Goal: Task Accomplishment & Management: Use online tool/utility

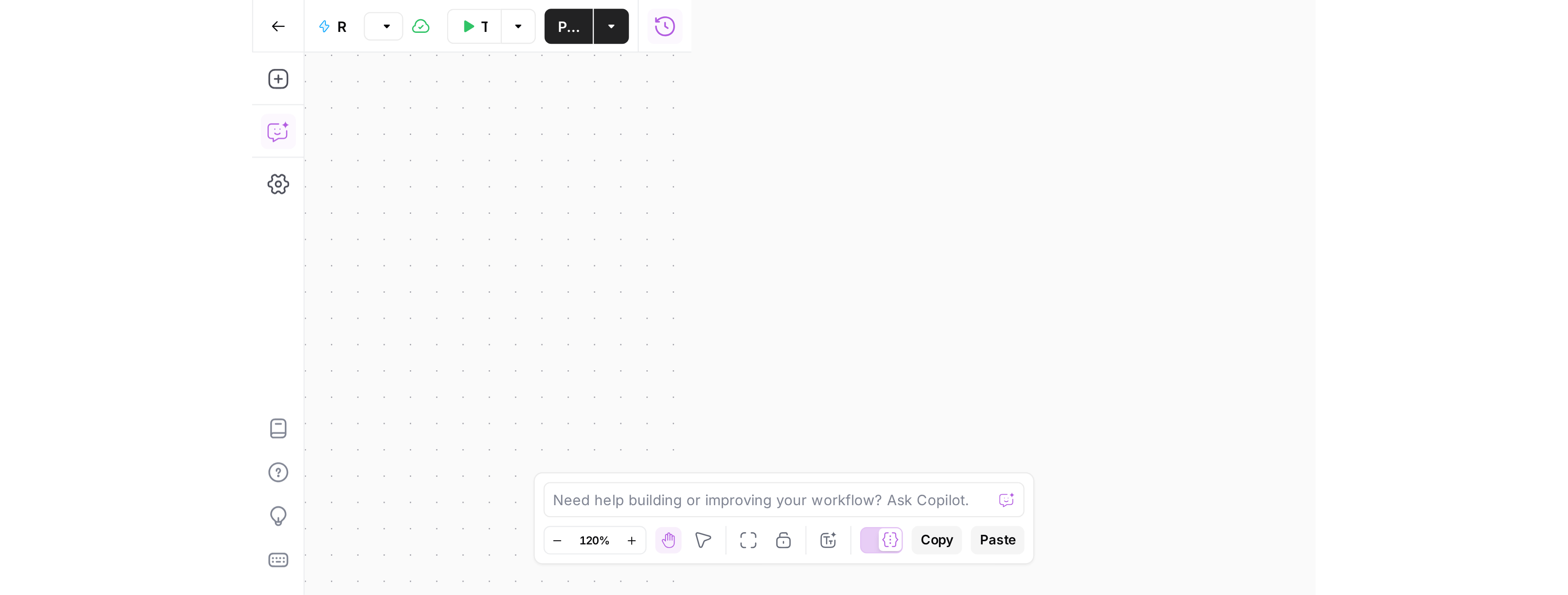
scroll to position [16, 0]
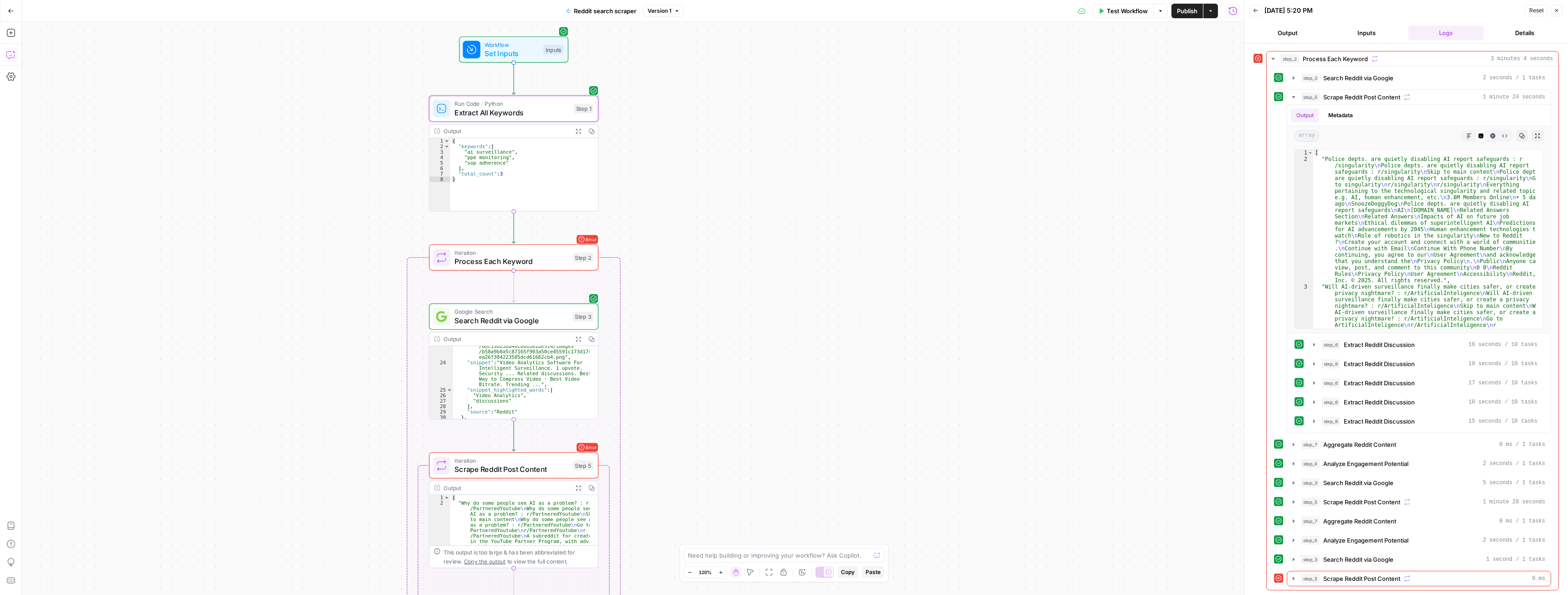
drag, startPoint x: 622, startPoint y: 361, endPoint x: 748, endPoint y: 452, distance: 155.4
click at [693, 325] on div "Workflow Set Inputs Inputs Run Code · Python Extract All Keywords Step 1 Output…" at bounding box center [633, 308] width 1222 height 573
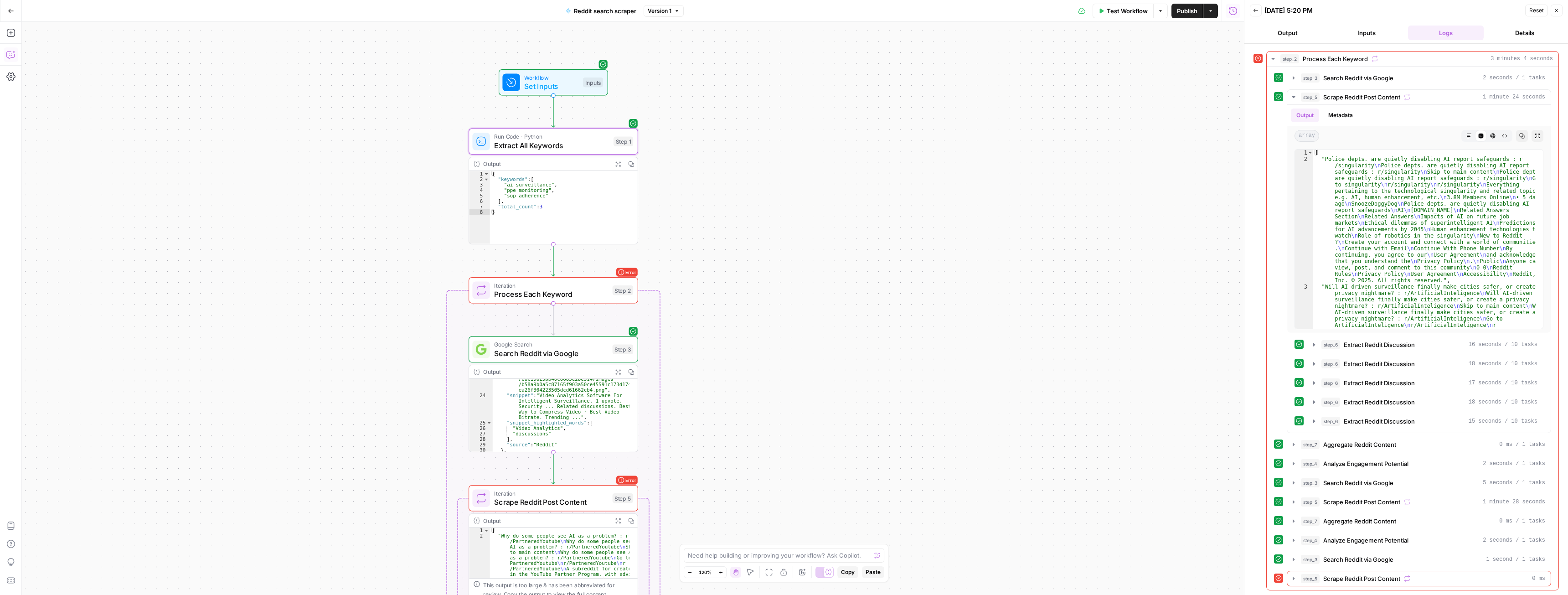
drag, startPoint x: 698, startPoint y: 370, endPoint x: 701, endPoint y: 345, distance: 25.2
click at [693, 325] on div "Workflow Set Inputs Inputs Run Code · Python Extract All Keywords Step 1 Output…" at bounding box center [633, 308] width 1222 height 573
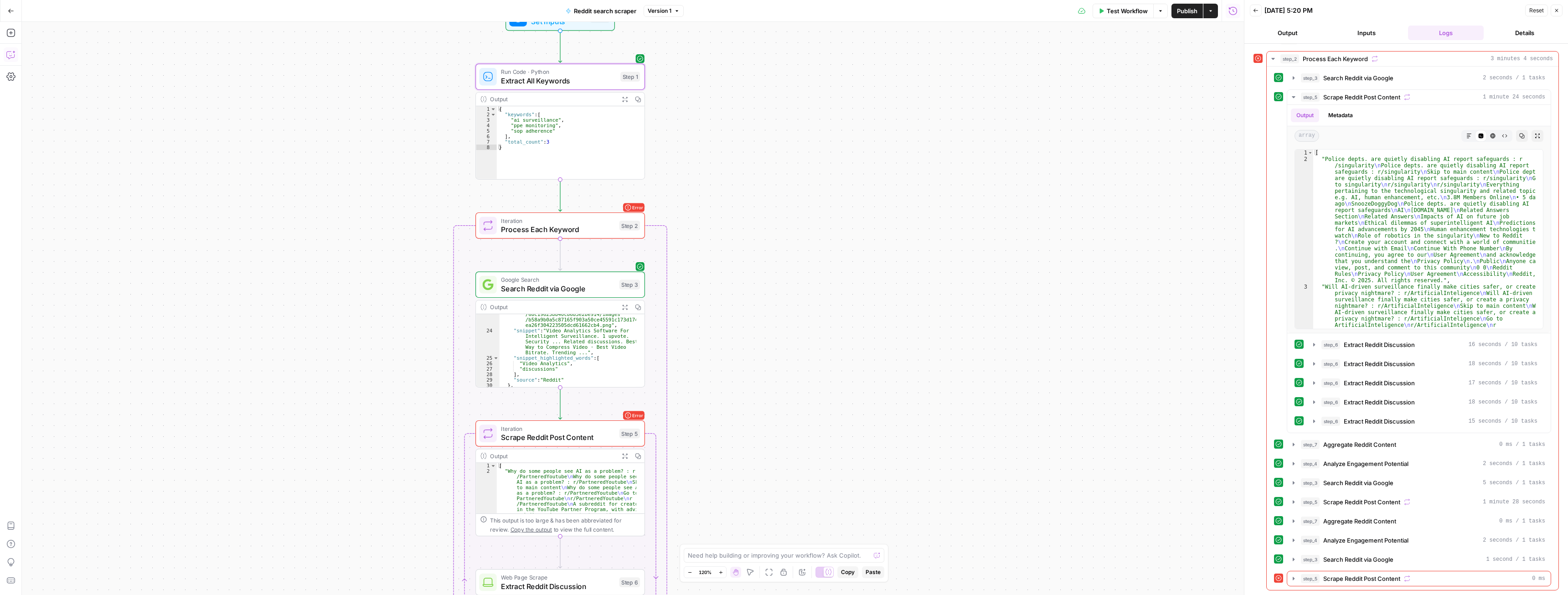
drag, startPoint x: 709, startPoint y: 313, endPoint x: 706, endPoint y: 294, distance: 19.2
click at [693, 294] on div "Workflow Set Inputs Inputs Run Code · Python Extract All Keywords Step 1 Output…" at bounding box center [633, 308] width 1222 height 573
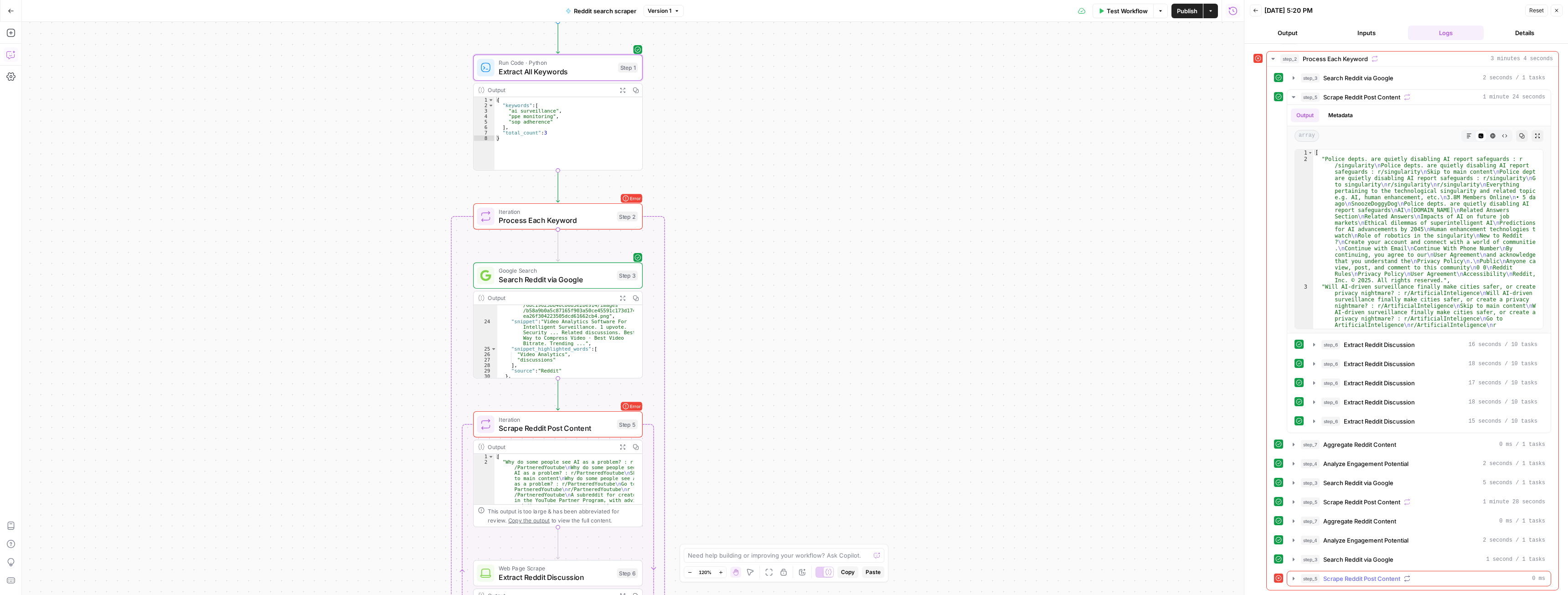
click at [693, 325] on icon "button" at bounding box center [1293, 579] width 7 height 7
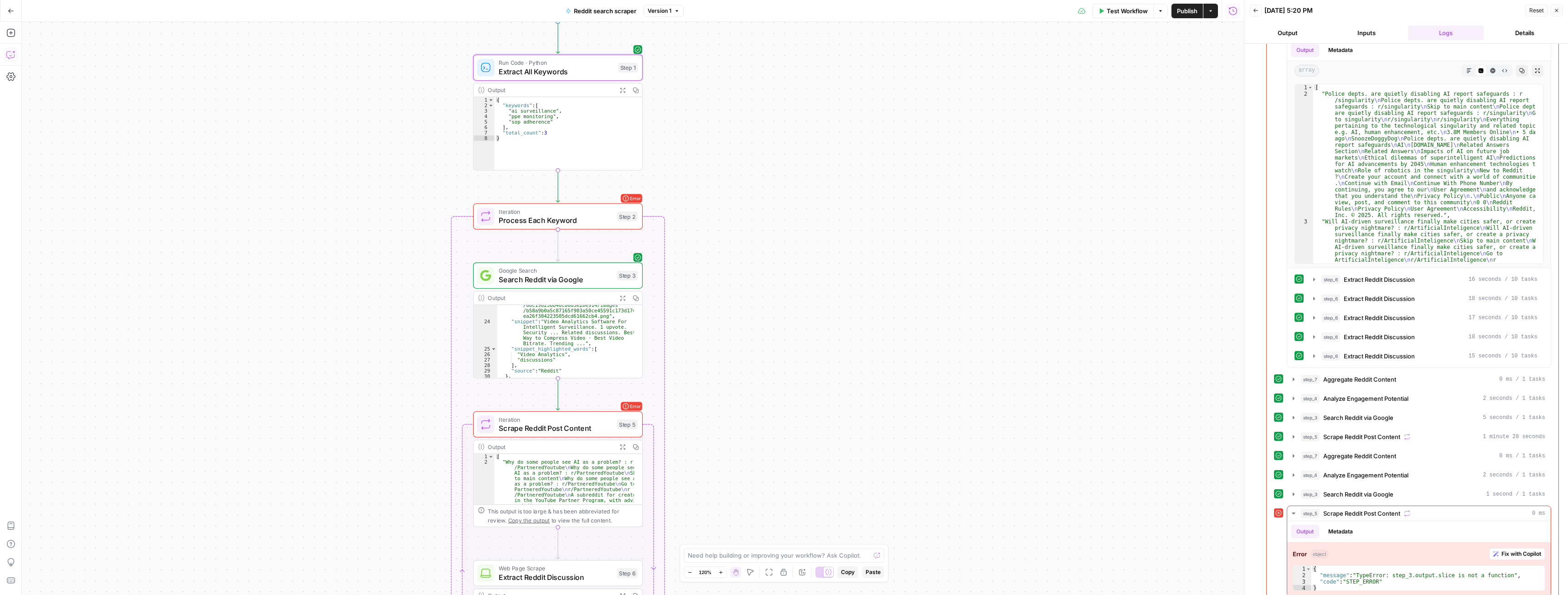
scroll to position [92, 0]
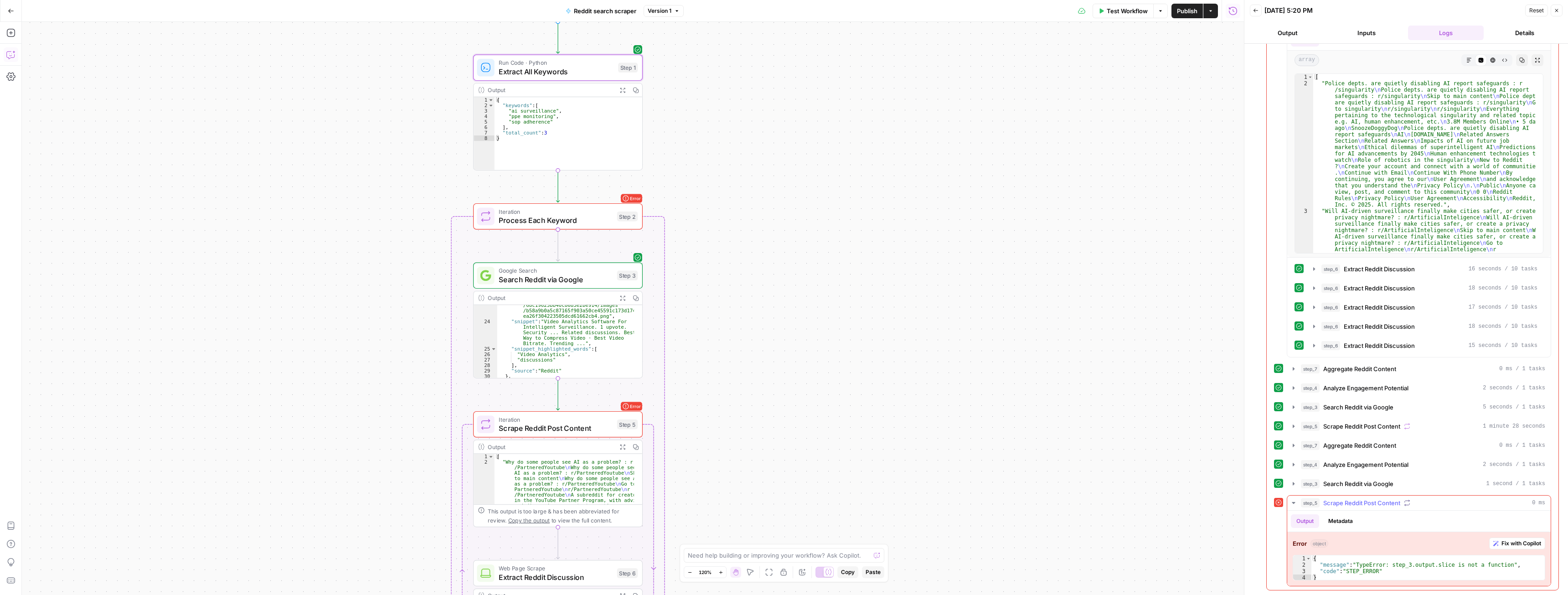
click at [693, 325] on span "Fix with Copilot" at bounding box center [1521, 543] width 40 height 8
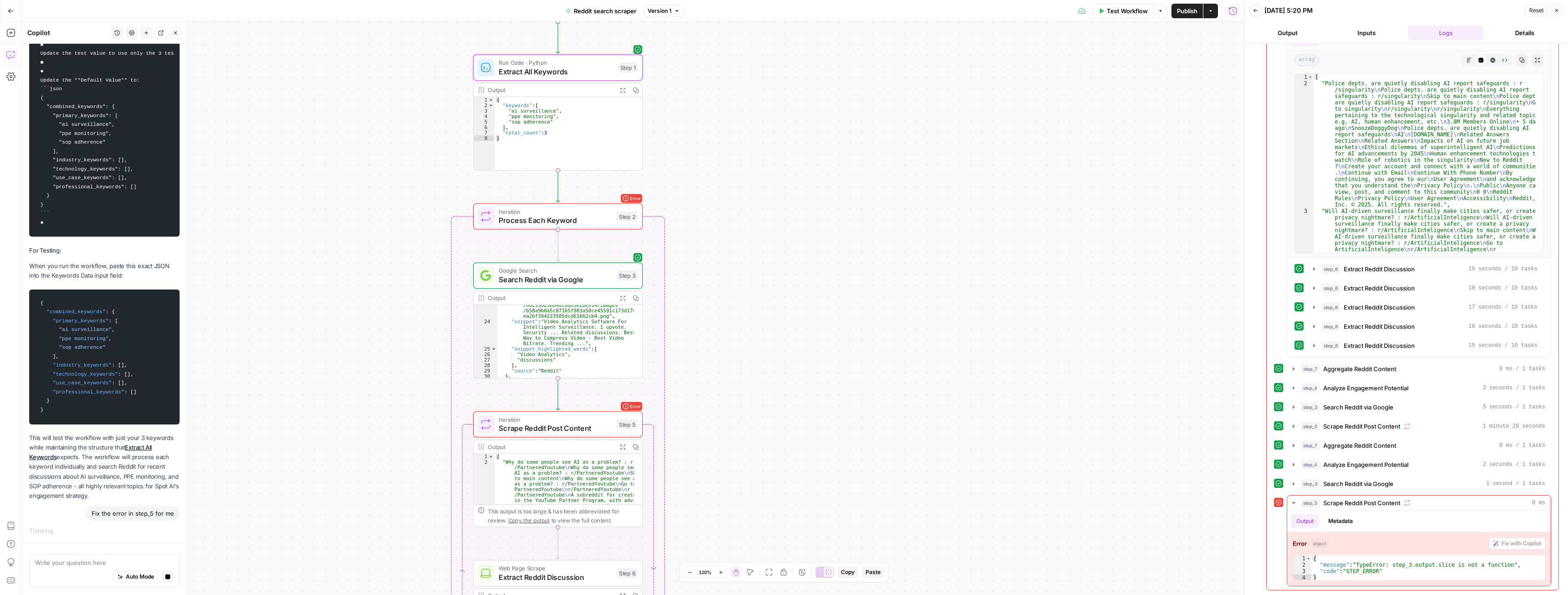
drag, startPoint x: 307, startPoint y: 370, endPoint x: 368, endPoint y: 321, distance: 78.2
click at [368, 320] on div "Workflow Set Inputs Inputs Run Code · Python Extract All Keywords Step 1 Output…" at bounding box center [633, 308] width 1222 height 573
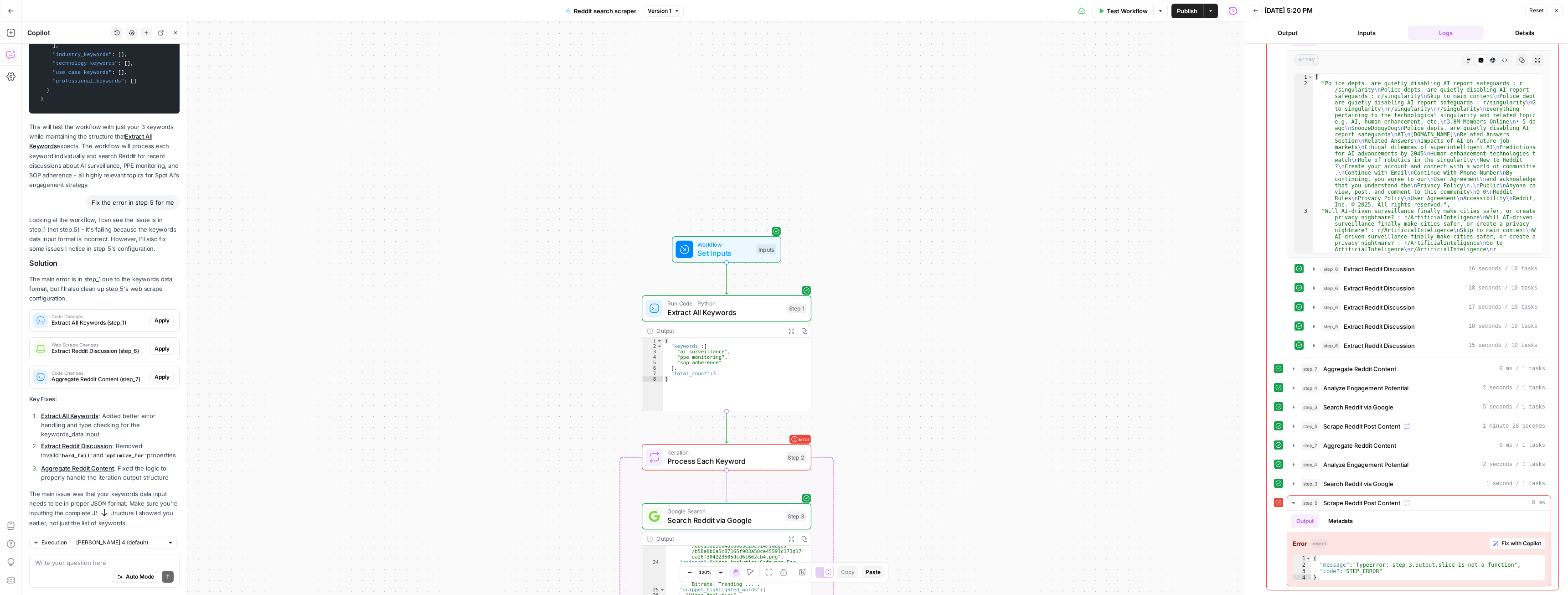
scroll to position [3286, 0]
click at [155, 324] on span "Apply" at bounding box center [162, 320] width 15 height 8
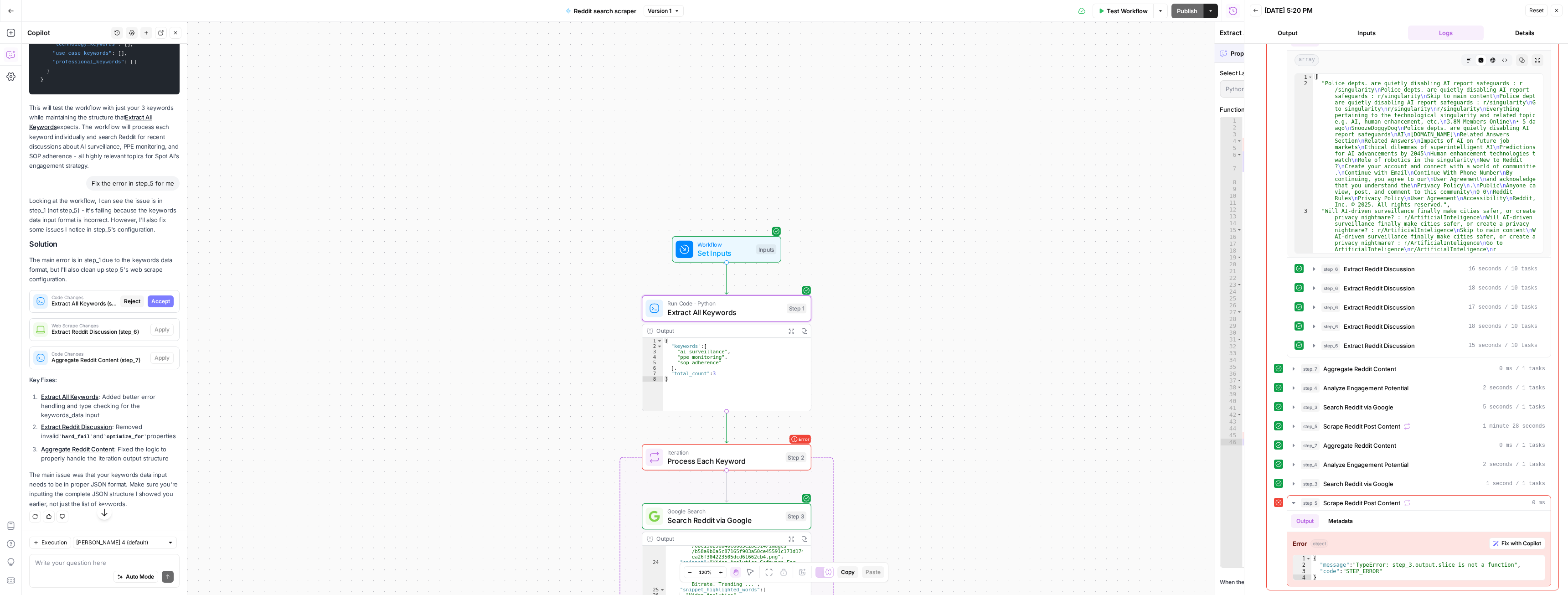
scroll to position [3256, 0]
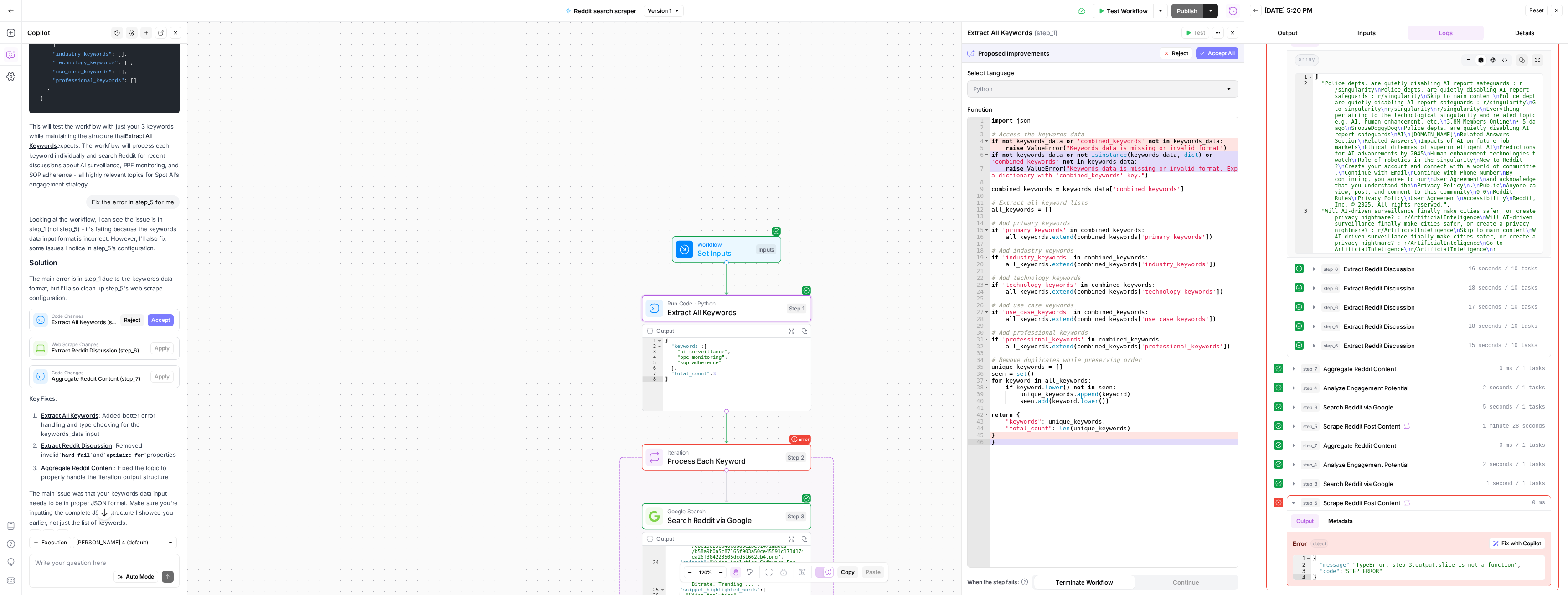
click at [156, 324] on span "Accept" at bounding box center [161, 320] width 19 height 8
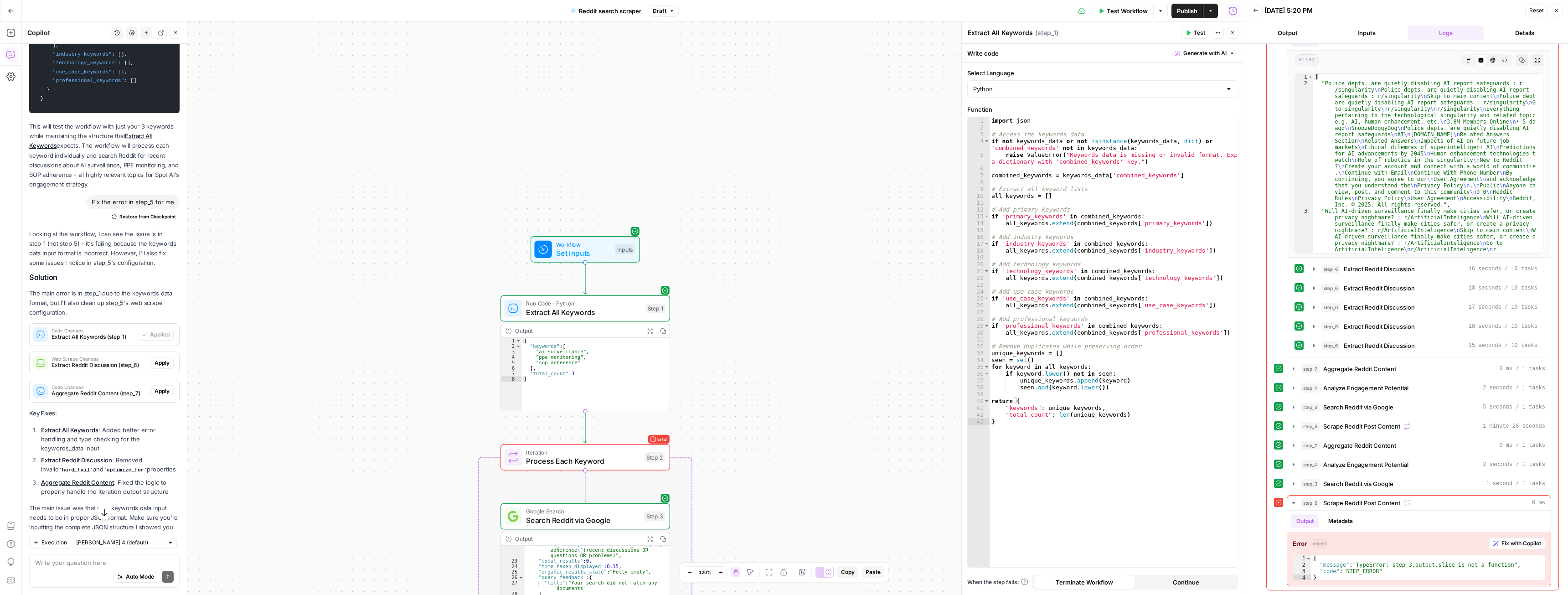
scroll to position [167, 0]
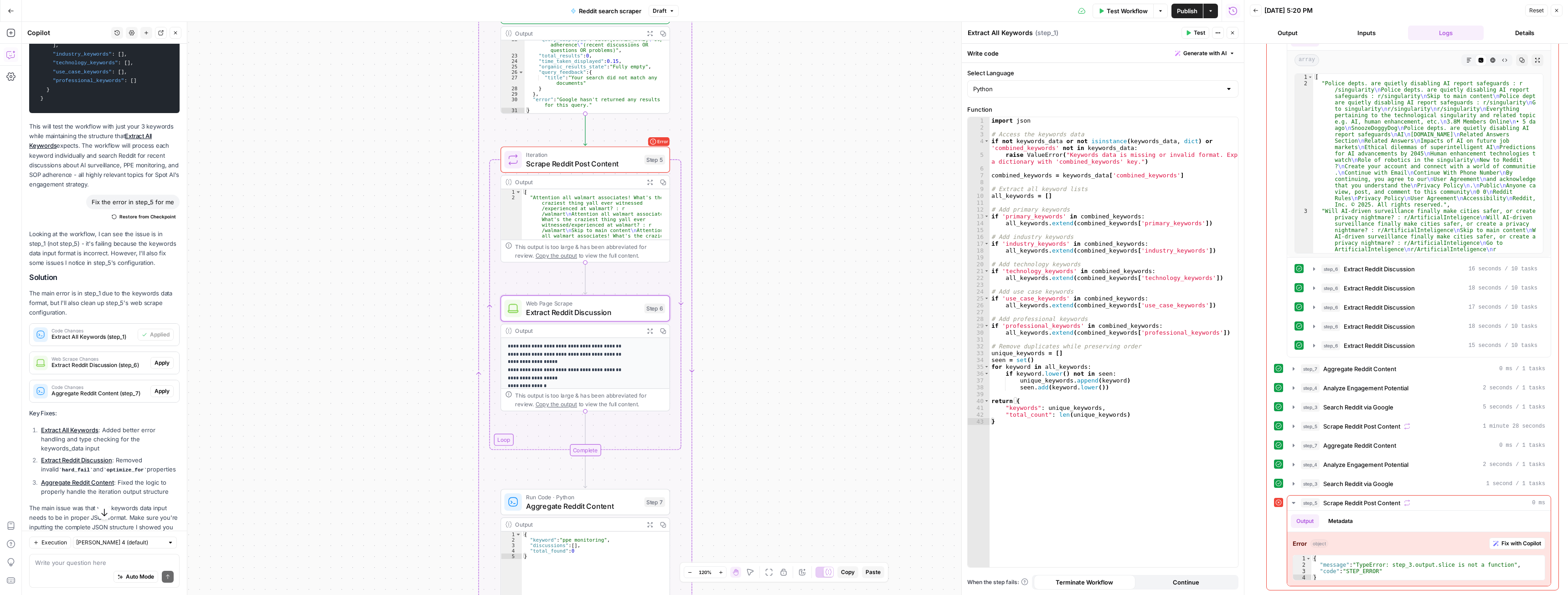
click at [156, 325] on span "Apply" at bounding box center [162, 362] width 15 height 8
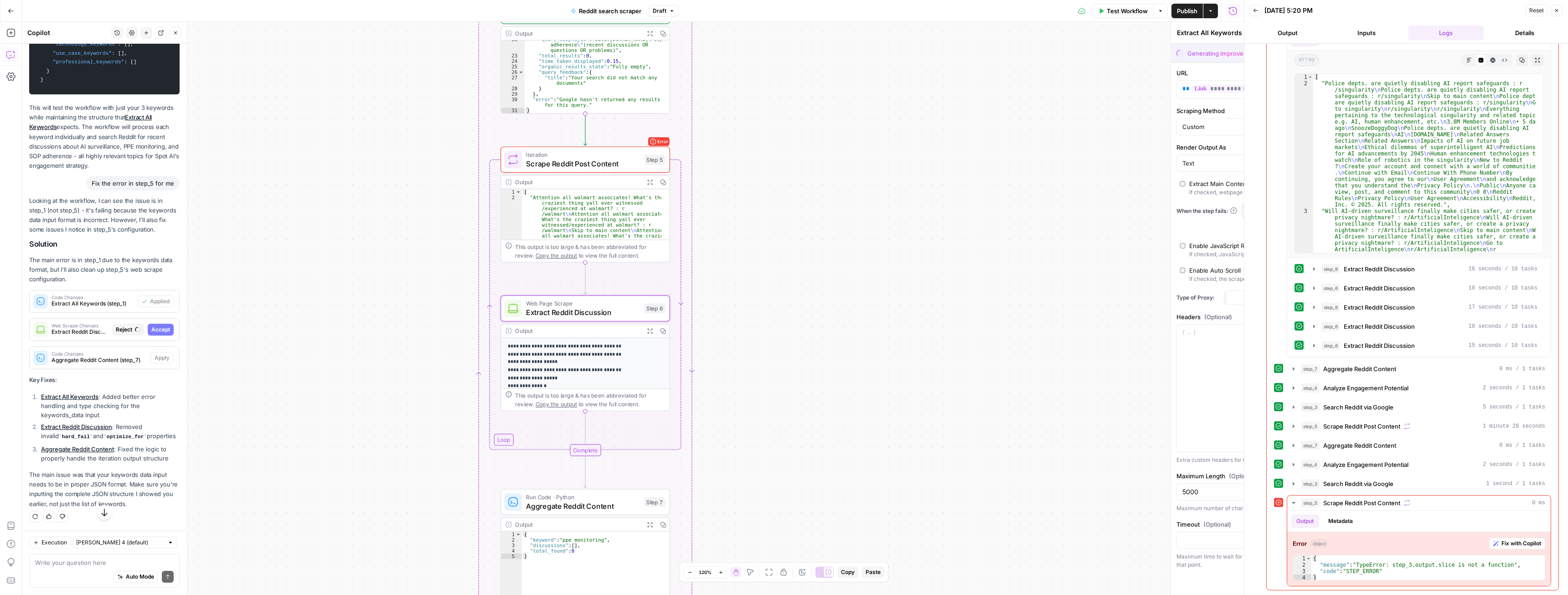
type textarea "Extract Reddit Discussion"
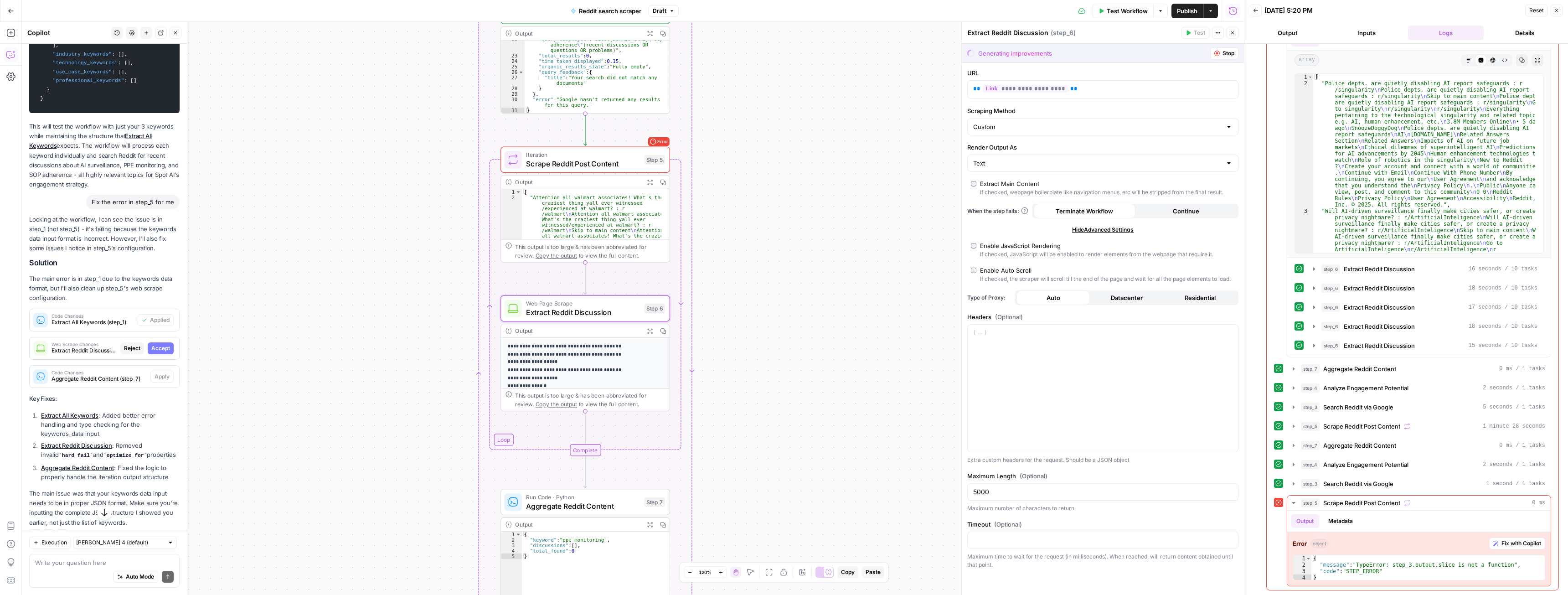
click at [155, 325] on span "Accept" at bounding box center [161, 348] width 19 height 8
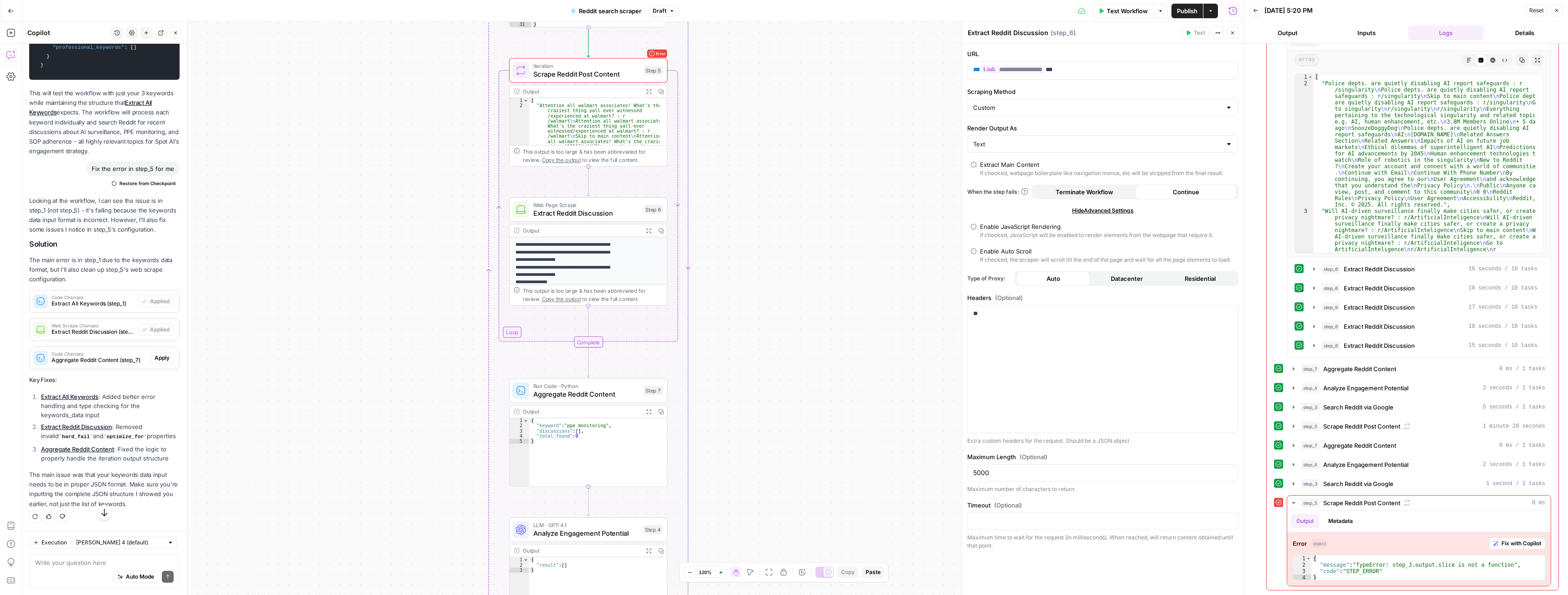
scroll to position [3392, 0]
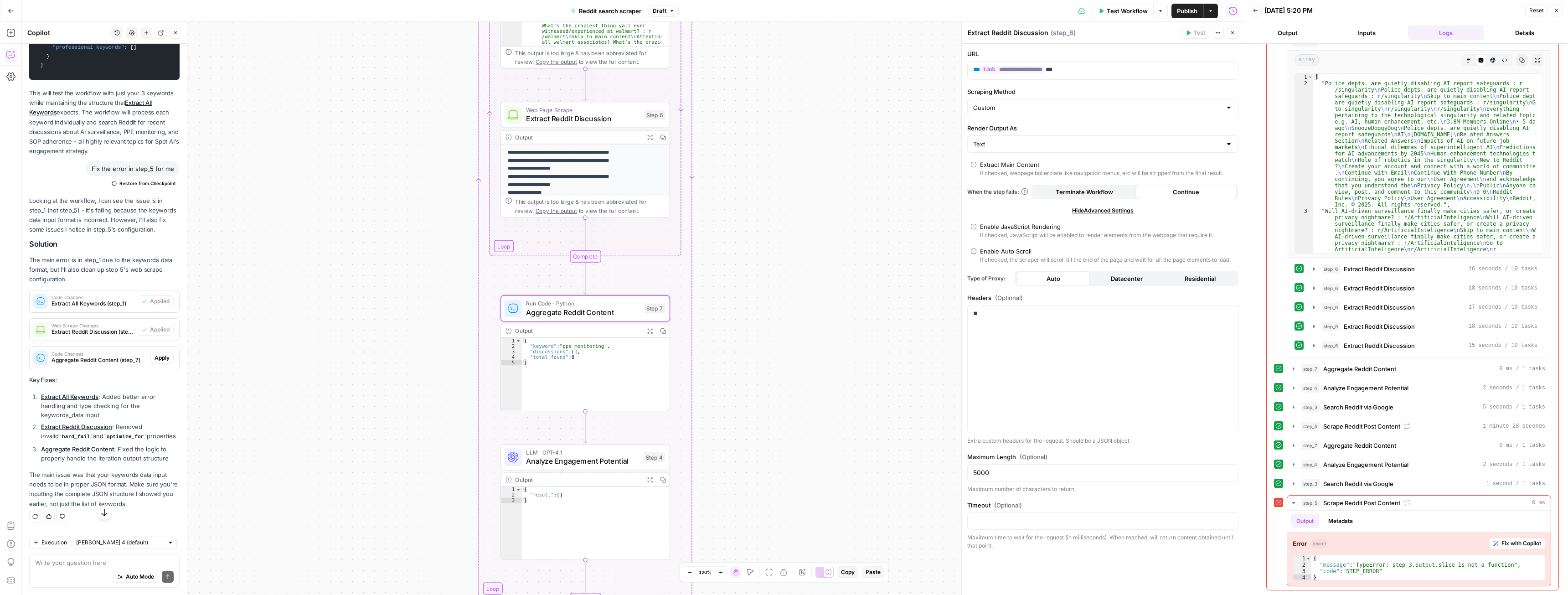
click at [155, 325] on span "Apply" at bounding box center [162, 357] width 15 height 8
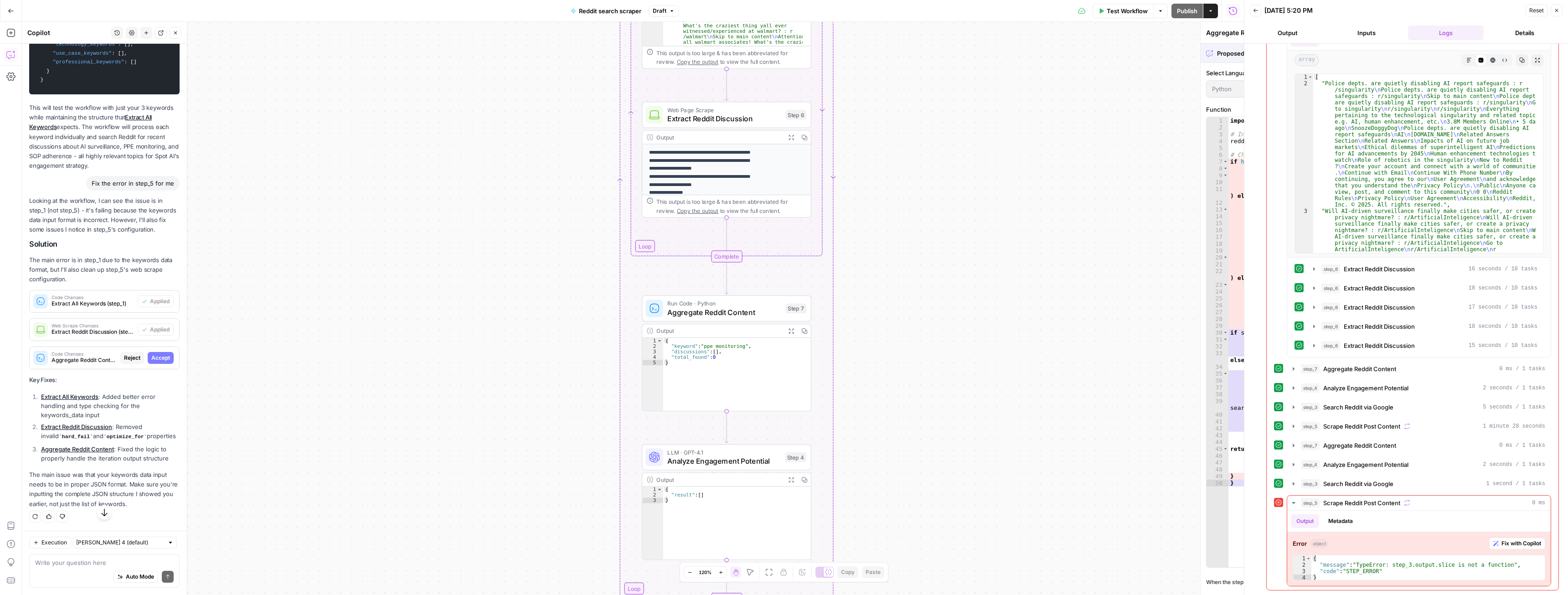
scroll to position [3348, 0]
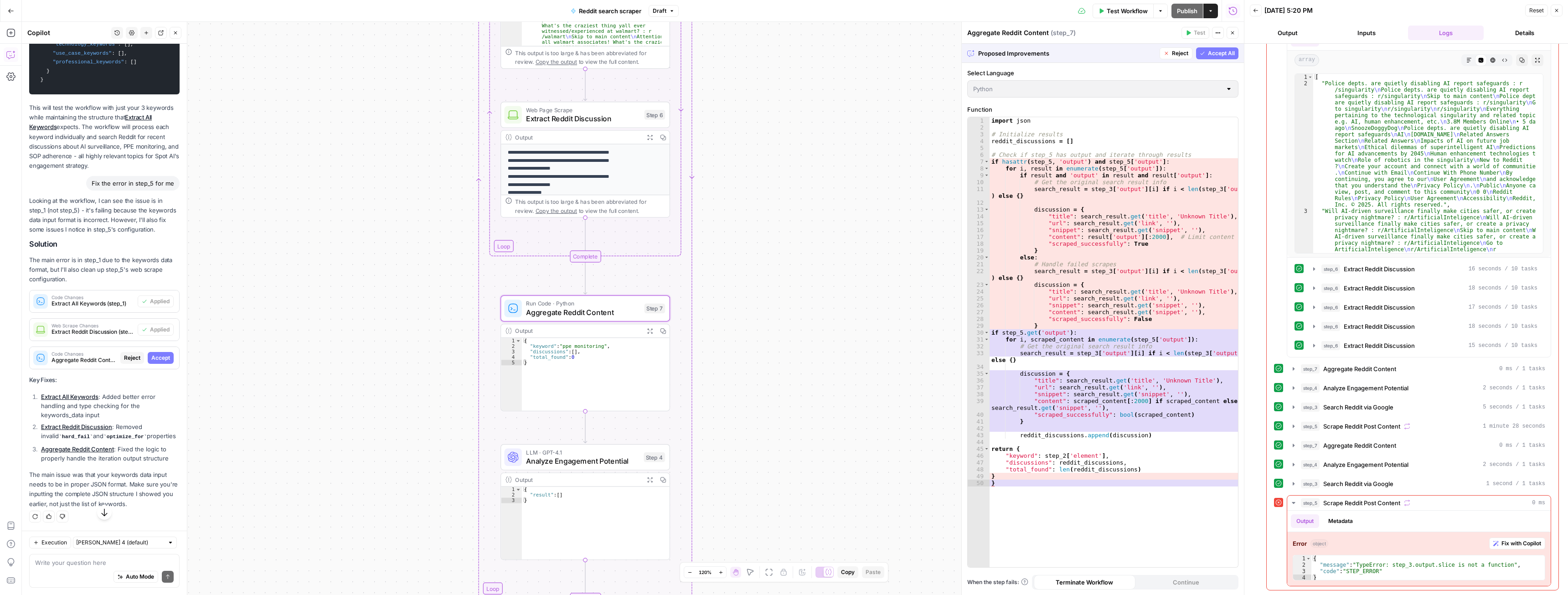
click at [155, 325] on span "Accept" at bounding box center [161, 357] width 19 height 8
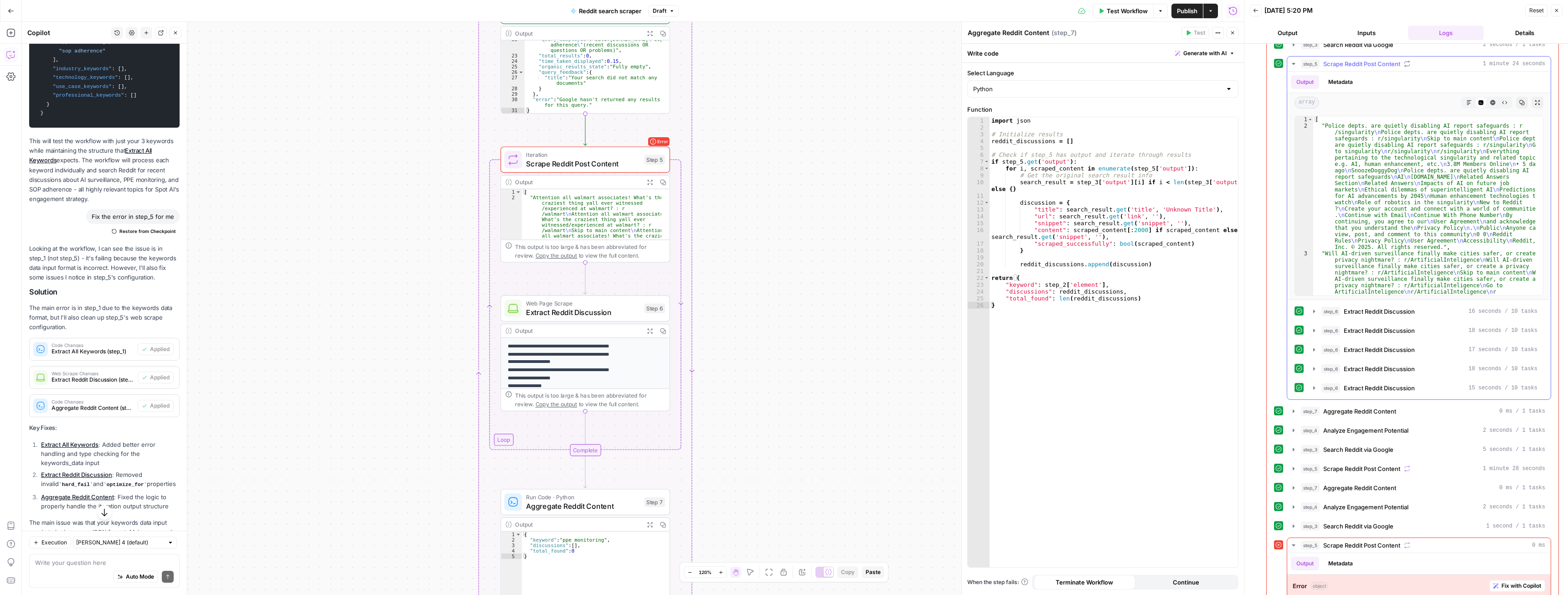
scroll to position [0, 0]
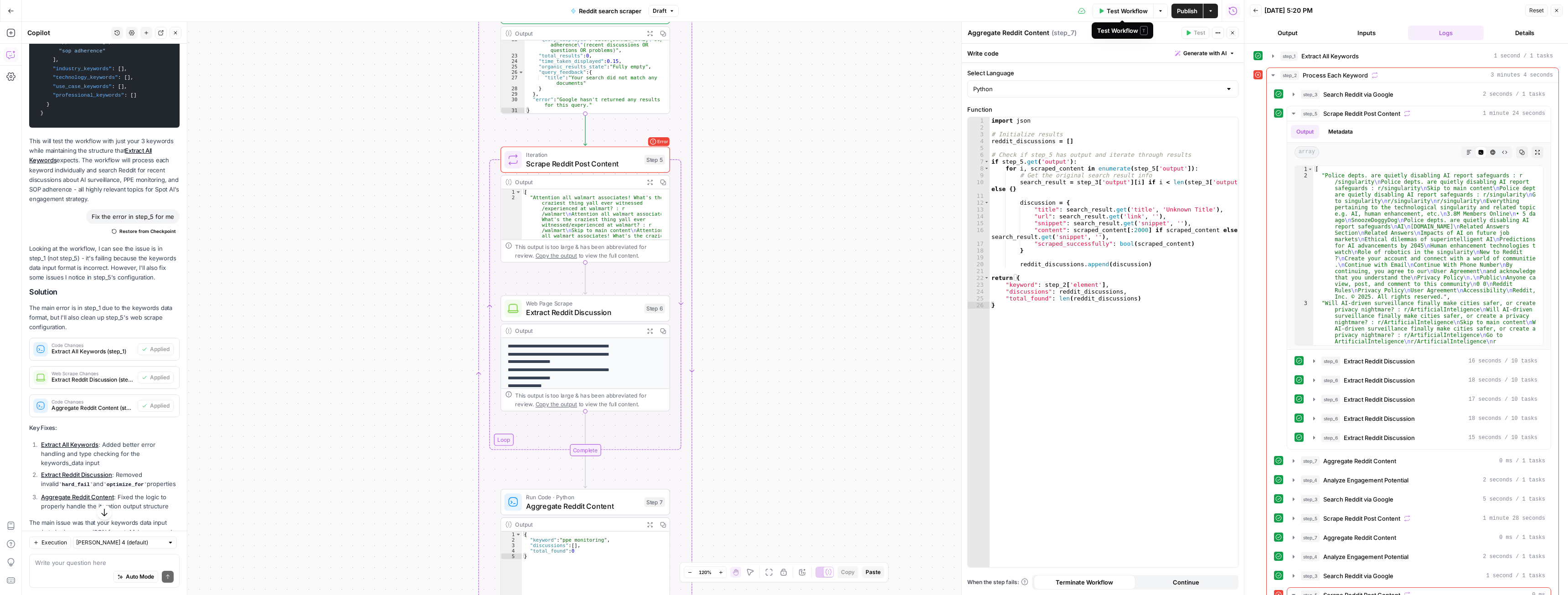
click at [693, 17] on button "Test Workflow" at bounding box center [1123, 11] width 61 height 15
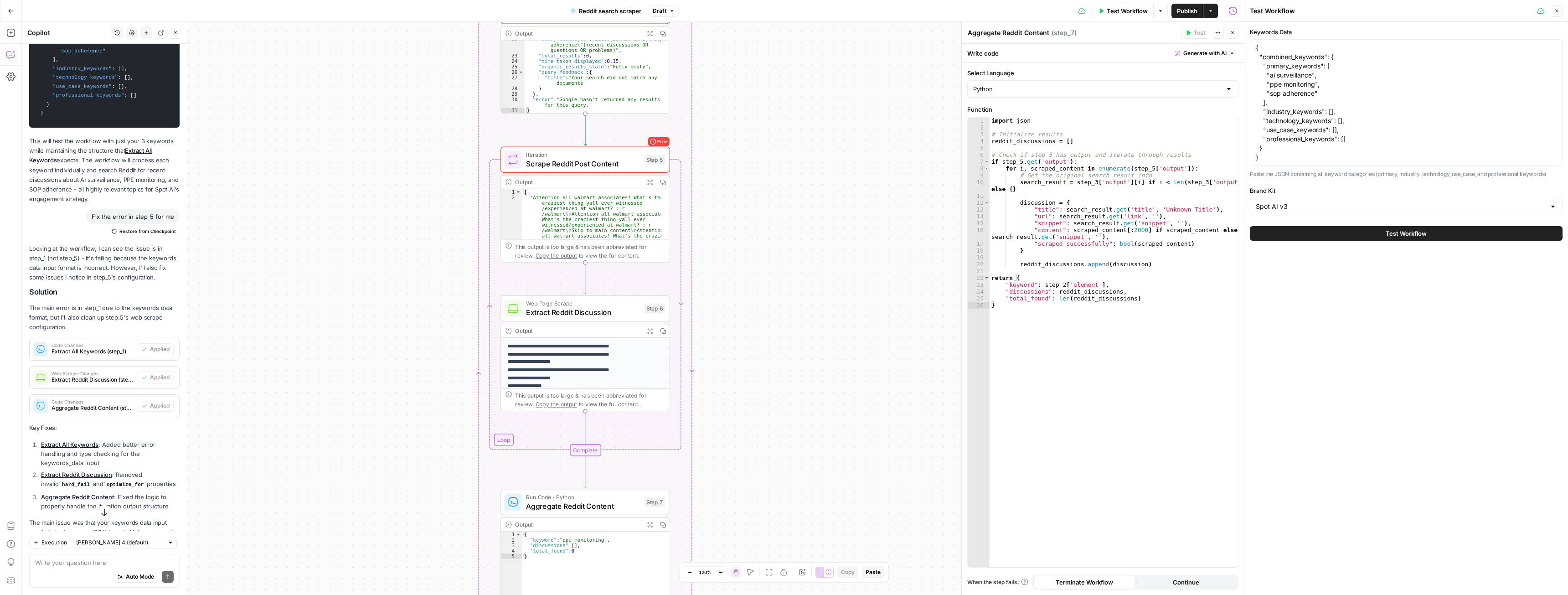
click at [693, 230] on button "Test Workflow" at bounding box center [1406, 233] width 313 height 15
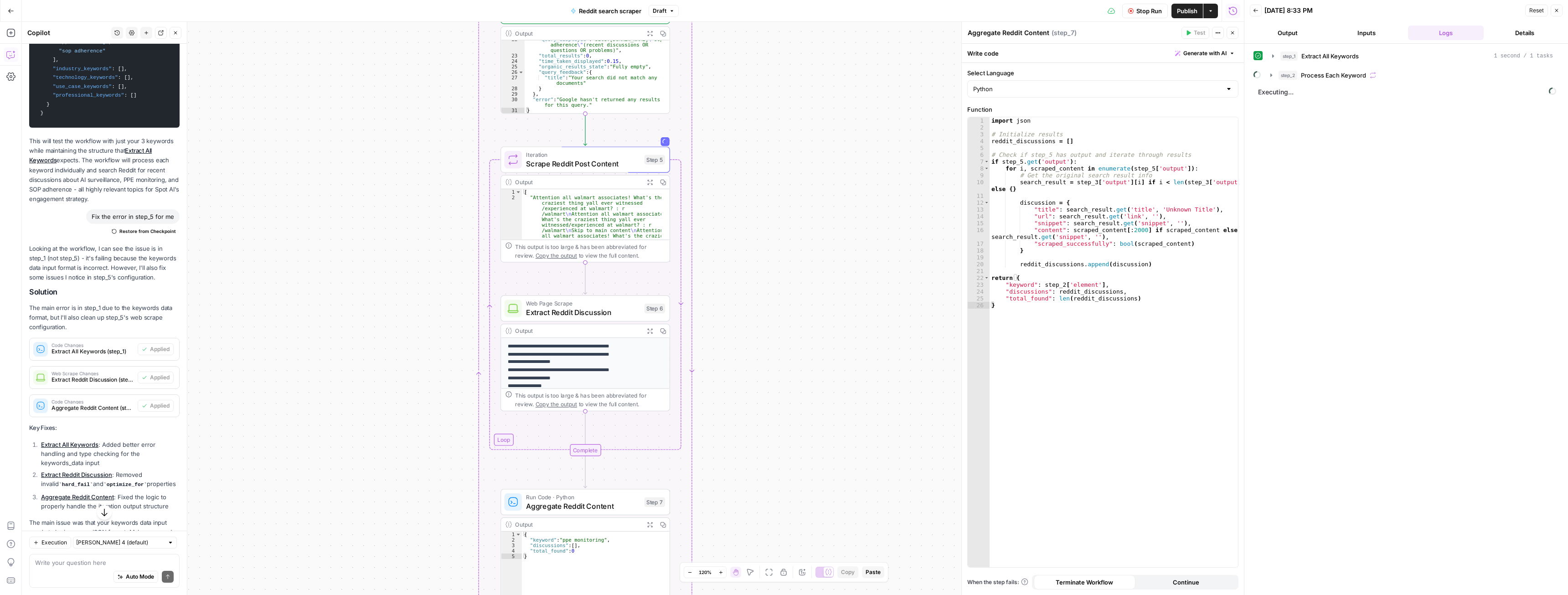
click at [693, 34] on icon "button" at bounding box center [1232, 32] width 5 height 5
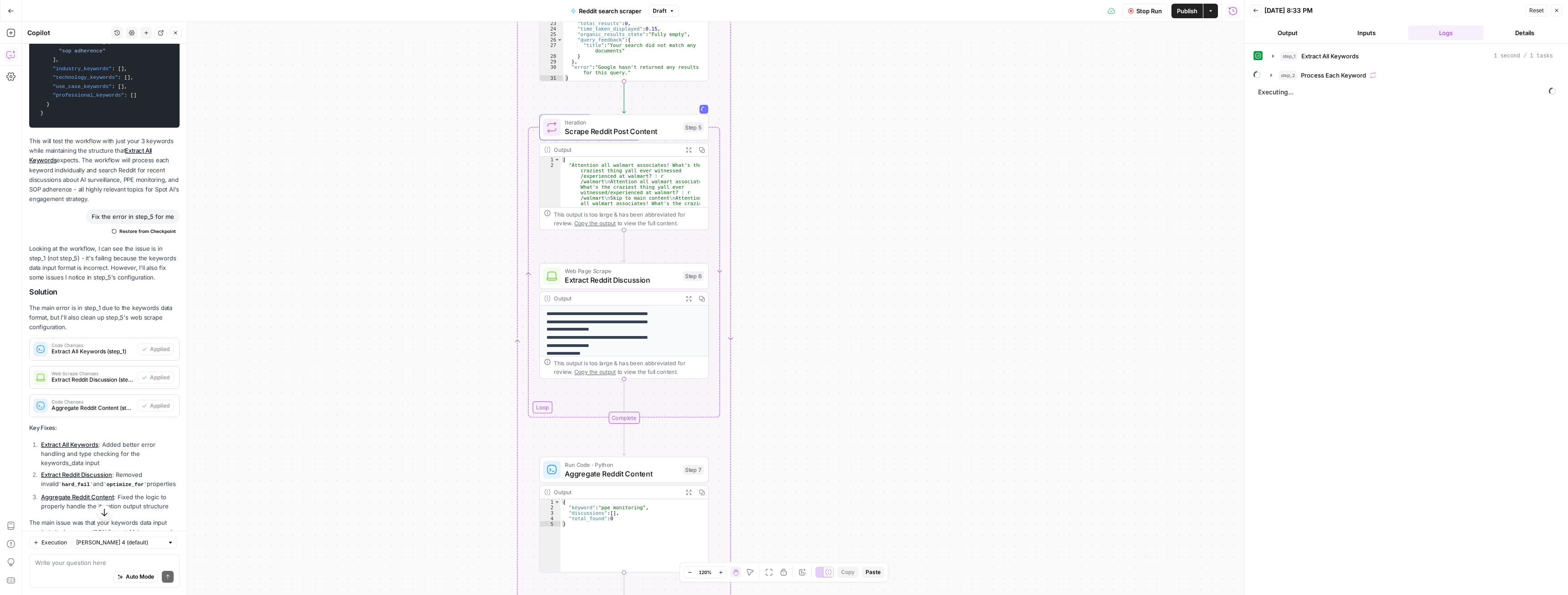
drag, startPoint x: 878, startPoint y: 195, endPoint x: 883, endPoint y: 173, distance: 22.6
click at [693, 173] on div "Workflow Set Inputs Inputs Run Code · Python Extract All Keywords Step 1 Output…" at bounding box center [633, 308] width 1222 height 573
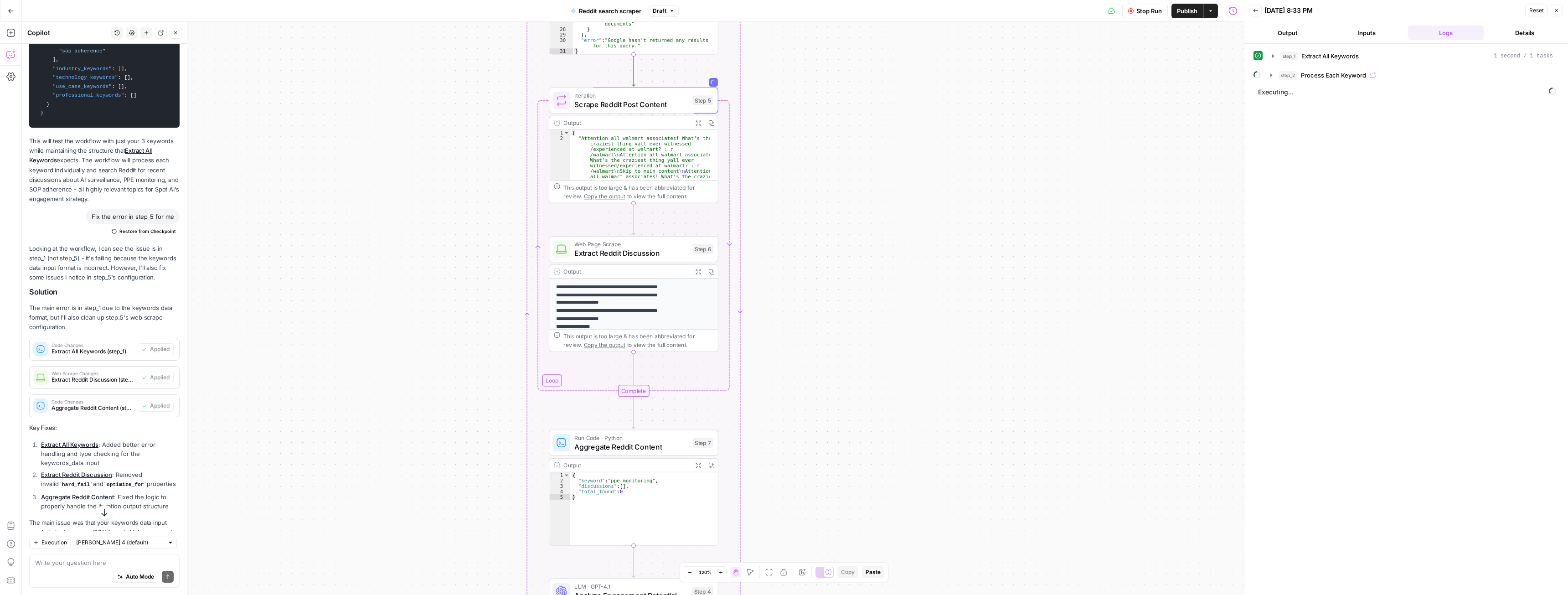
drag, startPoint x: 793, startPoint y: 321, endPoint x: 802, endPoint y: 301, distance: 21.9
click at [693, 301] on div "Workflow Set Inputs Inputs Run Code · Python Extract All Keywords Step 1 Output…" at bounding box center [633, 308] width 1222 height 573
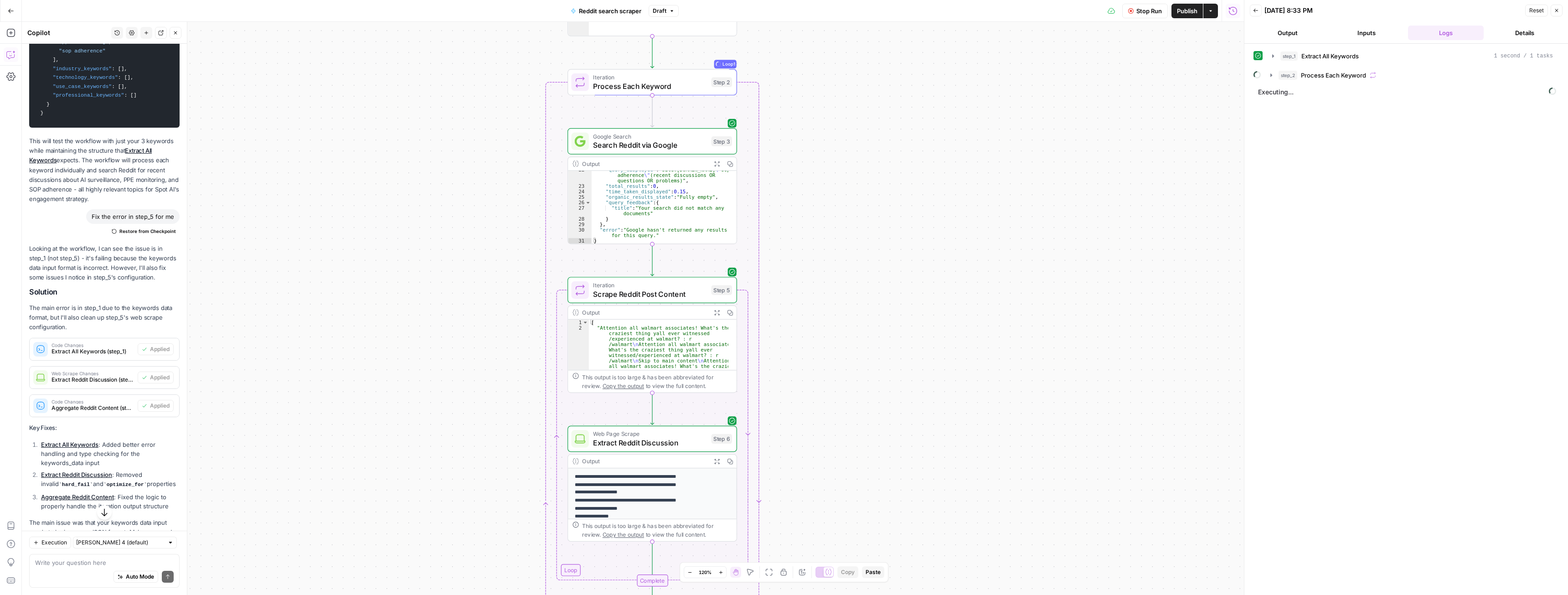
drag, startPoint x: 908, startPoint y: 437, endPoint x: 912, endPoint y: 455, distance: 18.4
click at [693, 325] on div "Workflow Set Inputs Inputs Run Code · Python Extract All Keywords Step 1 Output…" at bounding box center [633, 308] width 1222 height 573
click at [693, 74] on icon "button" at bounding box center [1273, 76] width 7 height 7
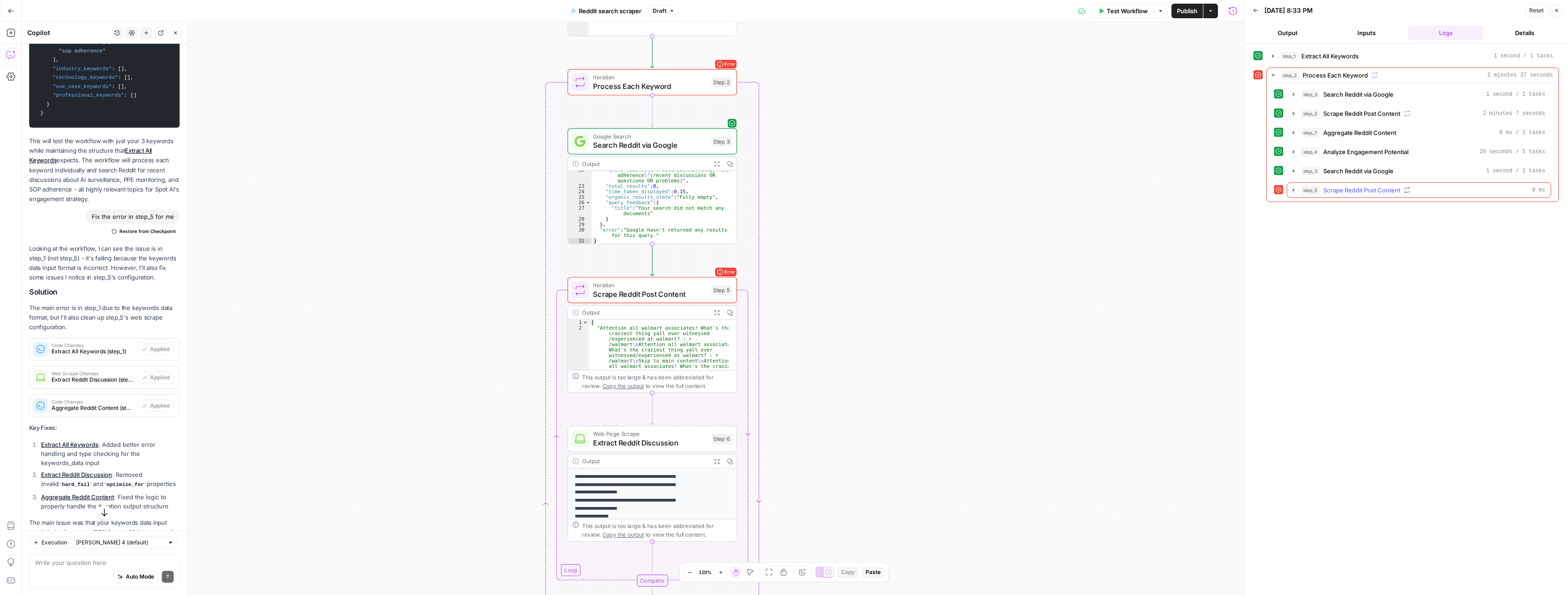
click at [693, 191] on icon "button" at bounding box center [1293, 190] width 7 height 7
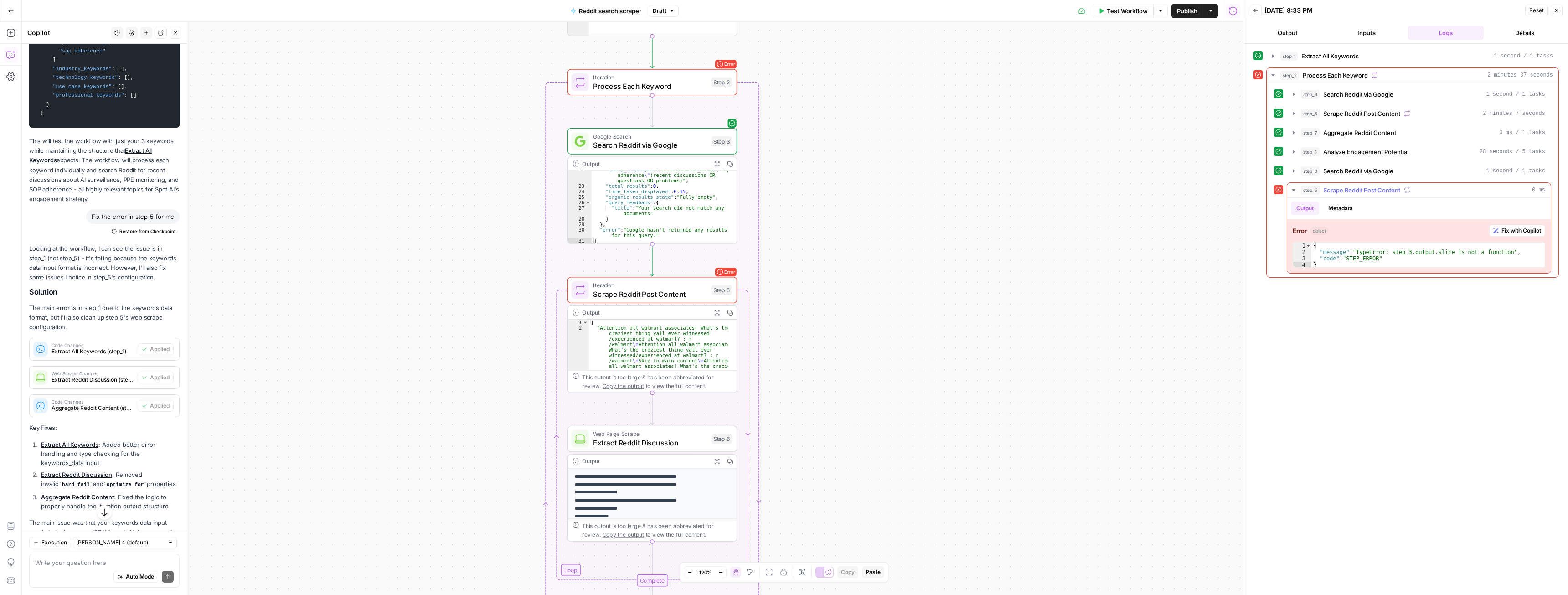
click at [693, 235] on button "Fix with Copilot" at bounding box center [1517, 230] width 56 height 12
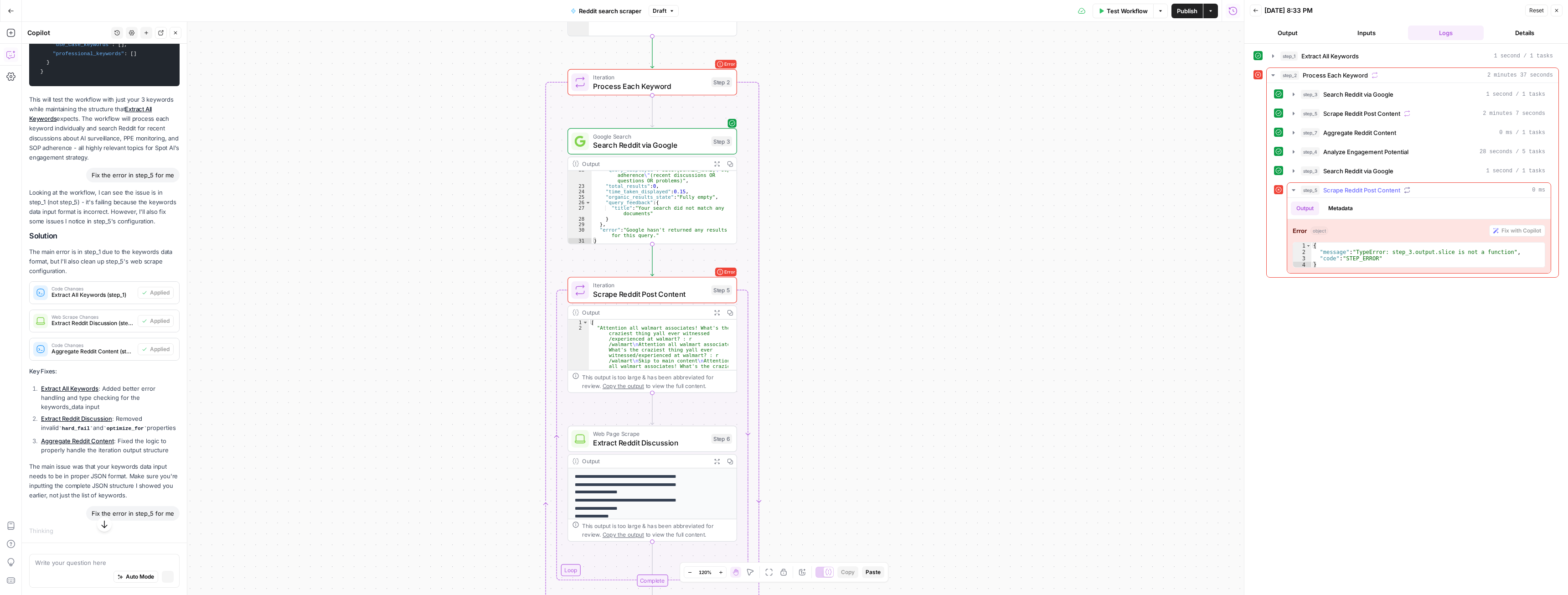
scroll to position [3232, 0]
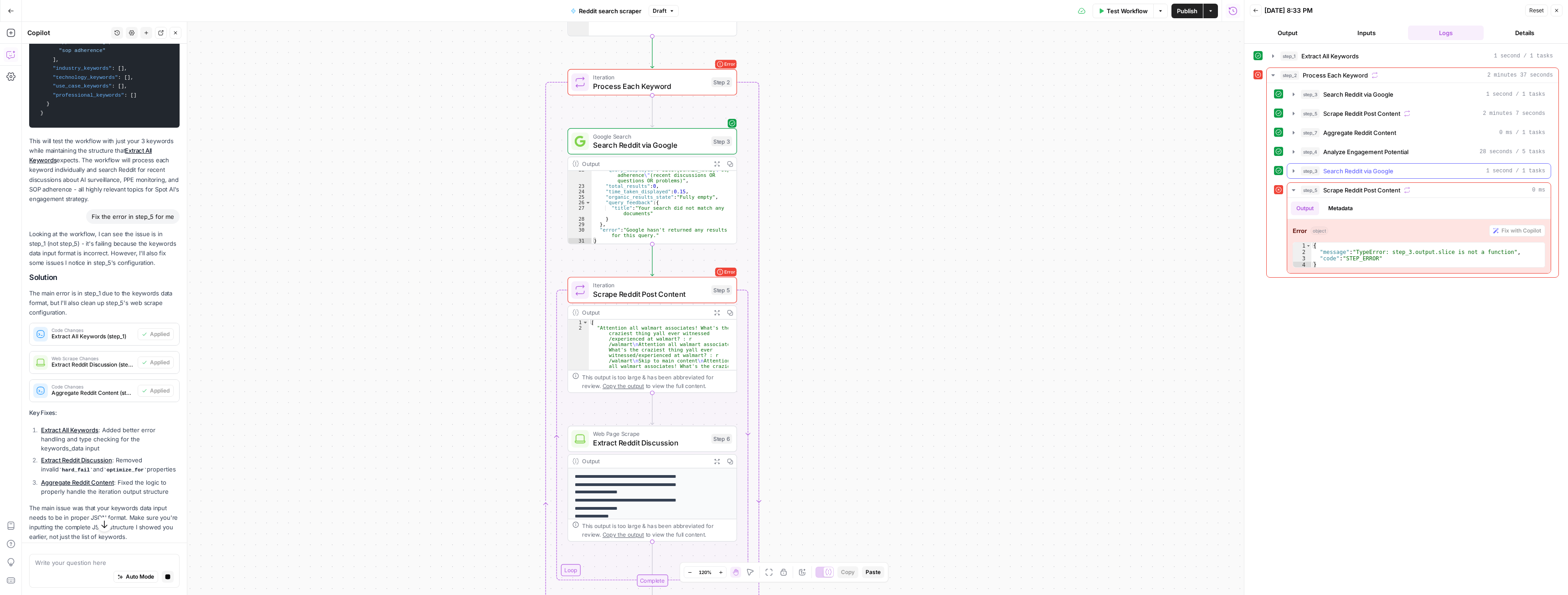
click at [693, 166] on button "step_3 Search Reddit via Google 1 second / 1 tasks" at bounding box center [1419, 171] width 264 height 15
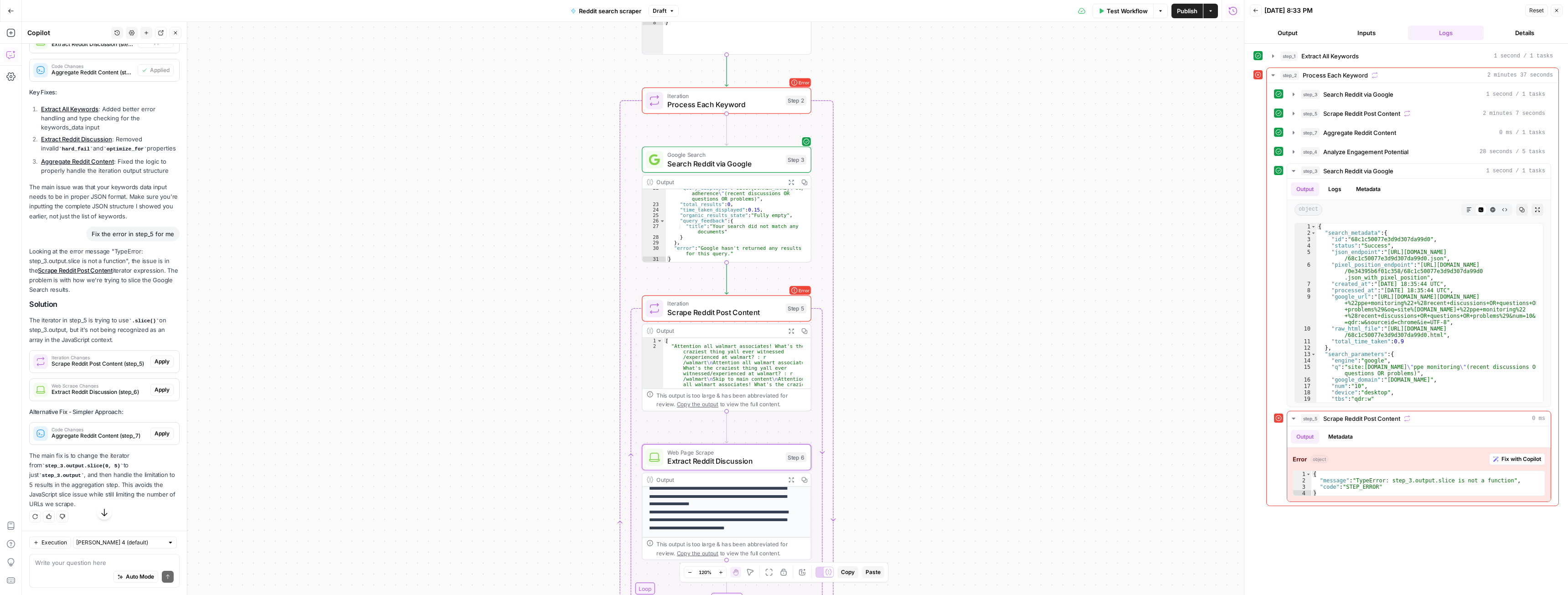
scroll to position [3711, 0]
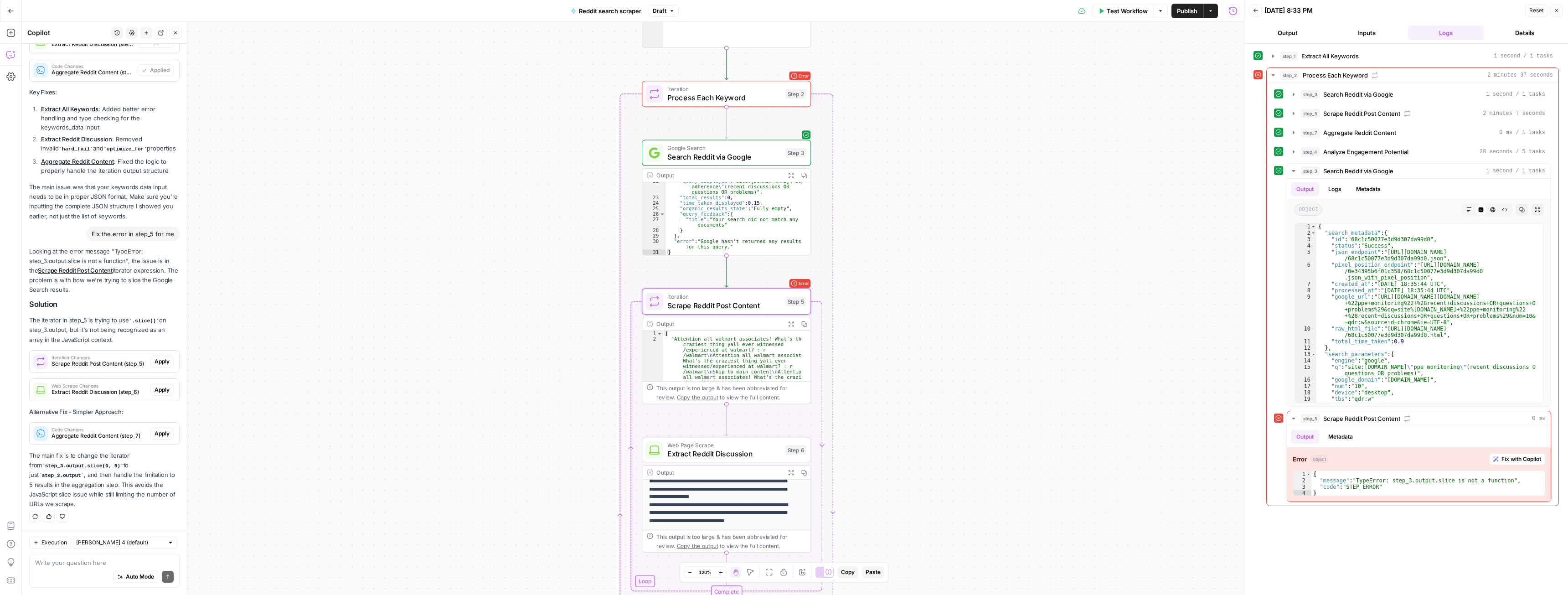
click at [155, 325] on span "Apply" at bounding box center [162, 361] width 15 height 8
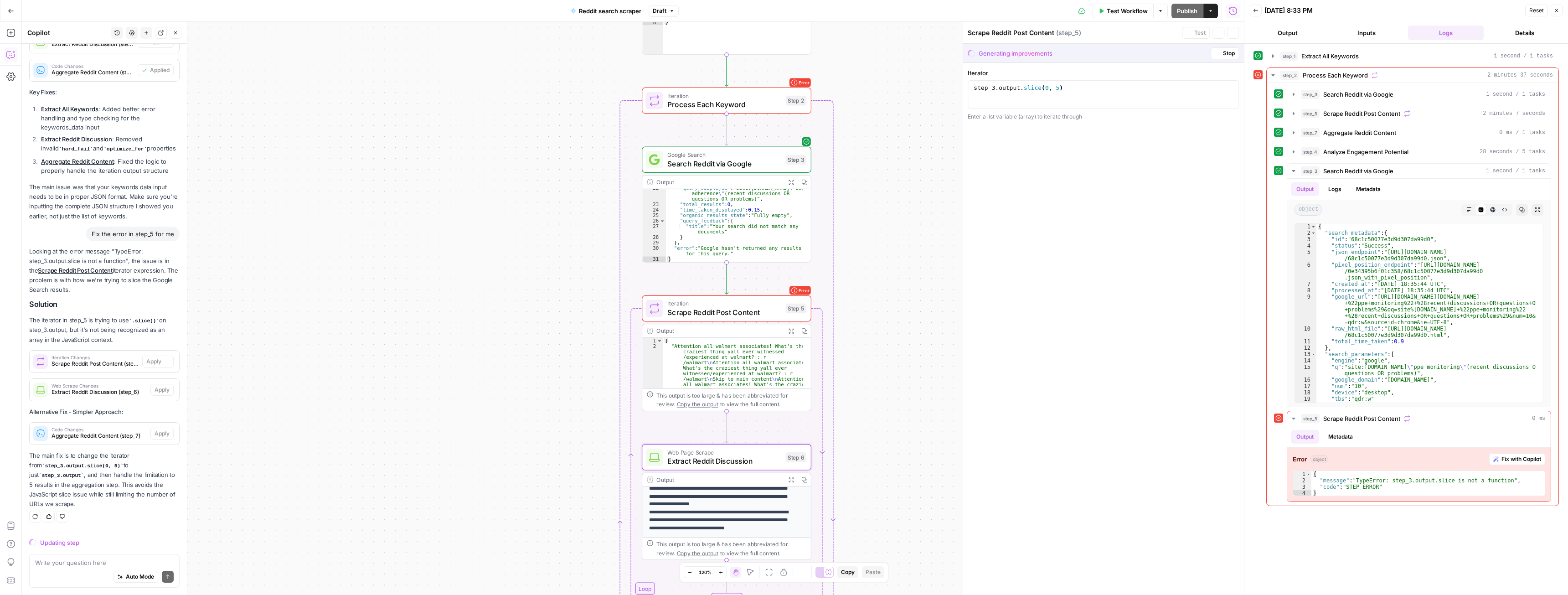
scroll to position [3652, 0]
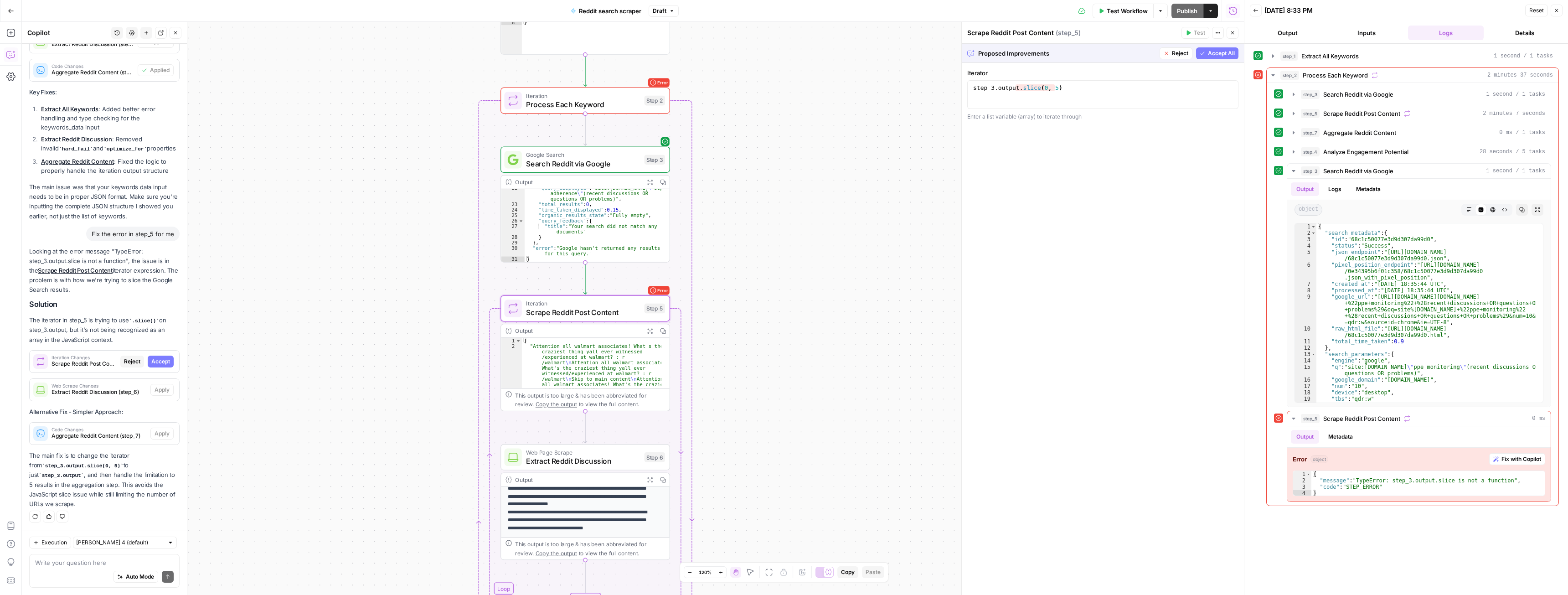
click at [152, 325] on span "Accept" at bounding box center [161, 361] width 19 height 8
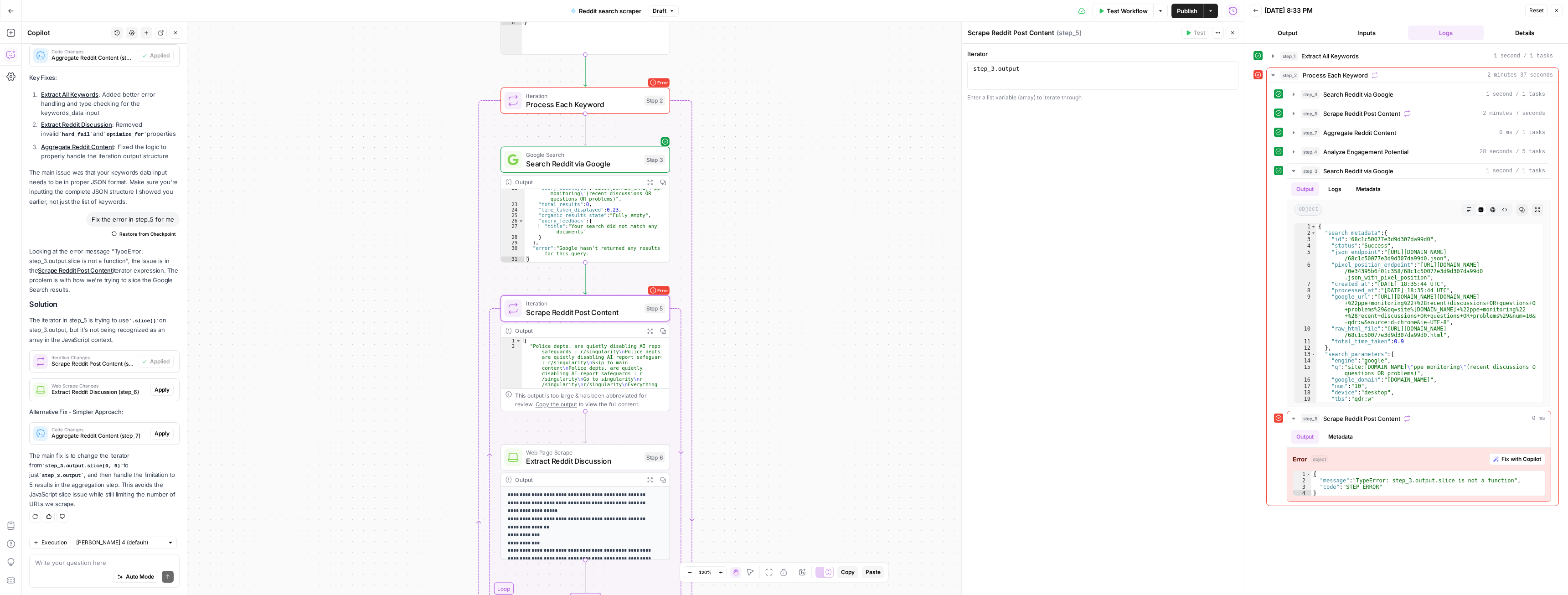
scroll to position [172, 0]
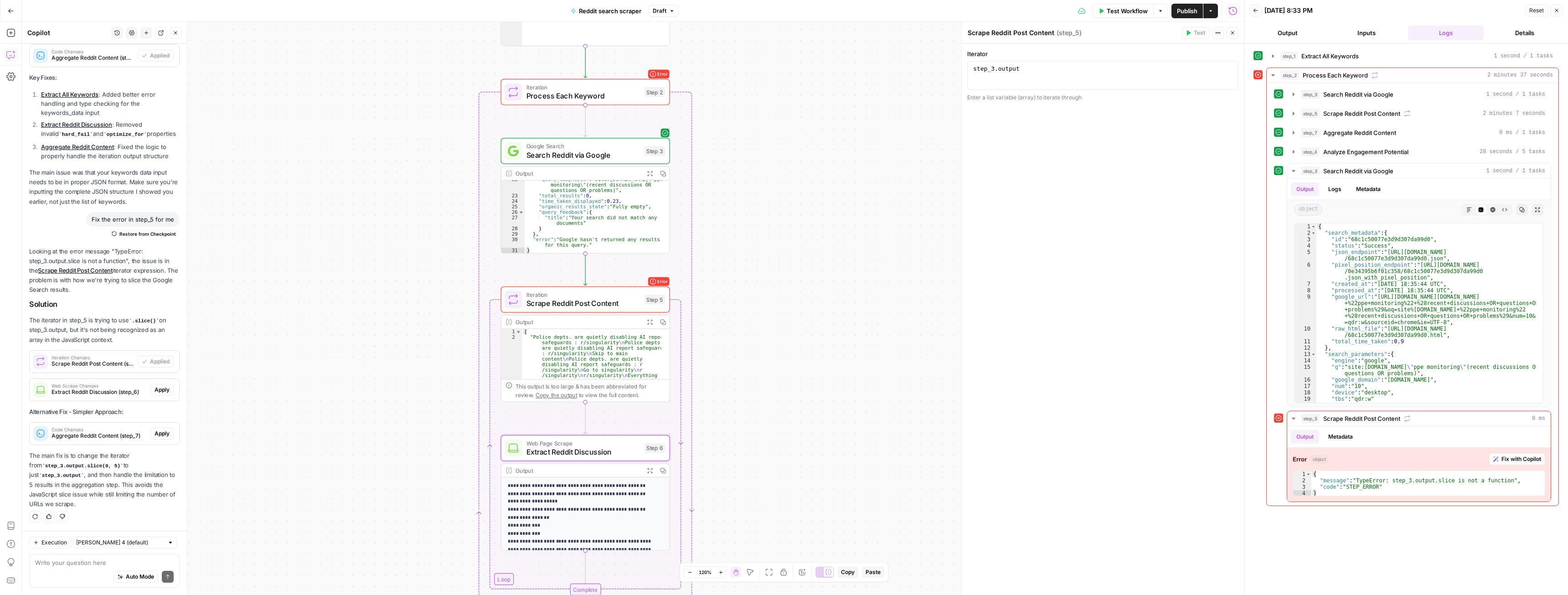
click at [155, 325] on span "Apply" at bounding box center [162, 390] width 15 height 8
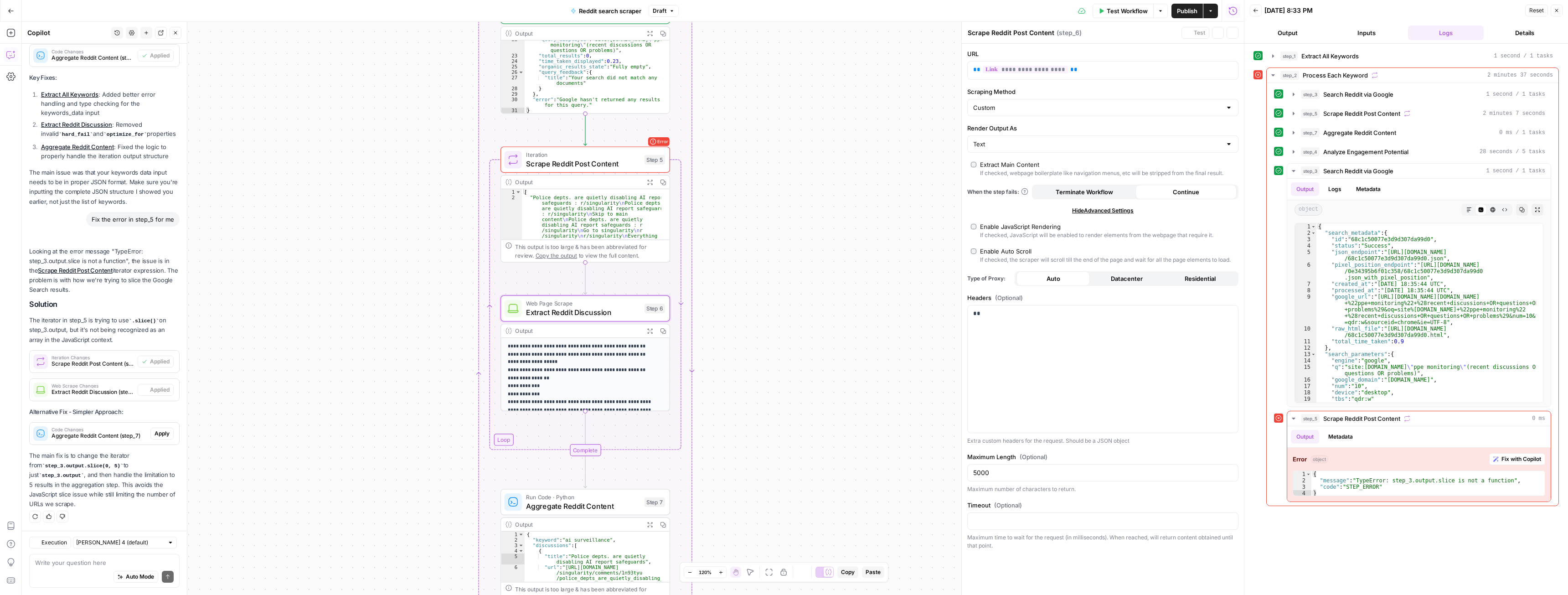
type textarea "Extract Reddit Discussion"
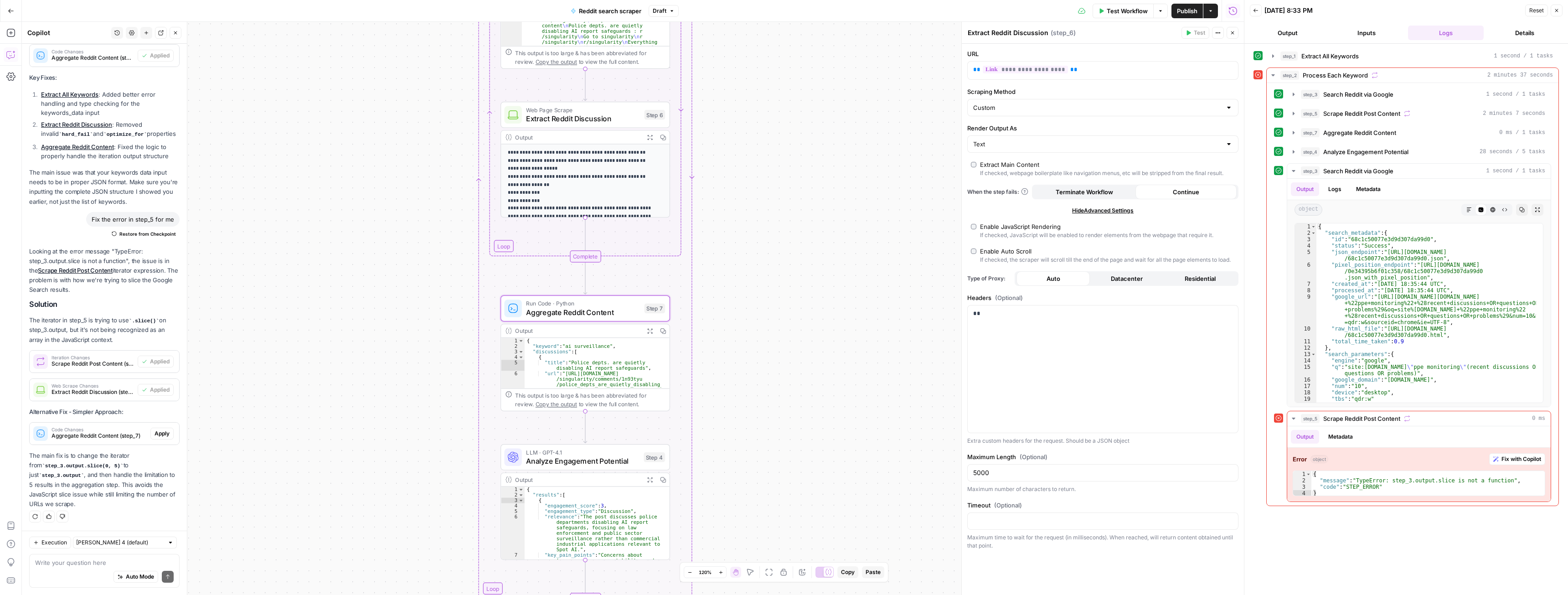
click at [155, 325] on span "Apply" at bounding box center [162, 433] width 15 height 8
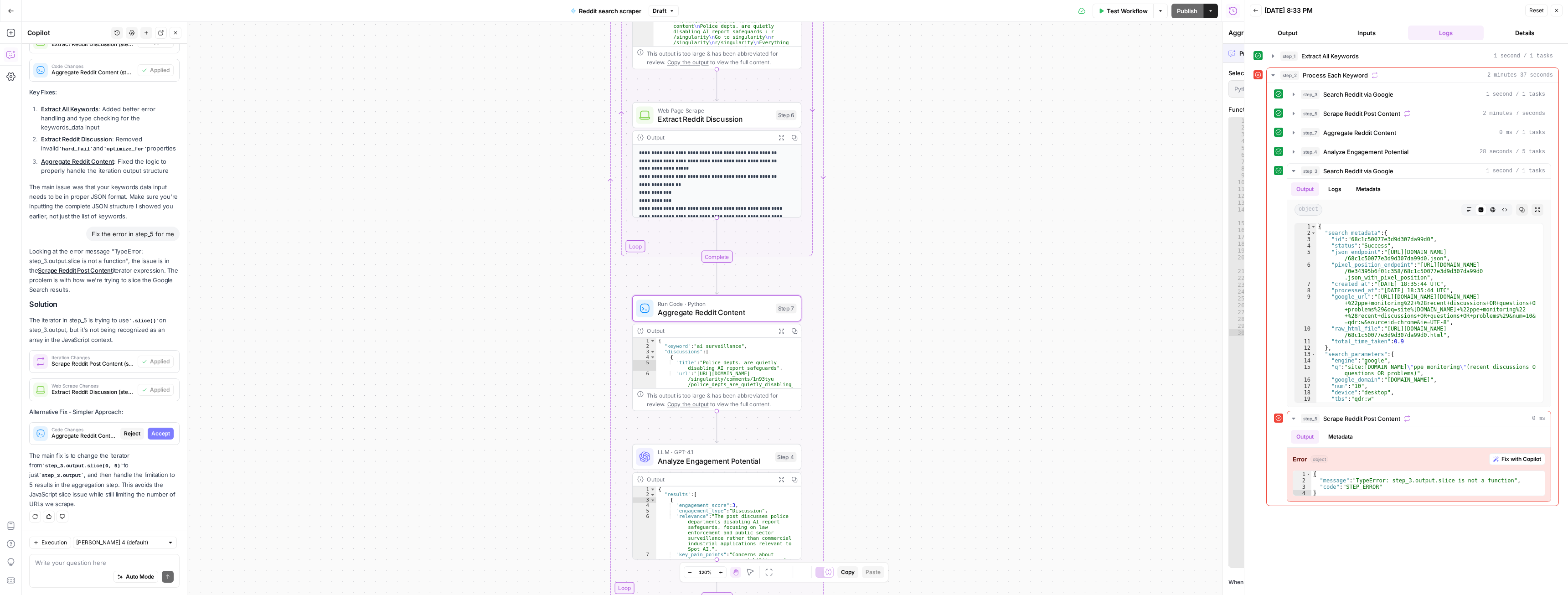
scroll to position [3652, 0]
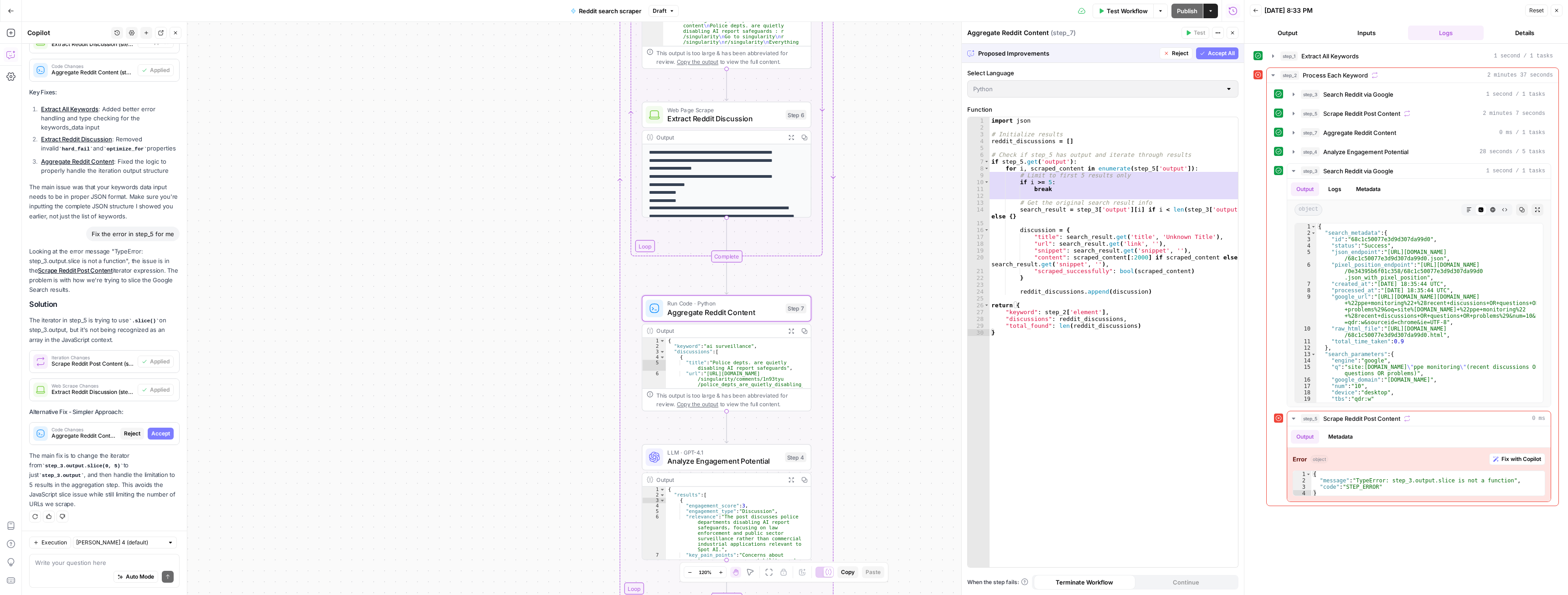
click at [152, 325] on span "Accept" at bounding box center [161, 433] width 19 height 8
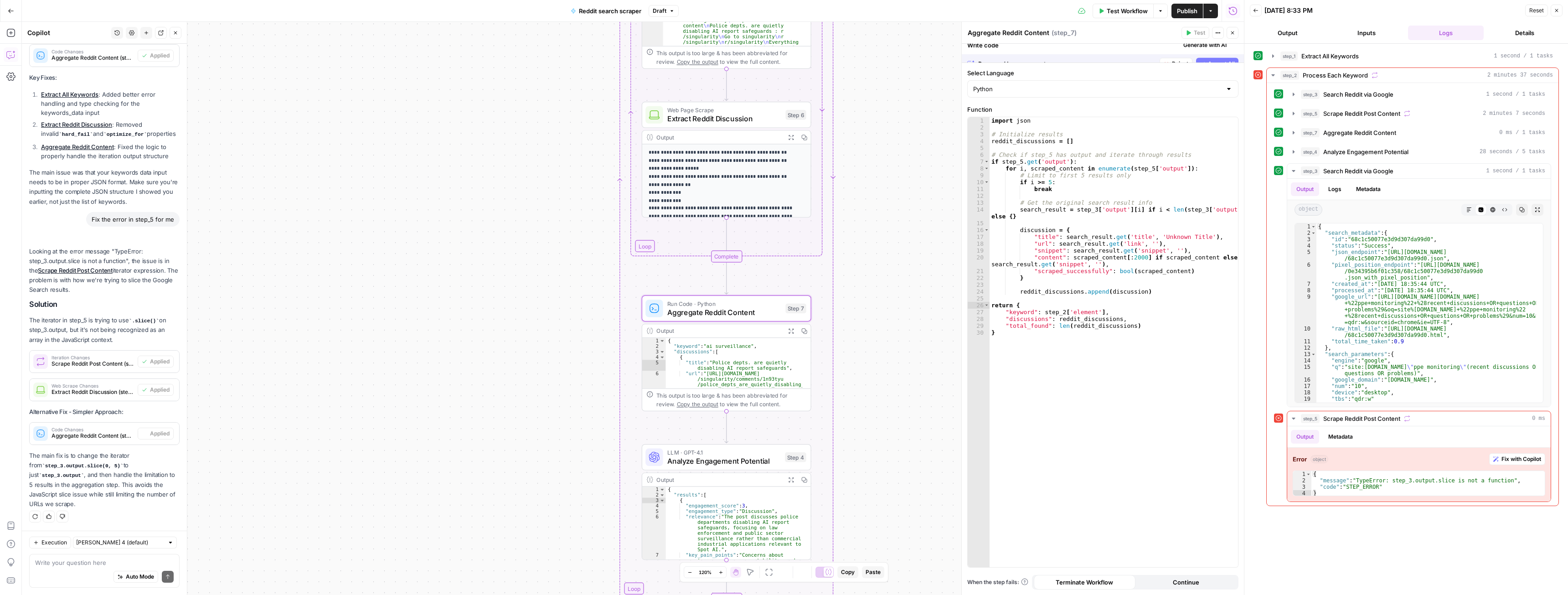
scroll to position [3725, 0]
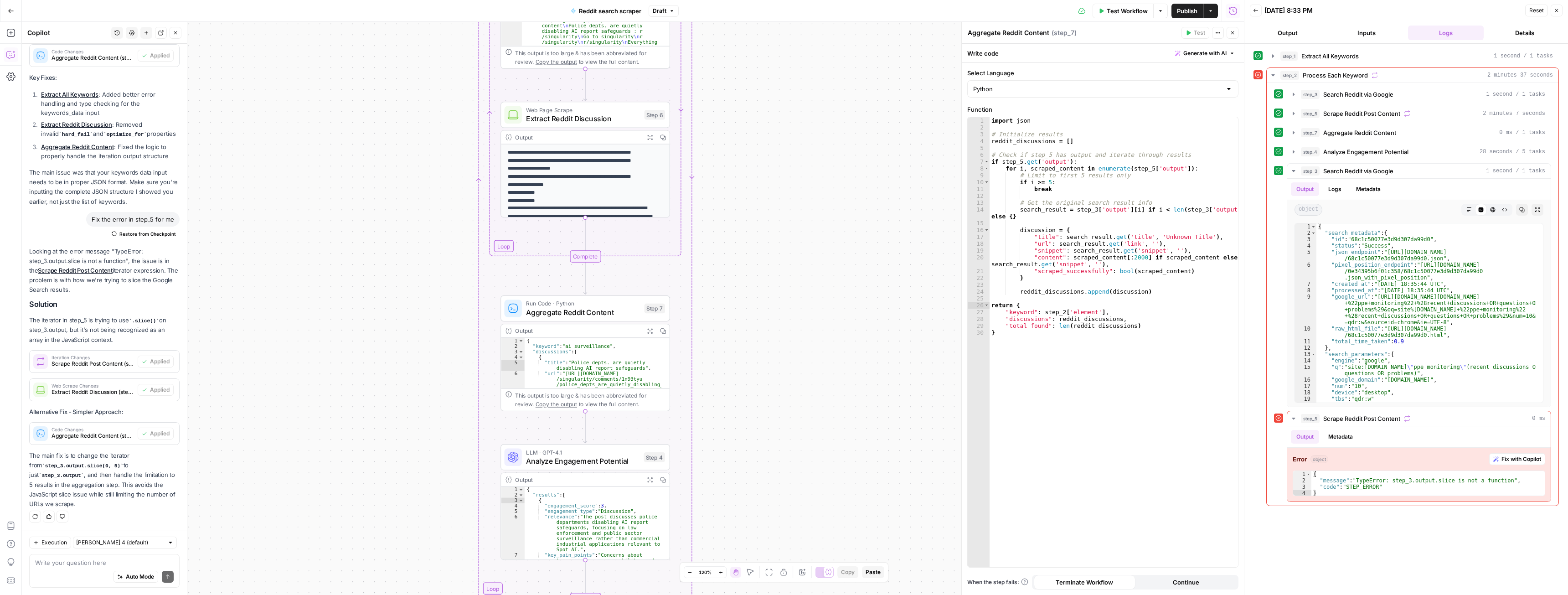
click at [693, 7] on span "Test Workflow" at bounding box center [1127, 10] width 41 height 9
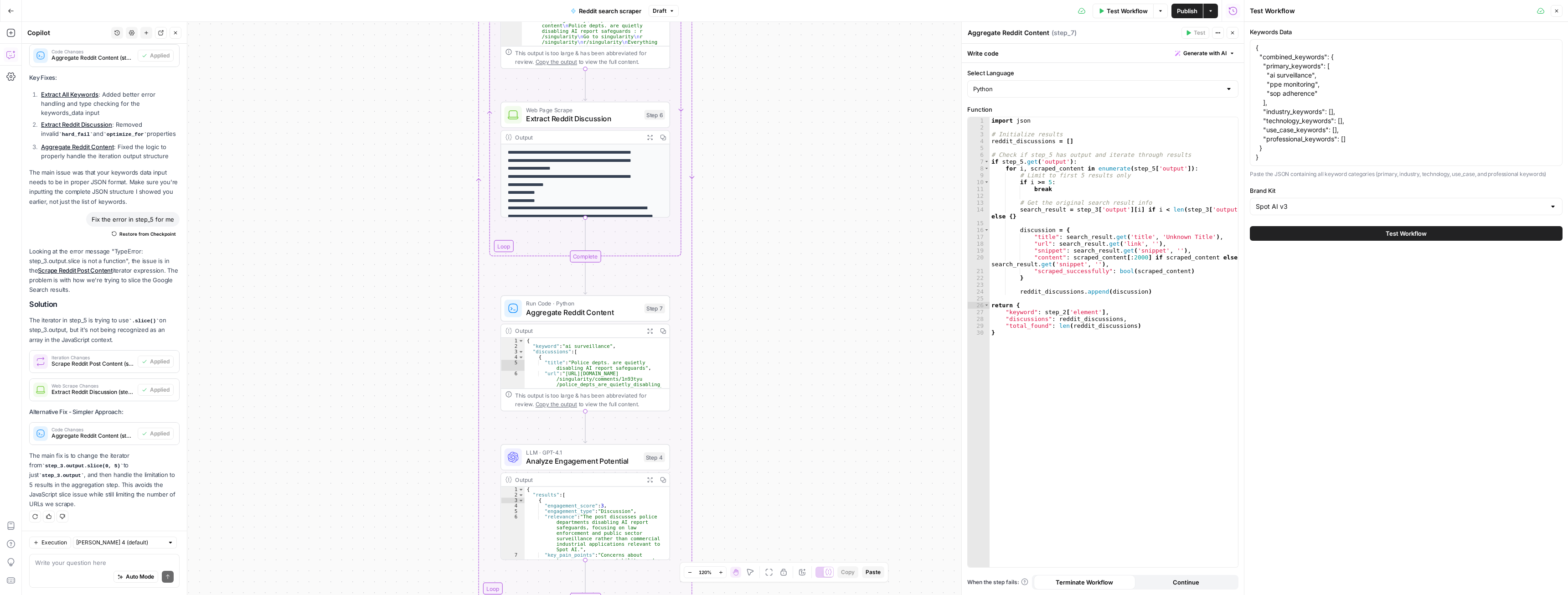
click at [693, 228] on button "Test Workflow" at bounding box center [1406, 233] width 313 height 15
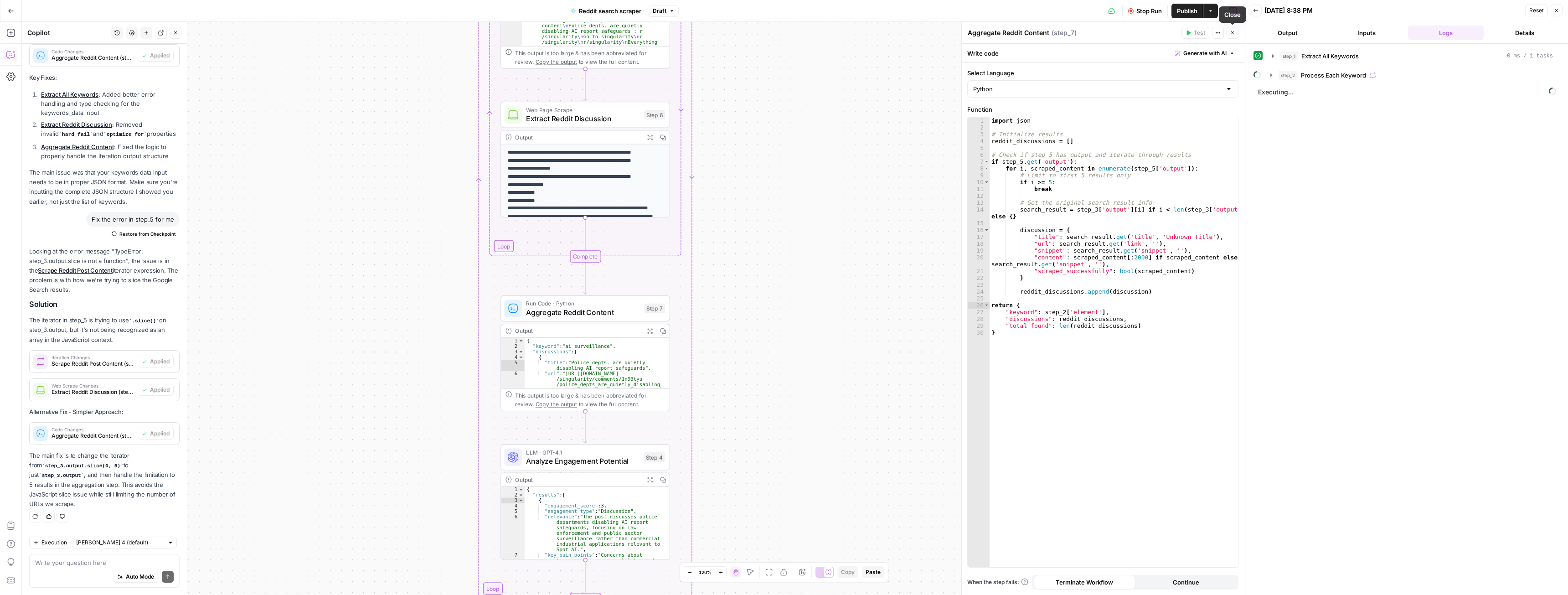
click at [693, 31] on icon "button" at bounding box center [1232, 32] width 5 height 5
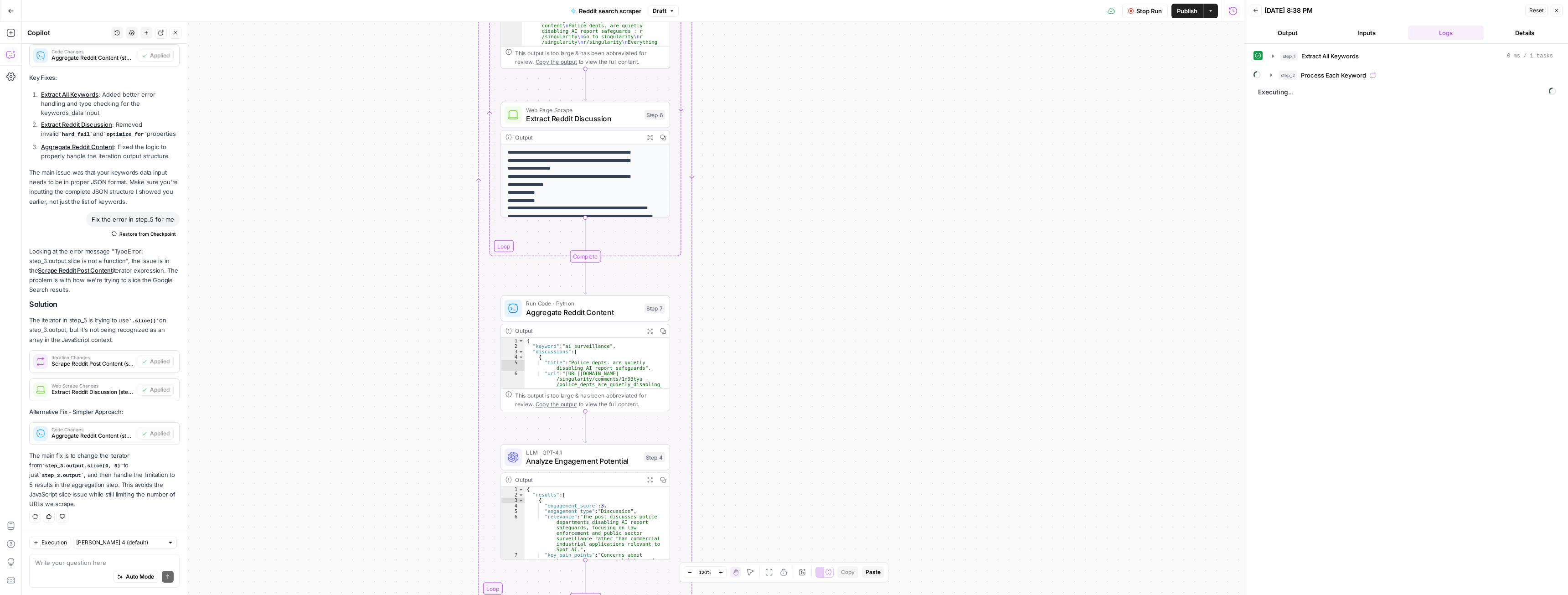
click at [693, 225] on div "Workflow Set Inputs Inputs Run Code · Python Extract All Keywords Step 1 Output…" at bounding box center [633, 308] width 1222 height 573
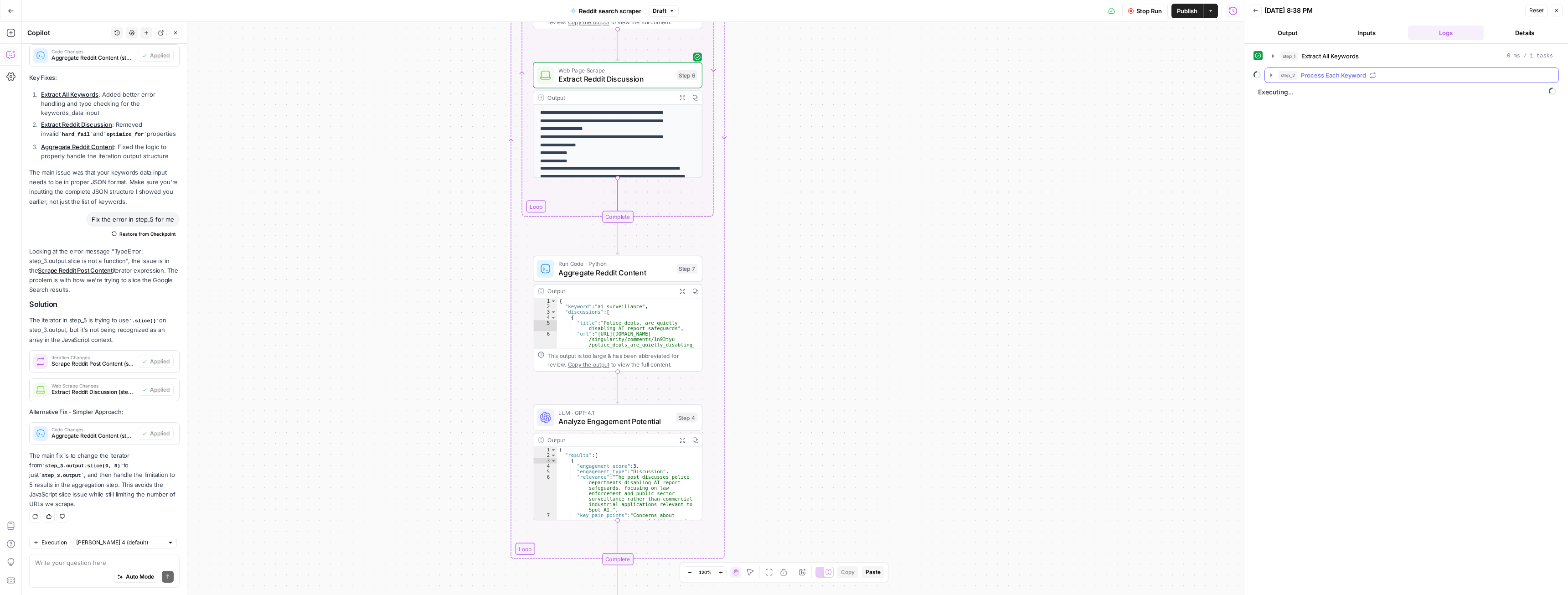
click at [693, 76] on icon "button" at bounding box center [1272, 76] width 7 height 7
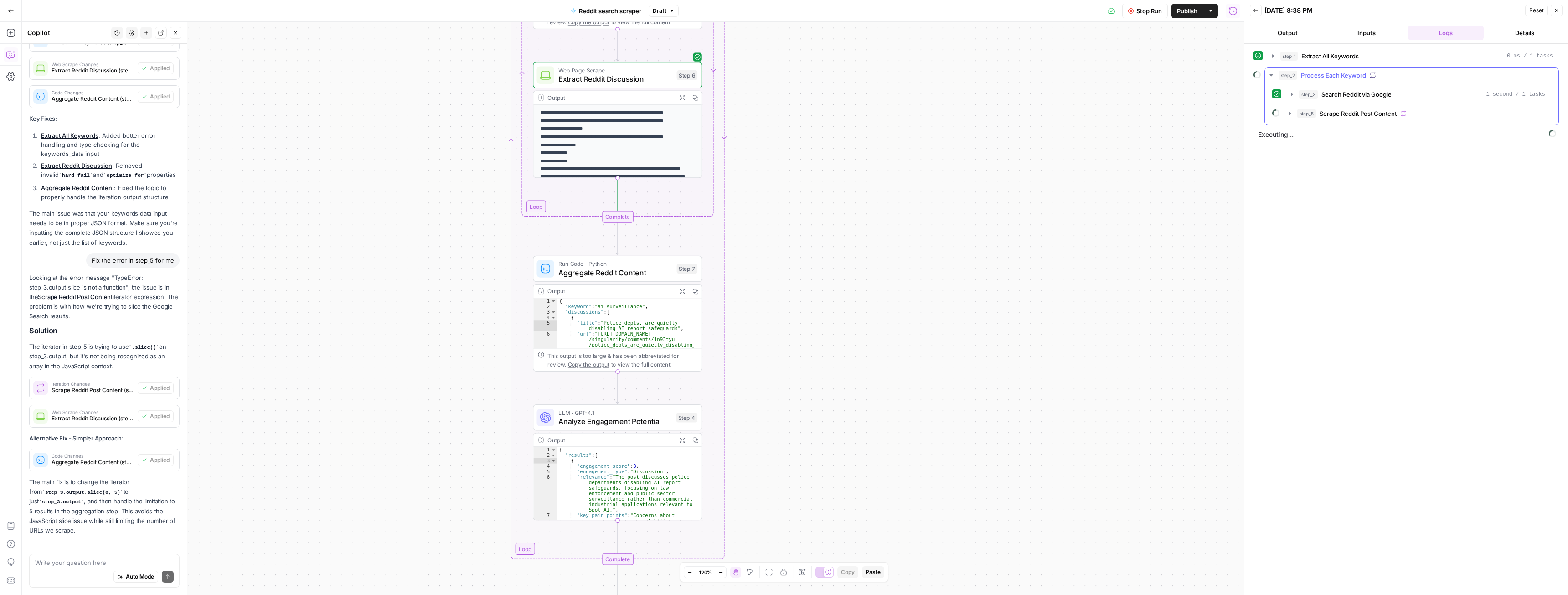
click at [693, 111] on icon "button" at bounding box center [1290, 113] width 7 height 7
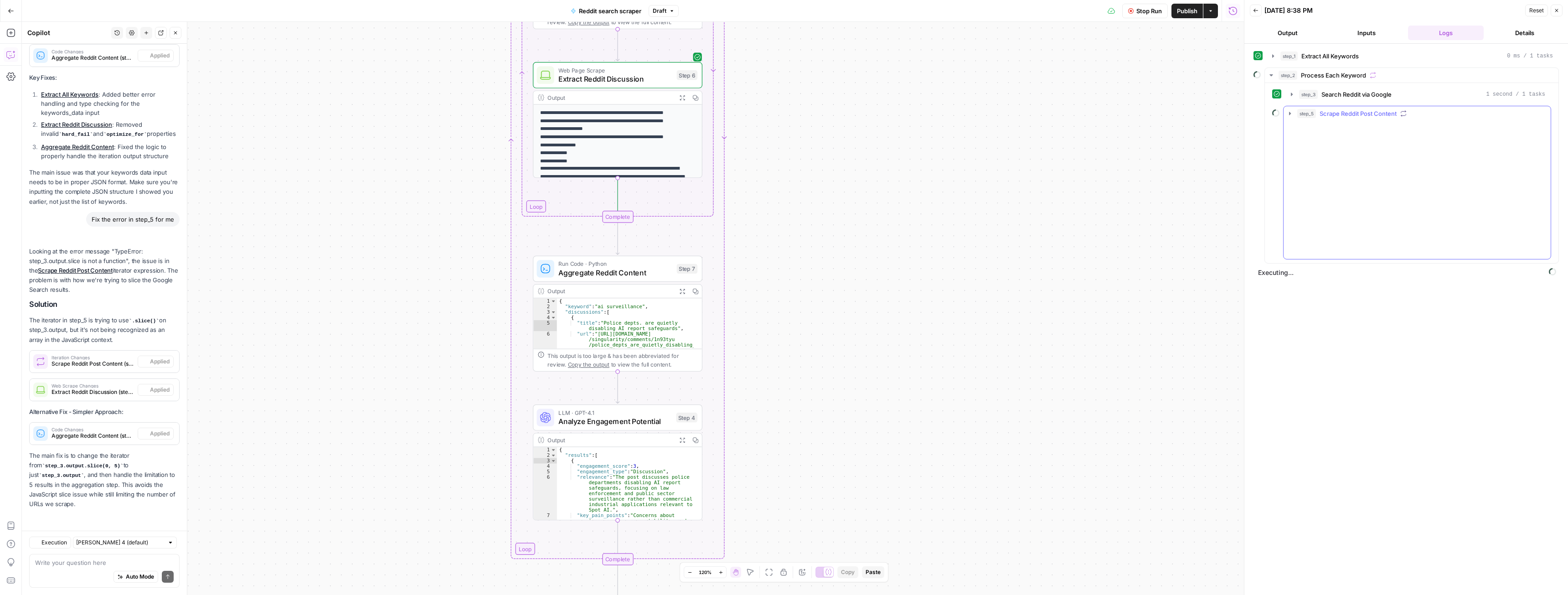
scroll to position [3725, 0]
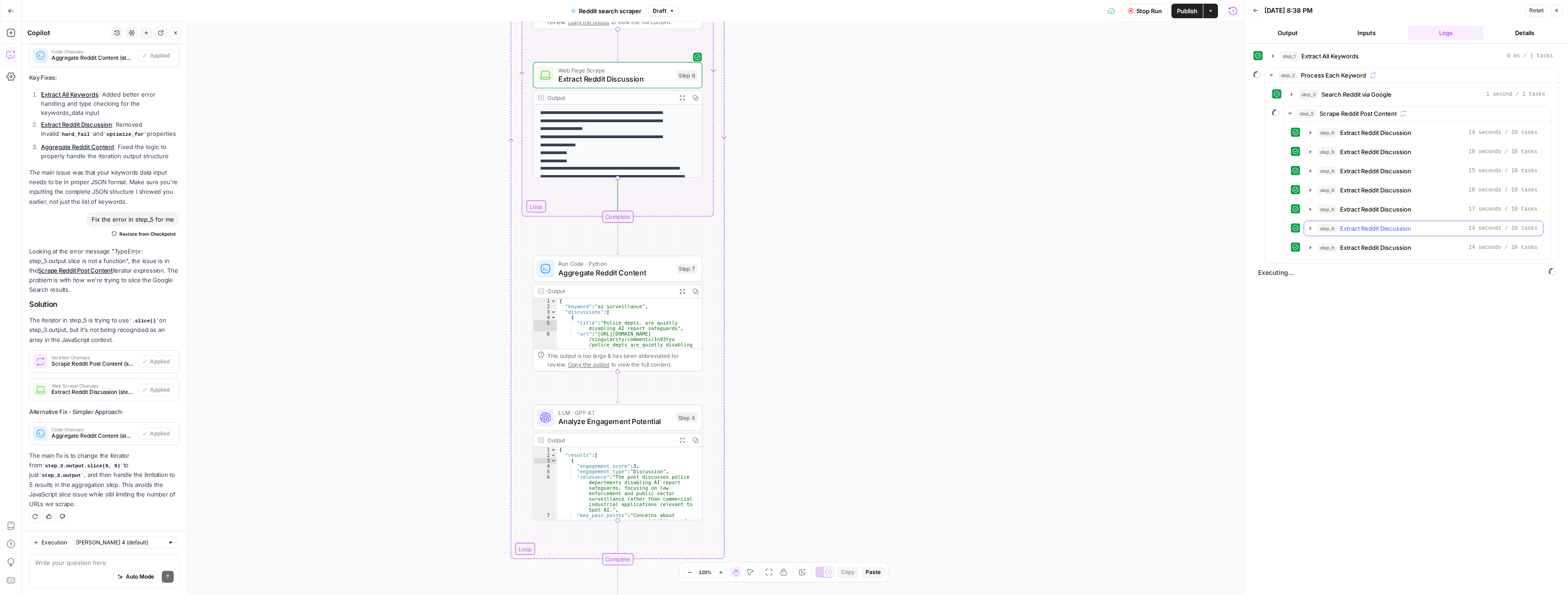
click at [693, 230] on icon "button" at bounding box center [1311, 228] width 7 height 7
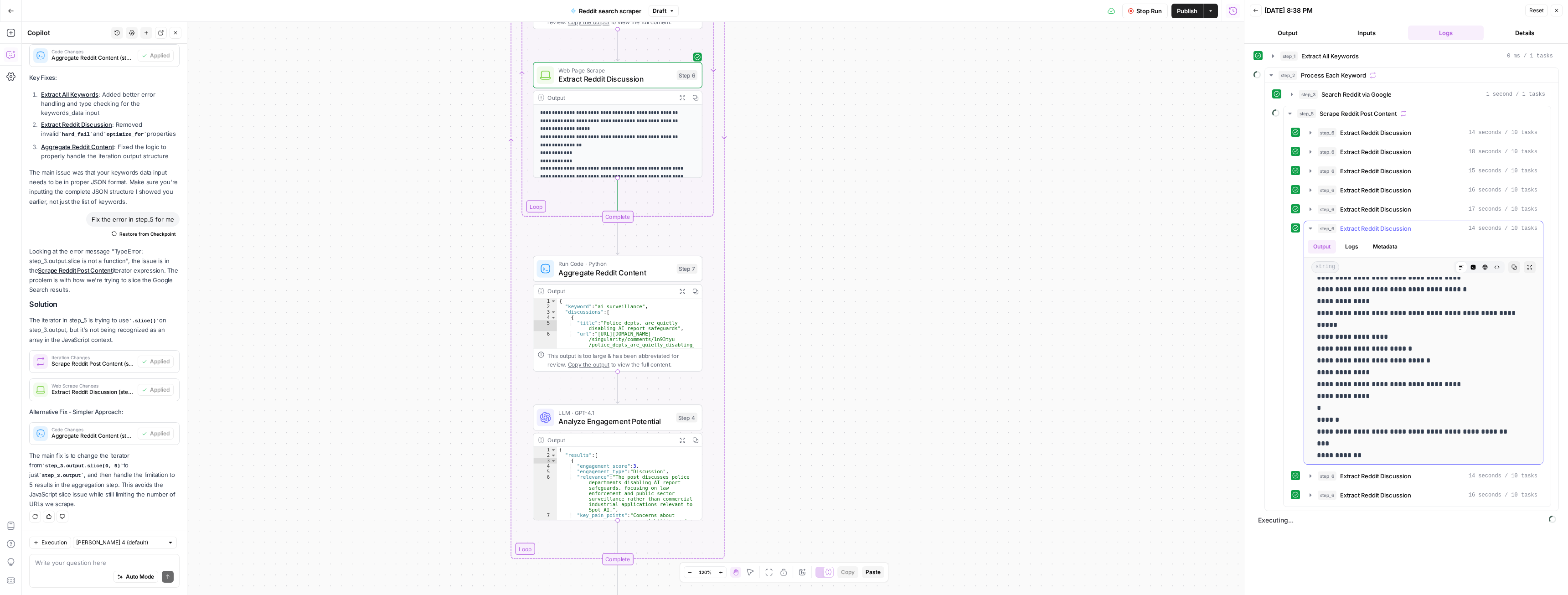
scroll to position [273, 0]
click at [693, 228] on icon "button" at bounding box center [1311, 228] width 7 height 7
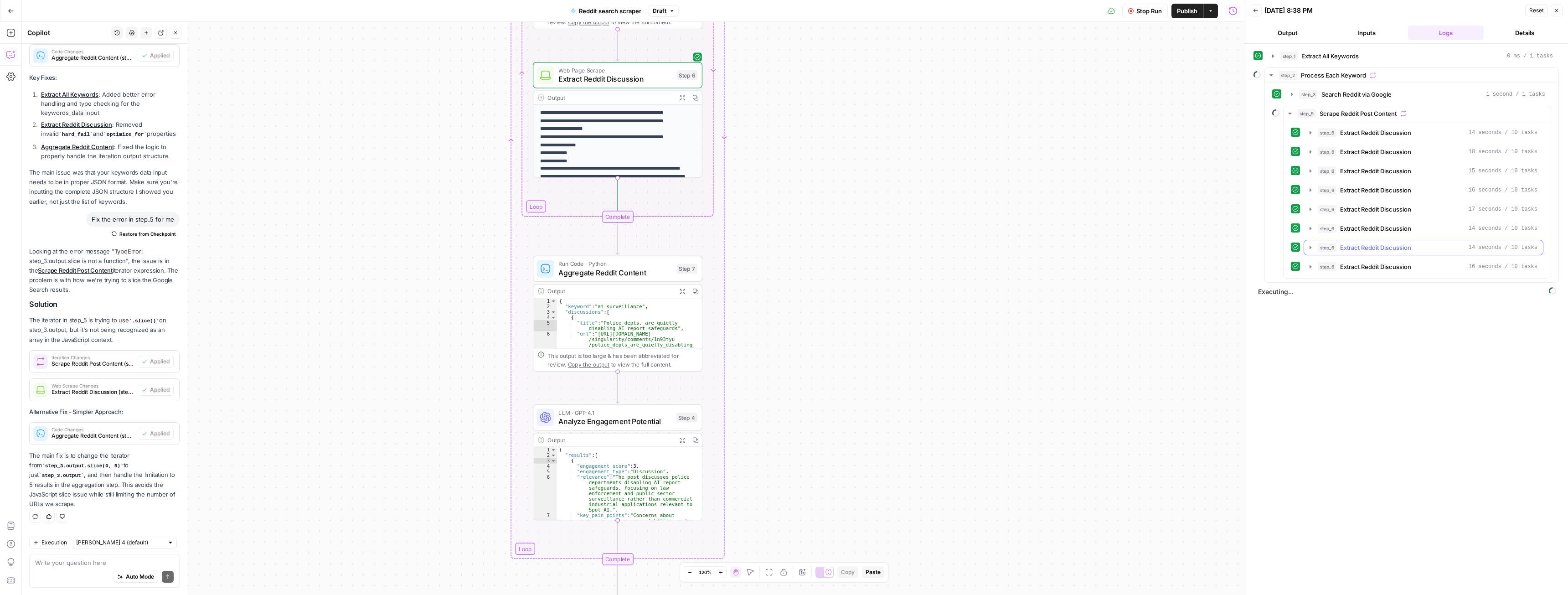
click at [693, 250] on icon "button" at bounding box center [1311, 248] width 7 height 7
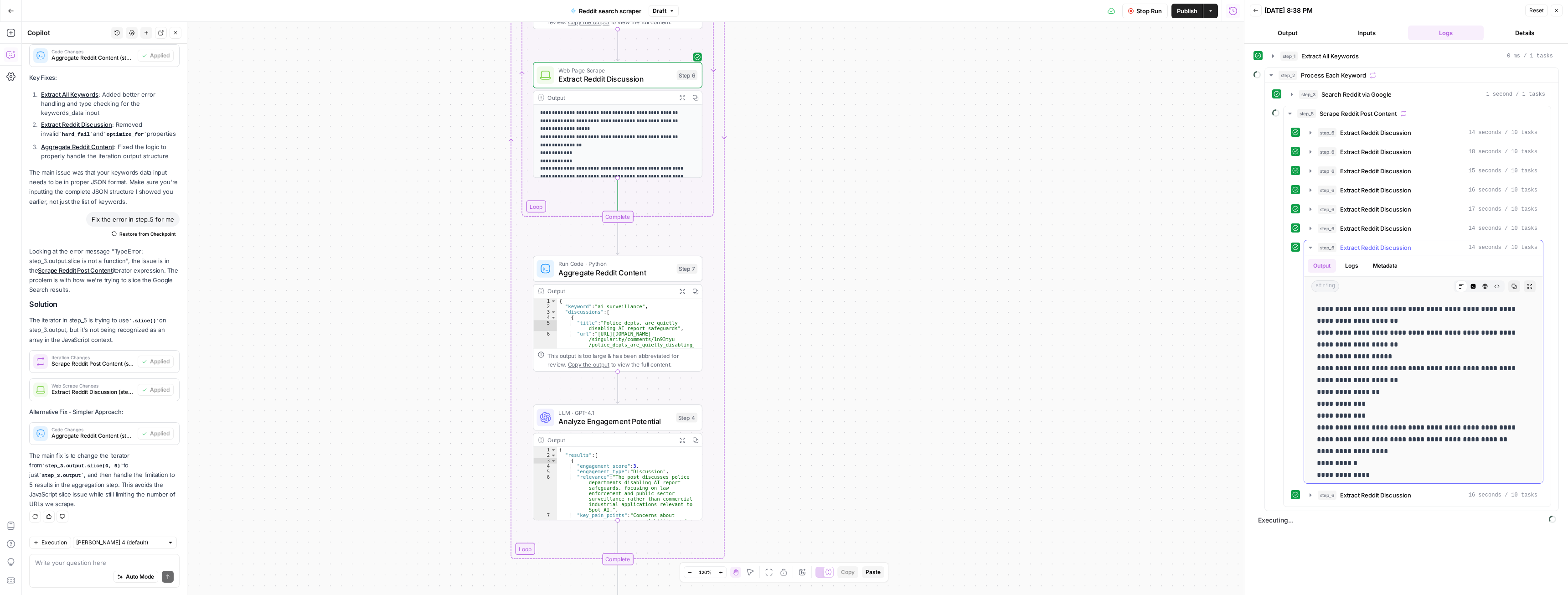
click at [693, 248] on icon "button" at bounding box center [1310, 247] width 3 height 2
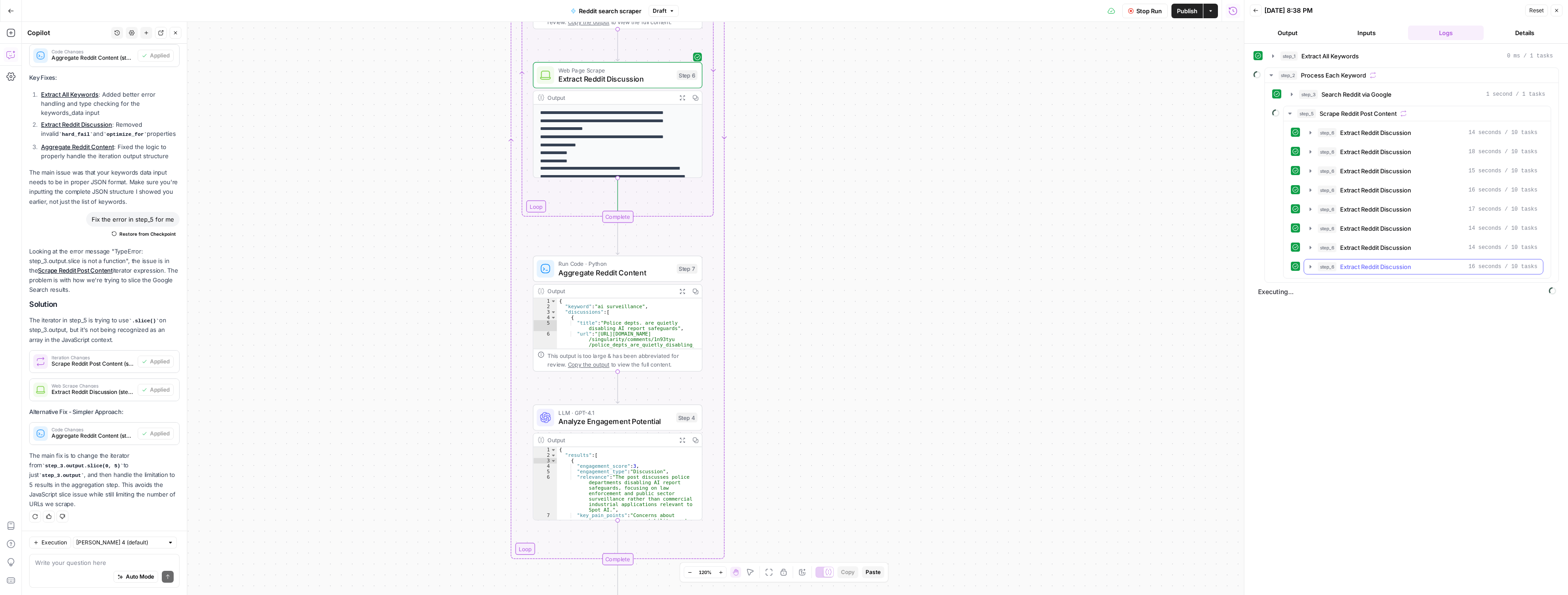
click at [693, 269] on icon "button" at bounding box center [1311, 267] width 7 height 7
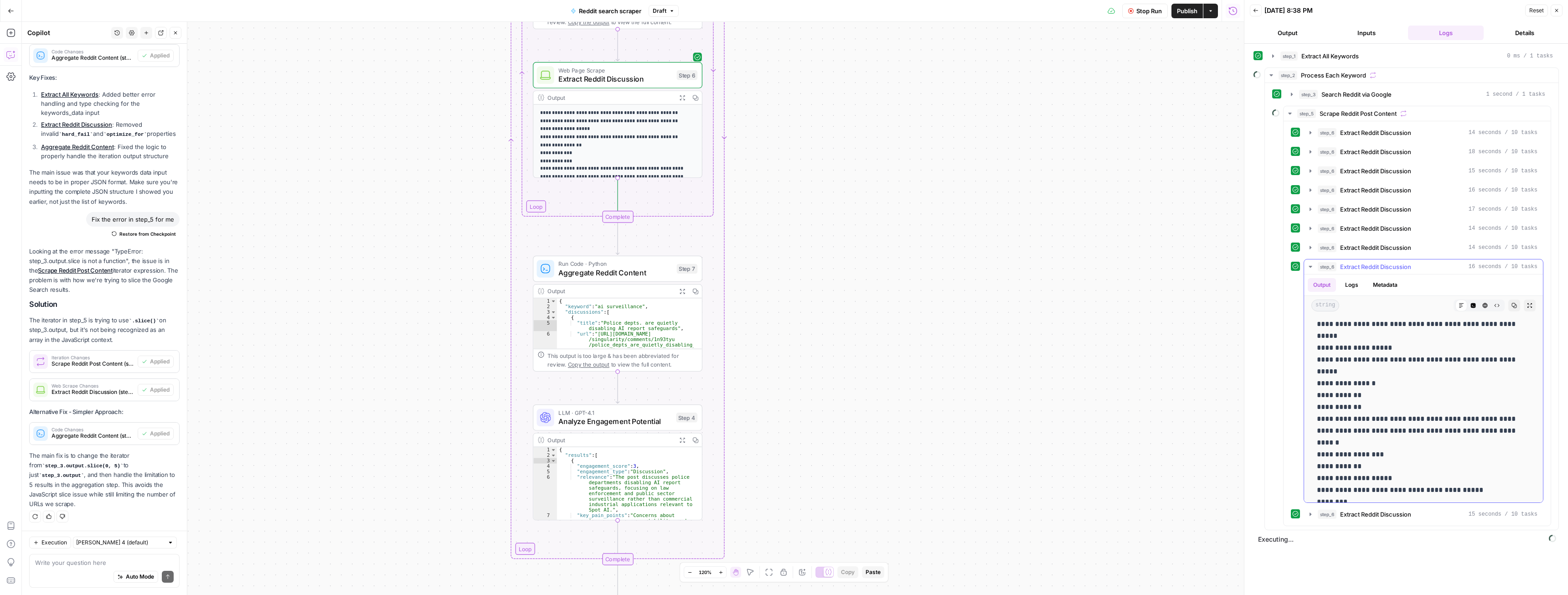
scroll to position [0, 0]
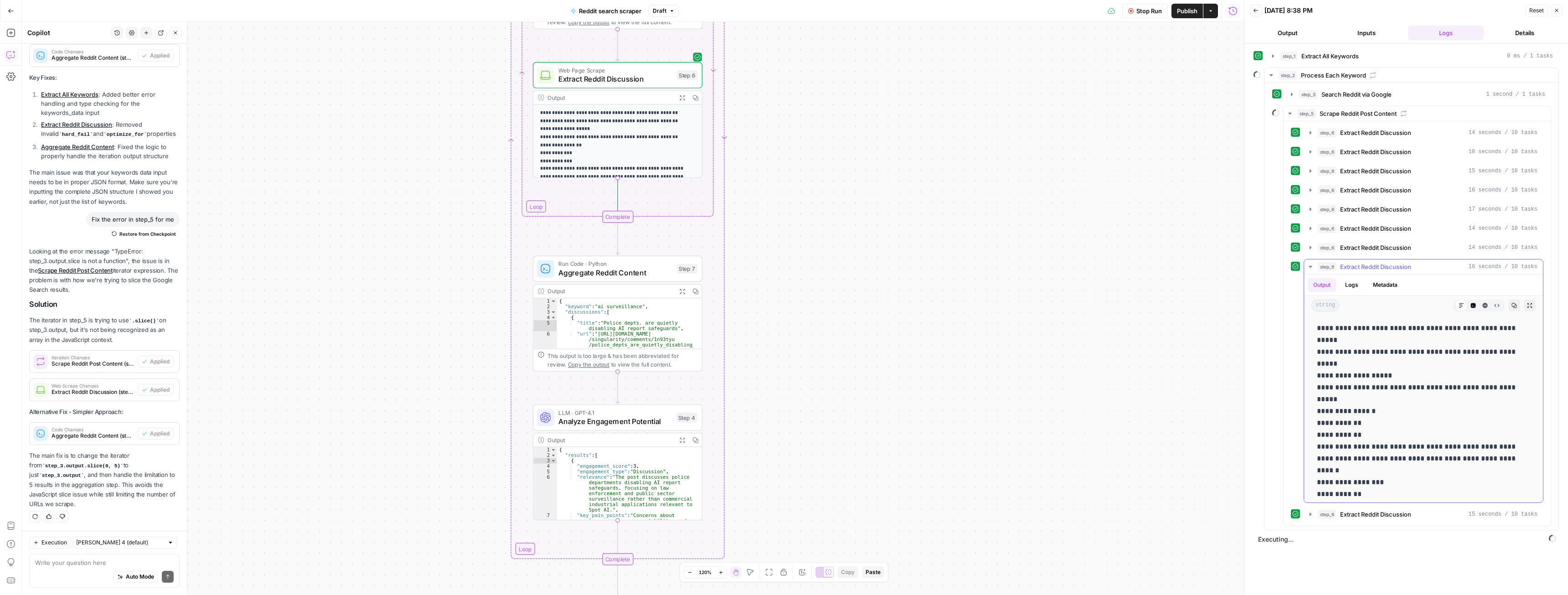
click at [693, 267] on icon "button" at bounding box center [1310, 267] width 3 height 2
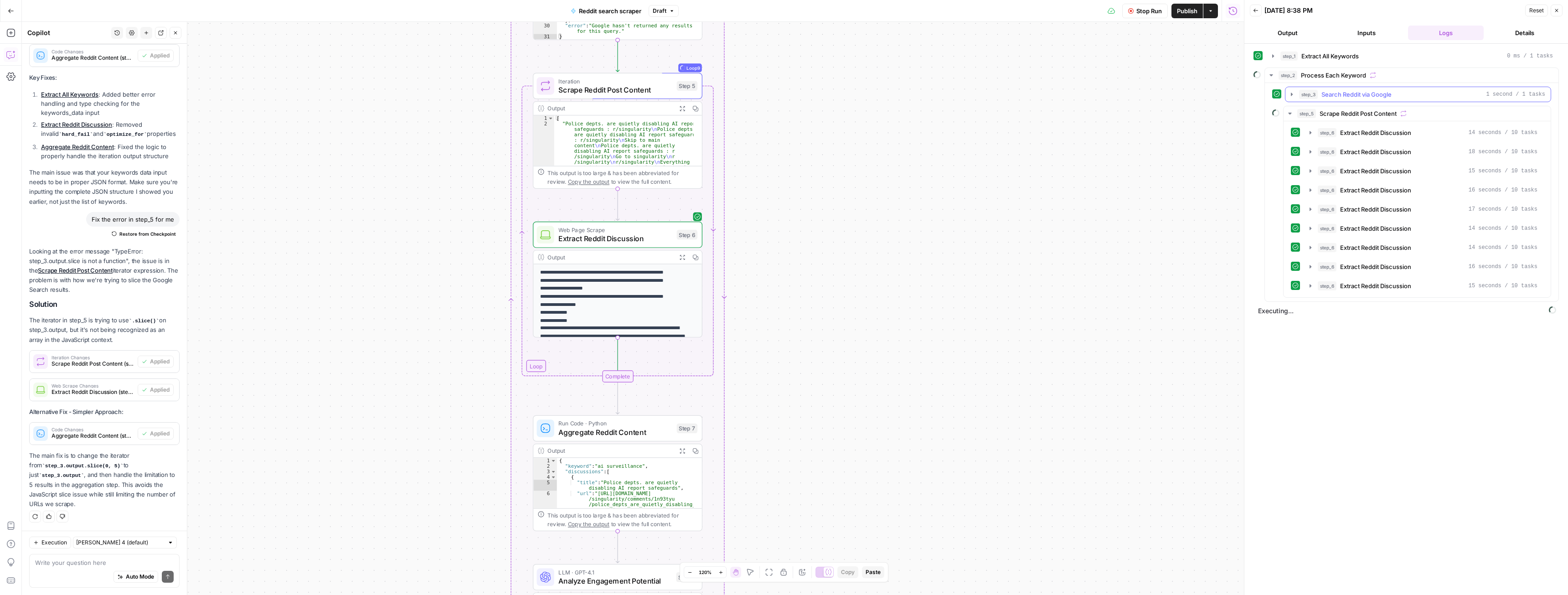
click at [693, 96] on icon "button" at bounding box center [1292, 94] width 7 height 7
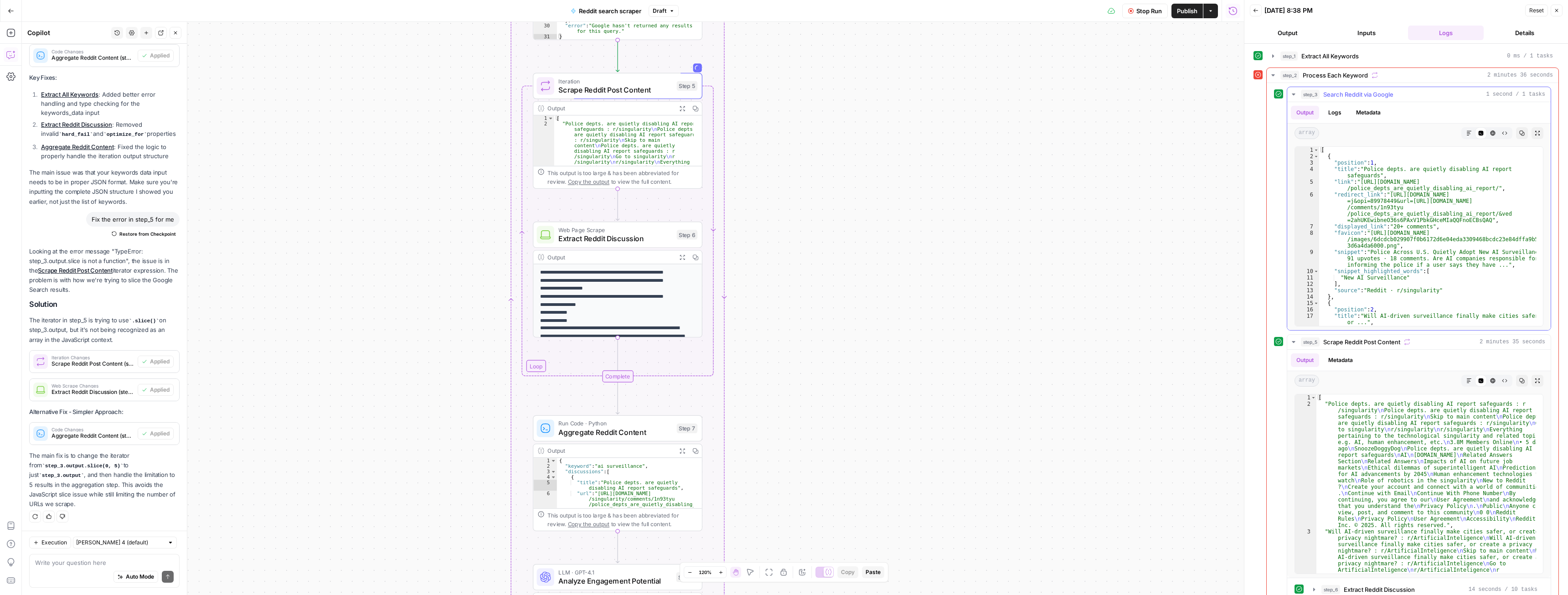
click at [693, 95] on icon "button" at bounding box center [1293, 94] width 7 height 7
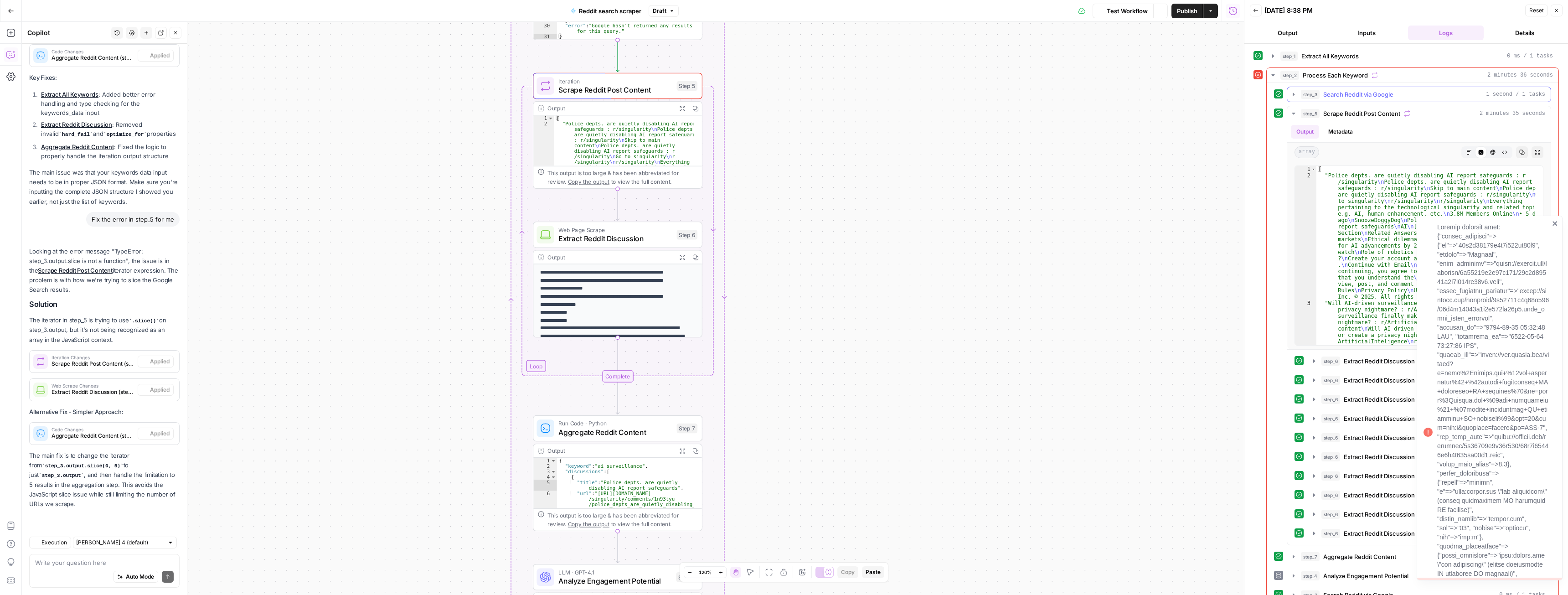
scroll to position [3725, 0]
click at [693, 113] on icon "button" at bounding box center [1293, 113] width 3 height 2
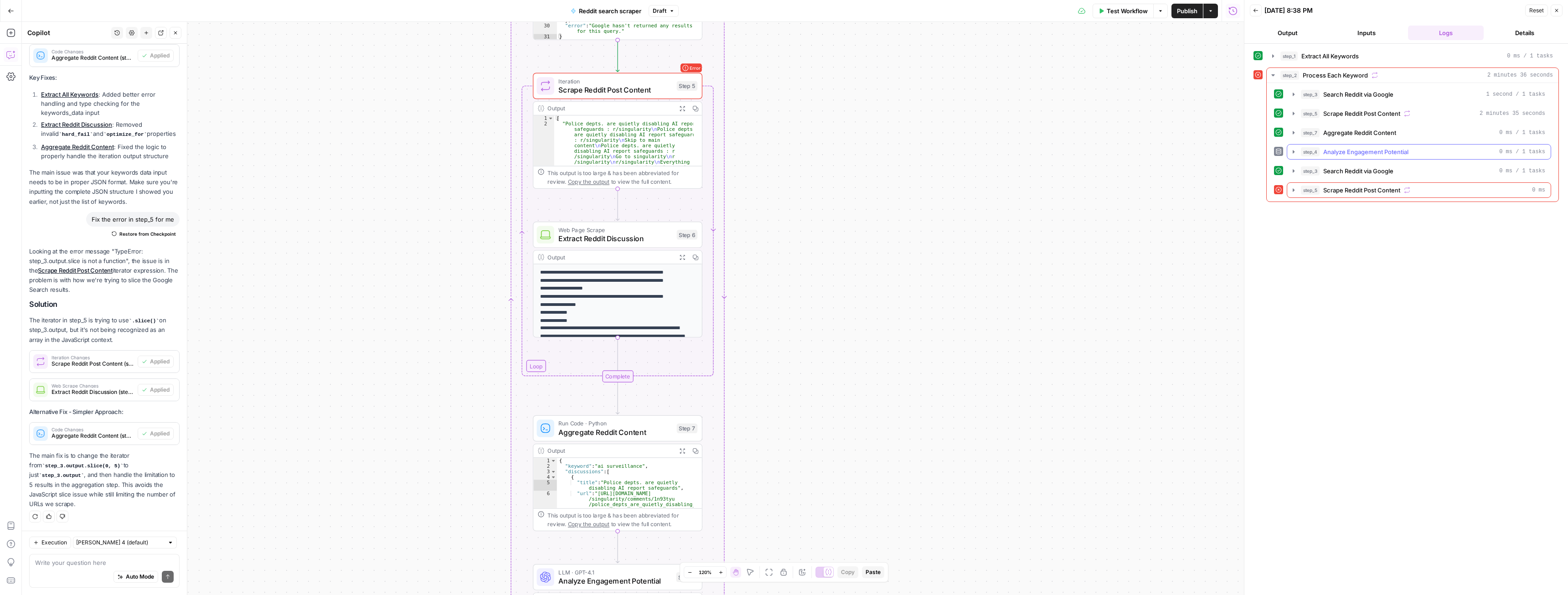
click at [693, 150] on icon "button" at bounding box center [1293, 152] width 7 height 7
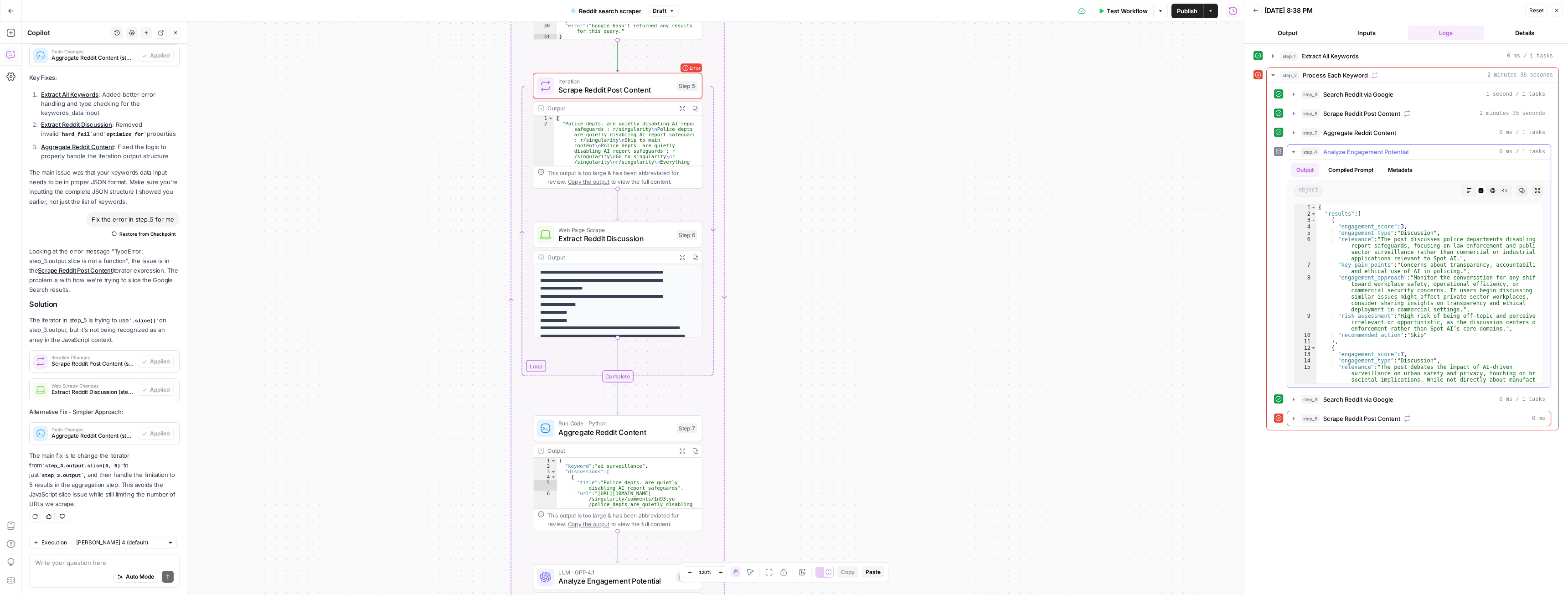
click at [693, 150] on icon "button" at bounding box center [1293, 152] width 7 height 7
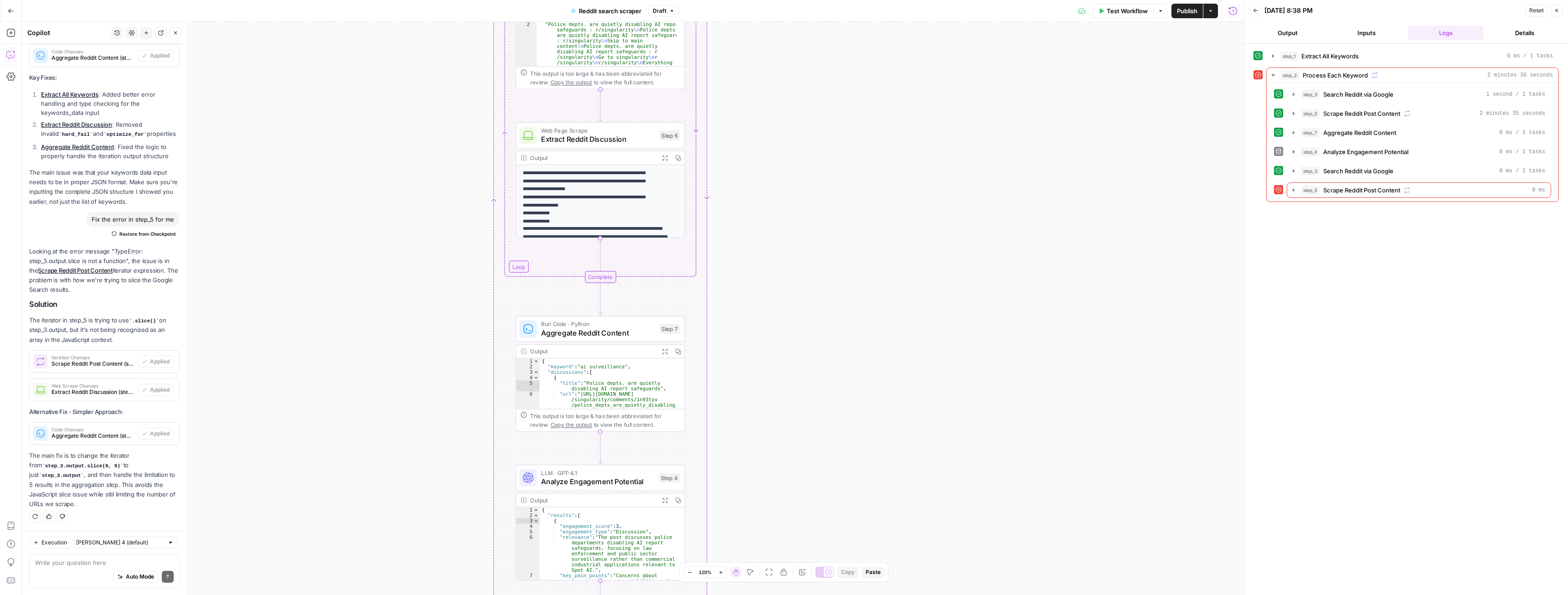
drag, startPoint x: 899, startPoint y: 418, endPoint x: 881, endPoint y: 319, distance: 100.6
click at [693, 319] on div "Workflow Set Inputs Inputs Run Code · Python Extract All Keywords Step 1 Output…" at bounding box center [633, 308] width 1222 height 573
click at [693, 152] on icon "button" at bounding box center [1293, 152] width 7 height 7
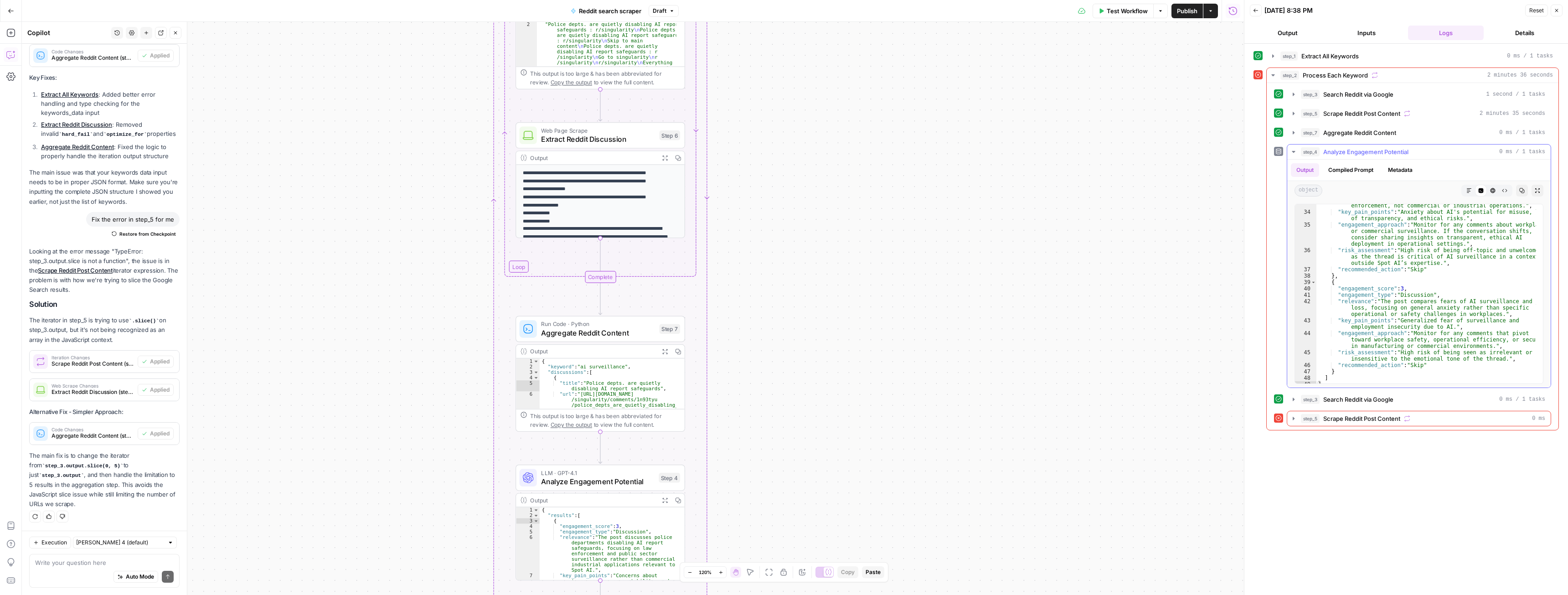
scroll to position [415, 0]
click at [693, 325] on icon "button" at bounding box center [1293, 399] width 2 height 3
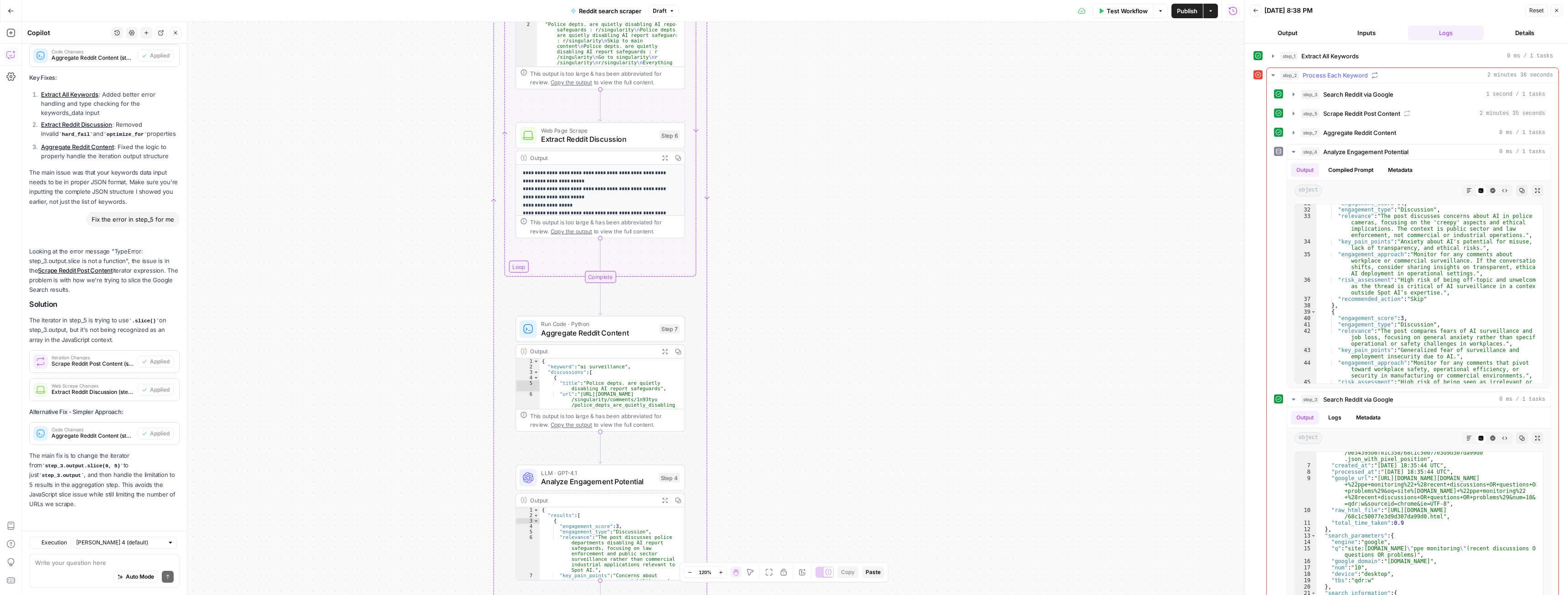
scroll to position [3725, 0]
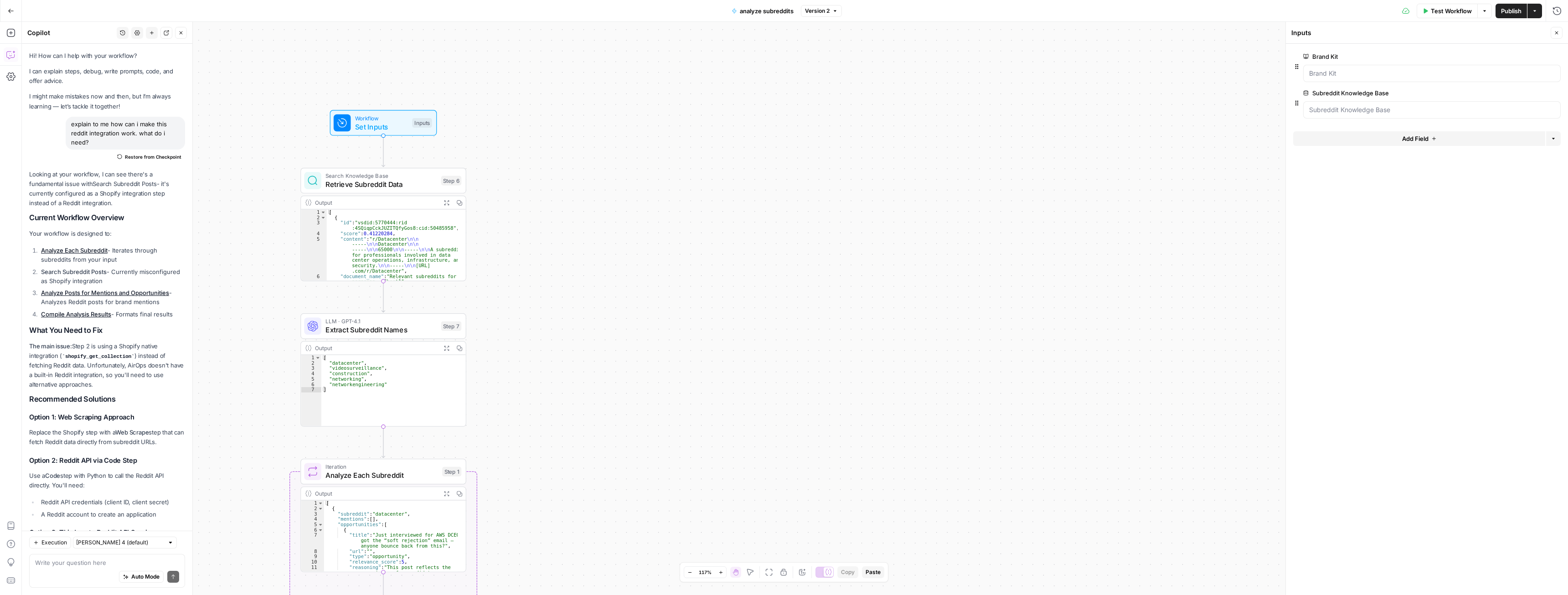
scroll to position [2834, 0]
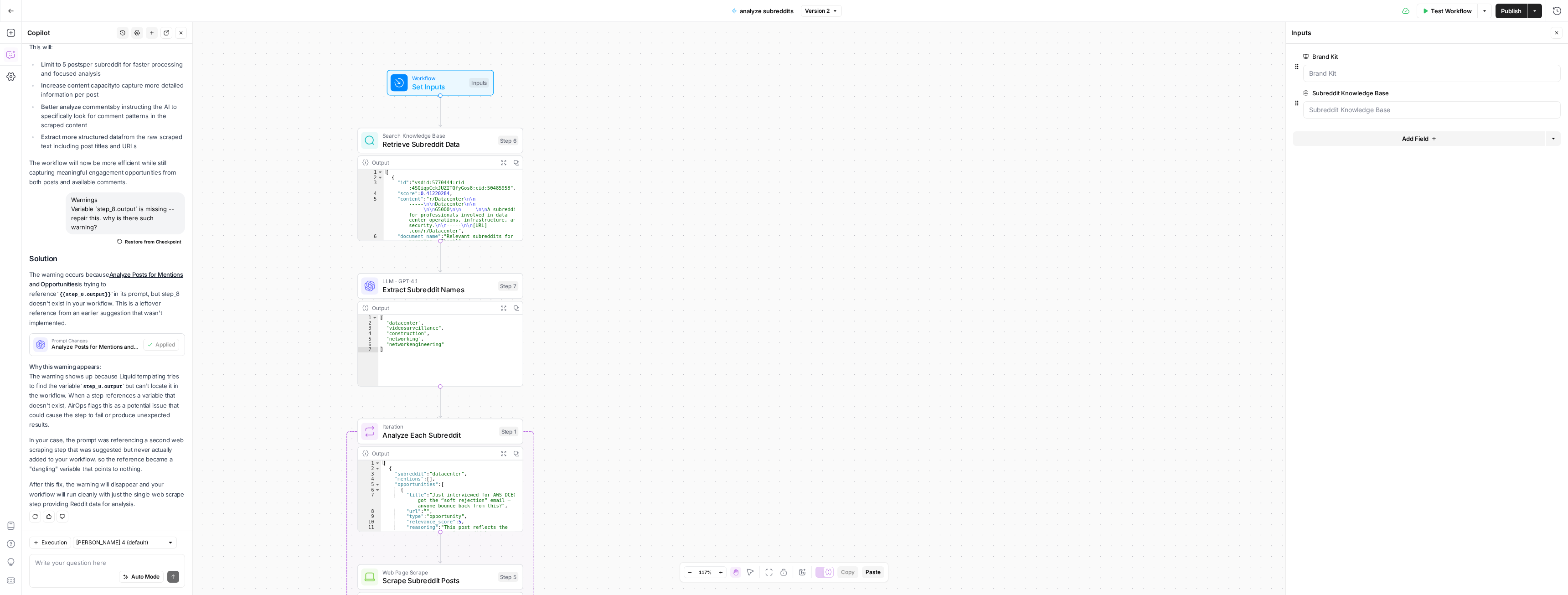
drag, startPoint x: 624, startPoint y: 303, endPoint x: 636, endPoint y: 262, distance: 42.7
click at [643, 269] on div "Workflow Set Inputs Inputs Search Knowledge Base Retrieve Subreddit Data Step 6…" at bounding box center [795, 308] width 1546 height 573
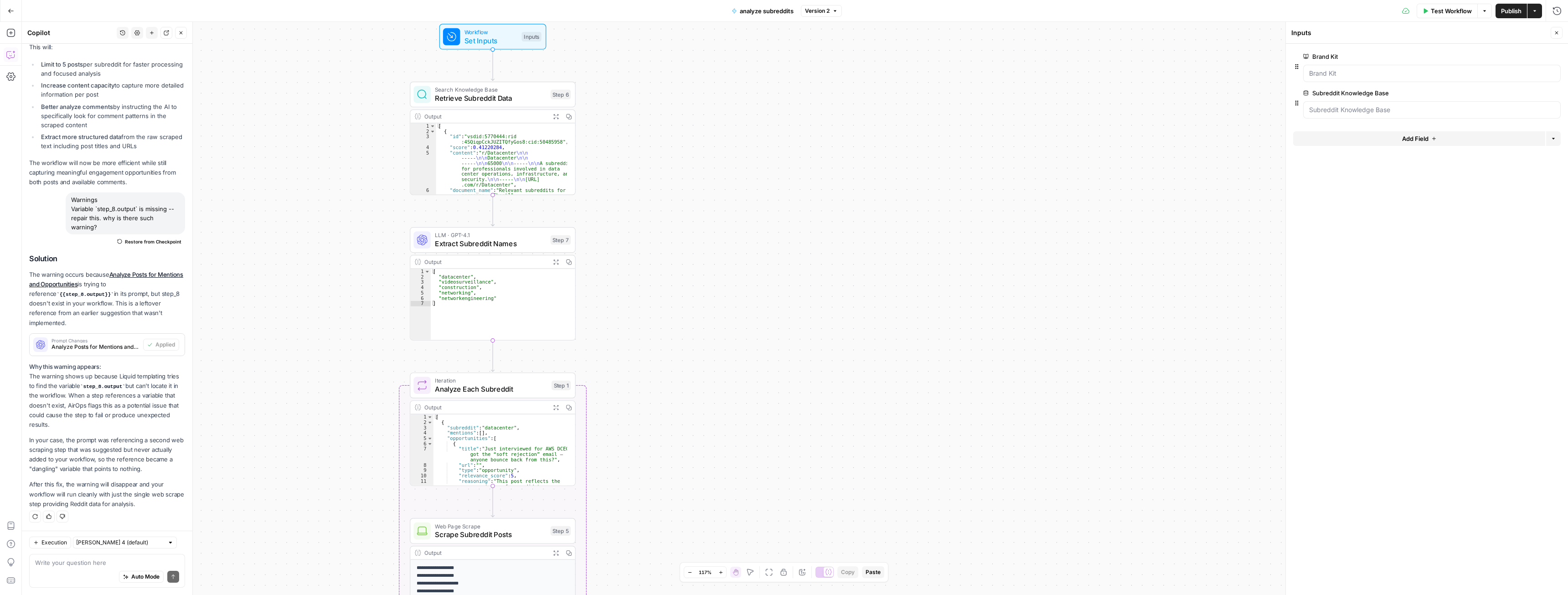
drag, startPoint x: 670, startPoint y: 260, endPoint x: 706, endPoint y: 234, distance: 44.4
click at [706, 235] on div "Workflow Set Inputs Inputs Search Knowledge Base Retrieve Subreddit Data Step 6…" at bounding box center [795, 308] width 1546 height 573
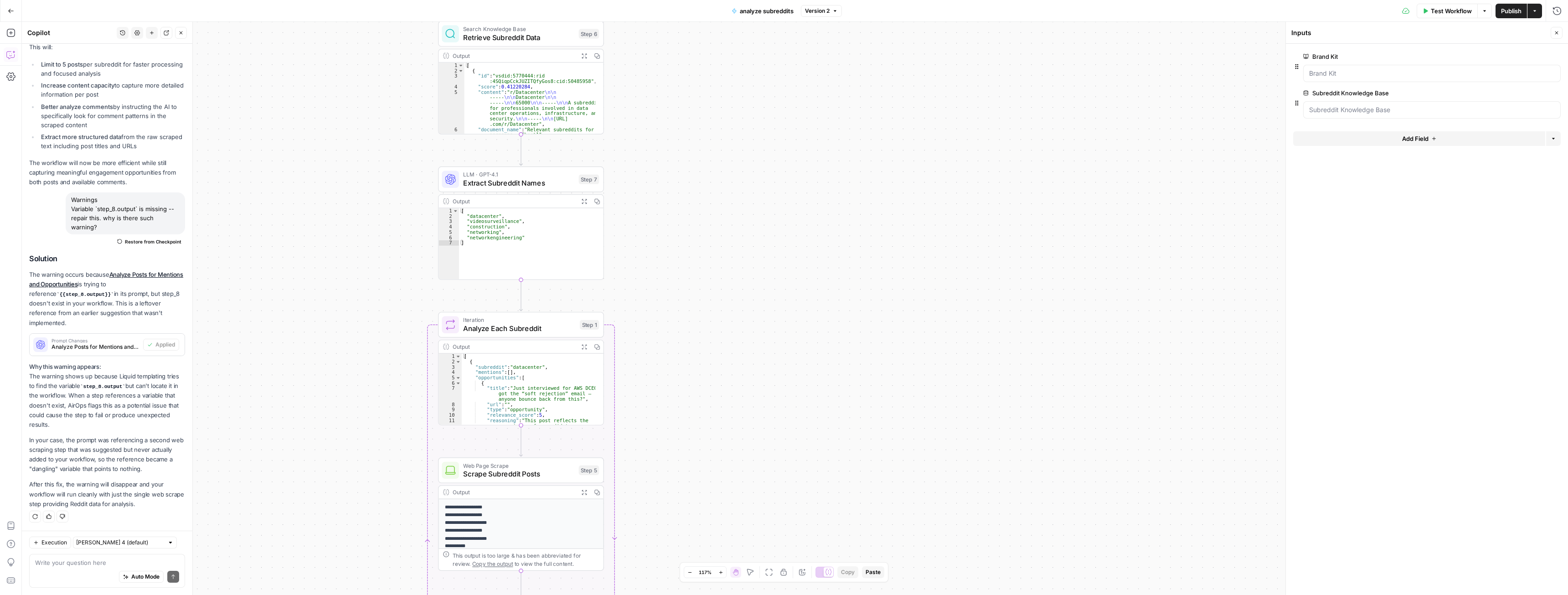
drag, startPoint x: 724, startPoint y: 272, endPoint x: 738, endPoint y: 227, distance: 47.1
click at [738, 227] on div "Workflow Set Inputs Inputs Search Knowledge Base Retrieve Subreddit Data Step 6…" at bounding box center [795, 308] width 1546 height 573
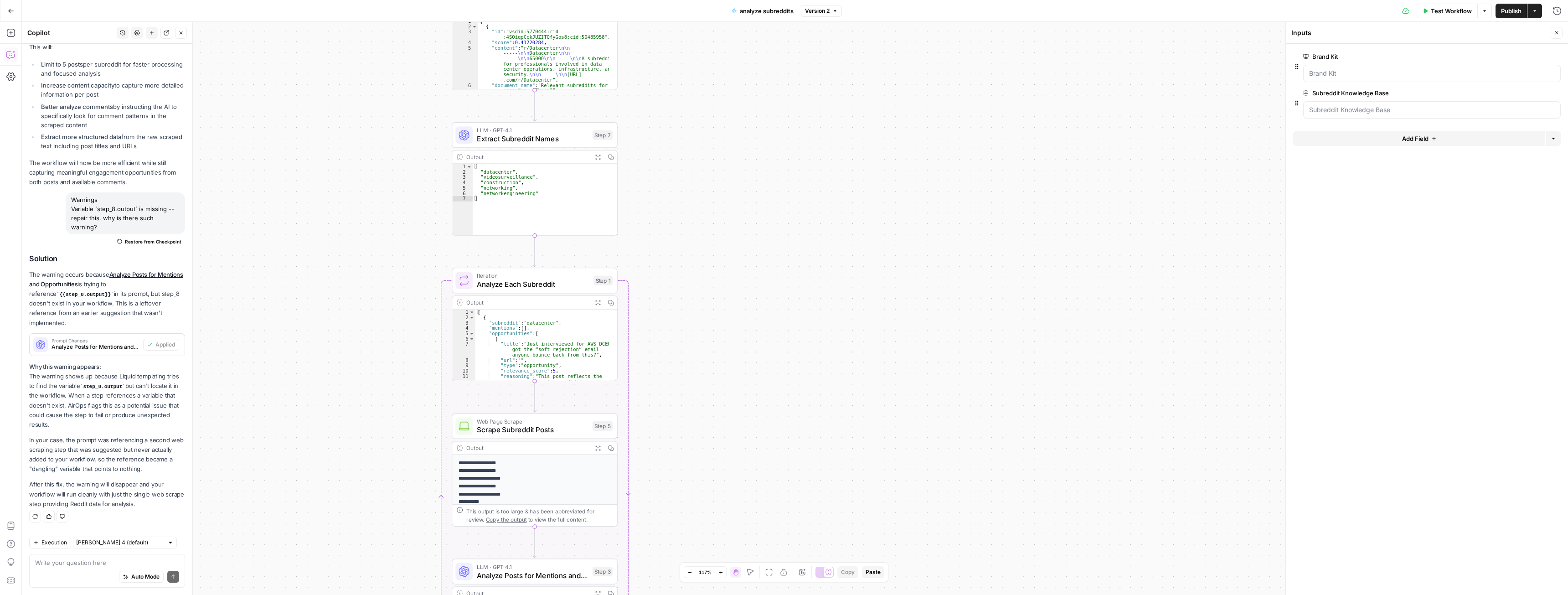
drag, startPoint x: 727, startPoint y: 257, endPoint x: 724, endPoint y: 197, distance: 60.1
click at [724, 197] on div "Workflow Set Inputs Inputs Search Knowledge Base Retrieve Subreddit Data Step 6…" at bounding box center [795, 308] width 1546 height 573
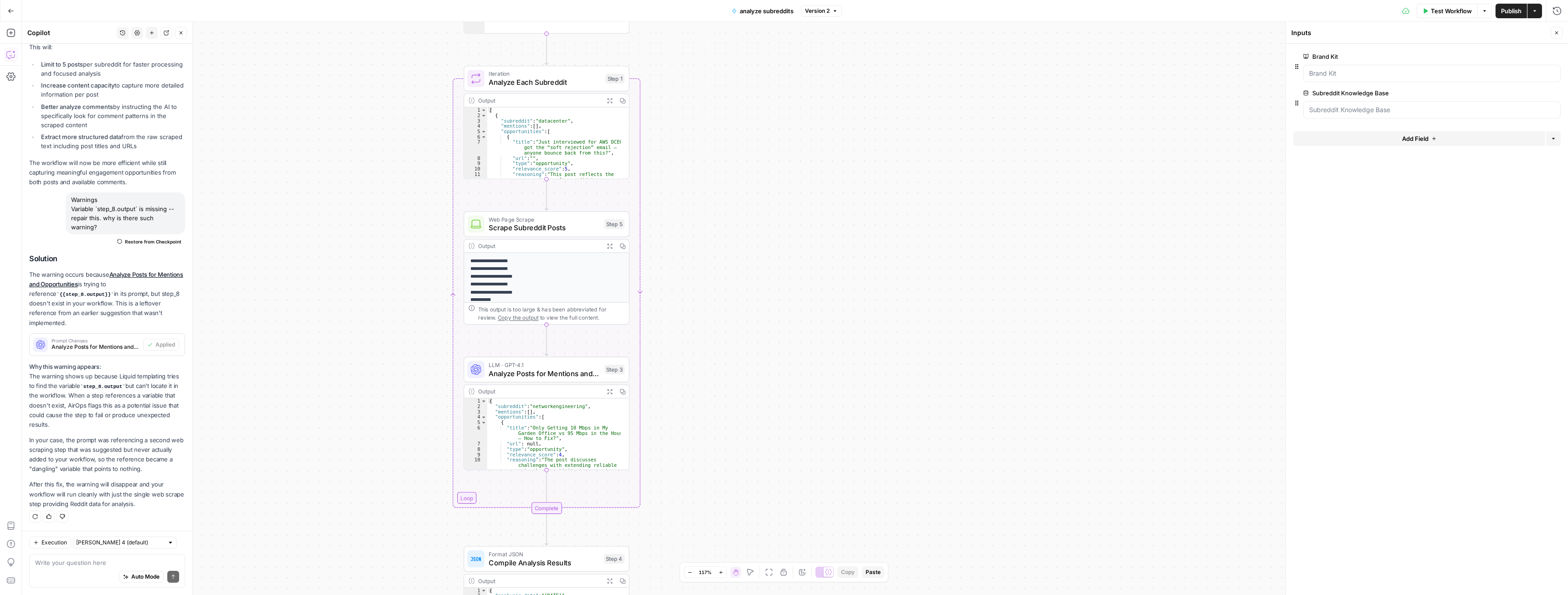
drag, startPoint x: 736, startPoint y: 253, endPoint x: 742, endPoint y: 195, distance: 58.3
click at [742, 195] on div "Workflow Set Inputs Inputs Search Knowledge Base Retrieve Subreddit Data Step 6…" at bounding box center [795, 308] width 1546 height 573
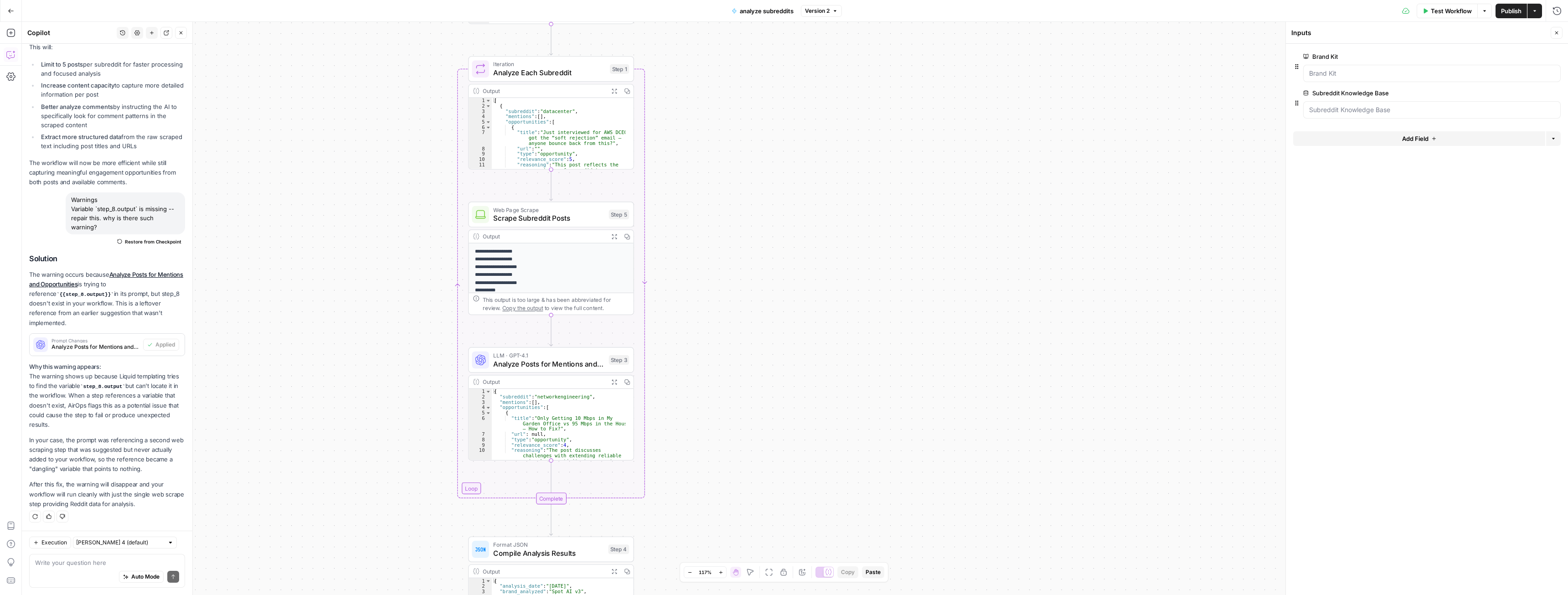
drag, startPoint x: 731, startPoint y: 189, endPoint x: 730, endPoint y: 122, distance: 67.0
click at [731, 119] on div "Workflow Set Inputs Inputs Search Knowledge Base Retrieve Subreddit Data Step 6…" at bounding box center [795, 308] width 1546 height 573
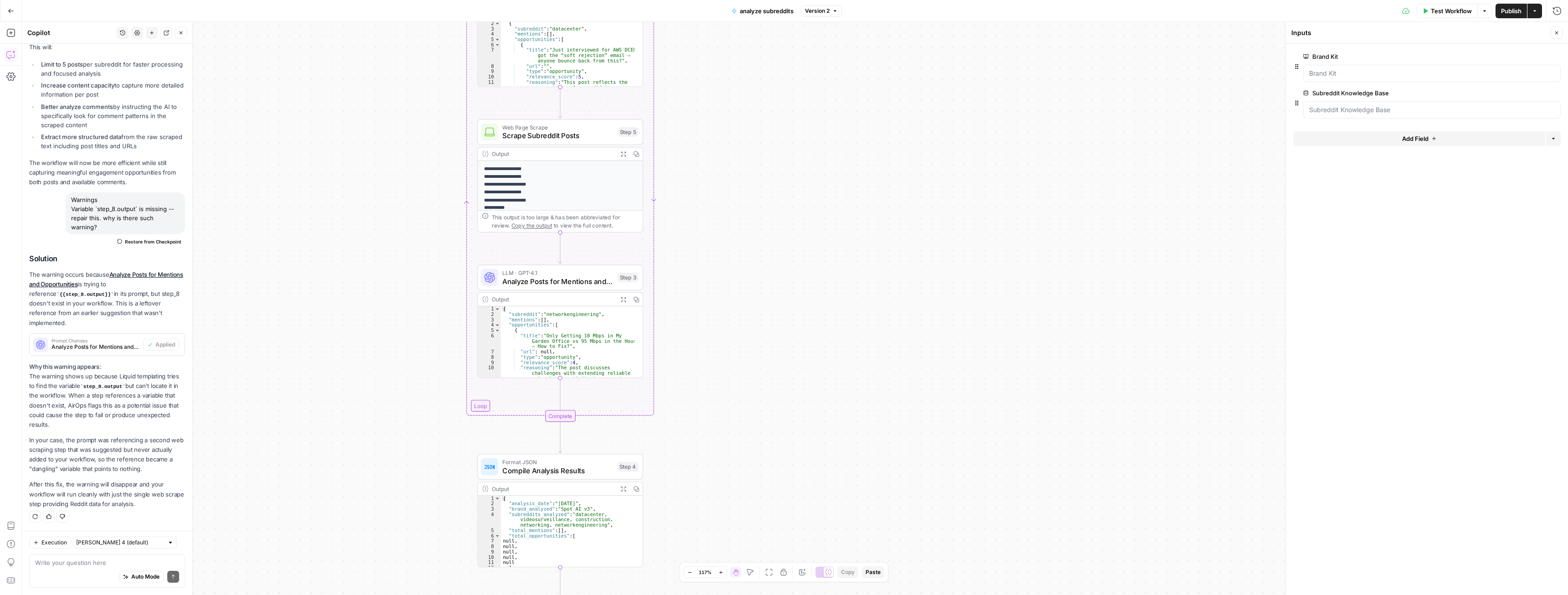
drag, startPoint x: 742, startPoint y: 309, endPoint x: 758, endPoint y: 183, distance: 127.0
click at [758, 183] on div "Workflow Set Inputs Inputs Search Knowledge Base Retrieve Subreddit Data Step 6…" at bounding box center [795, 308] width 1546 height 573
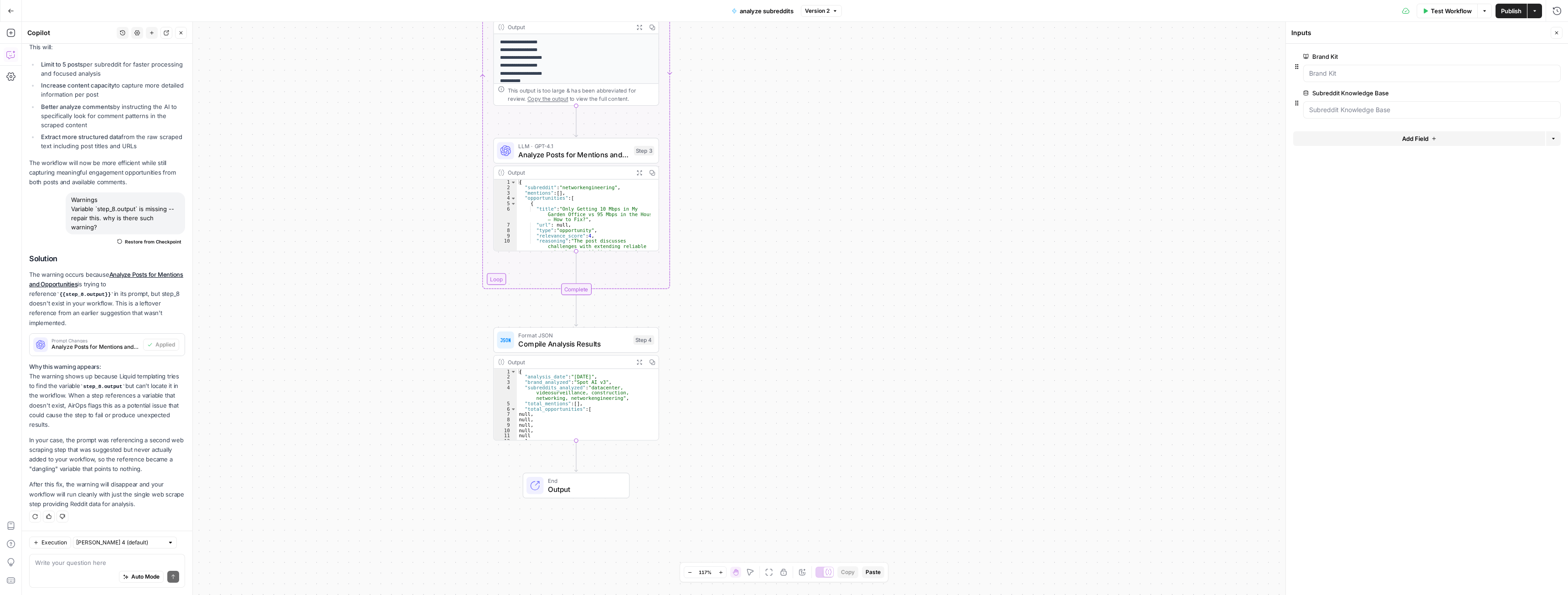
drag, startPoint x: 740, startPoint y: 290, endPoint x: 739, endPoint y: 296, distance: 6.1
click at [739, 296] on div "Workflow Set Inputs Inputs Search Knowledge Base Retrieve Subreddit Data Step 6…" at bounding box center [795, 308] width 1546 height 573
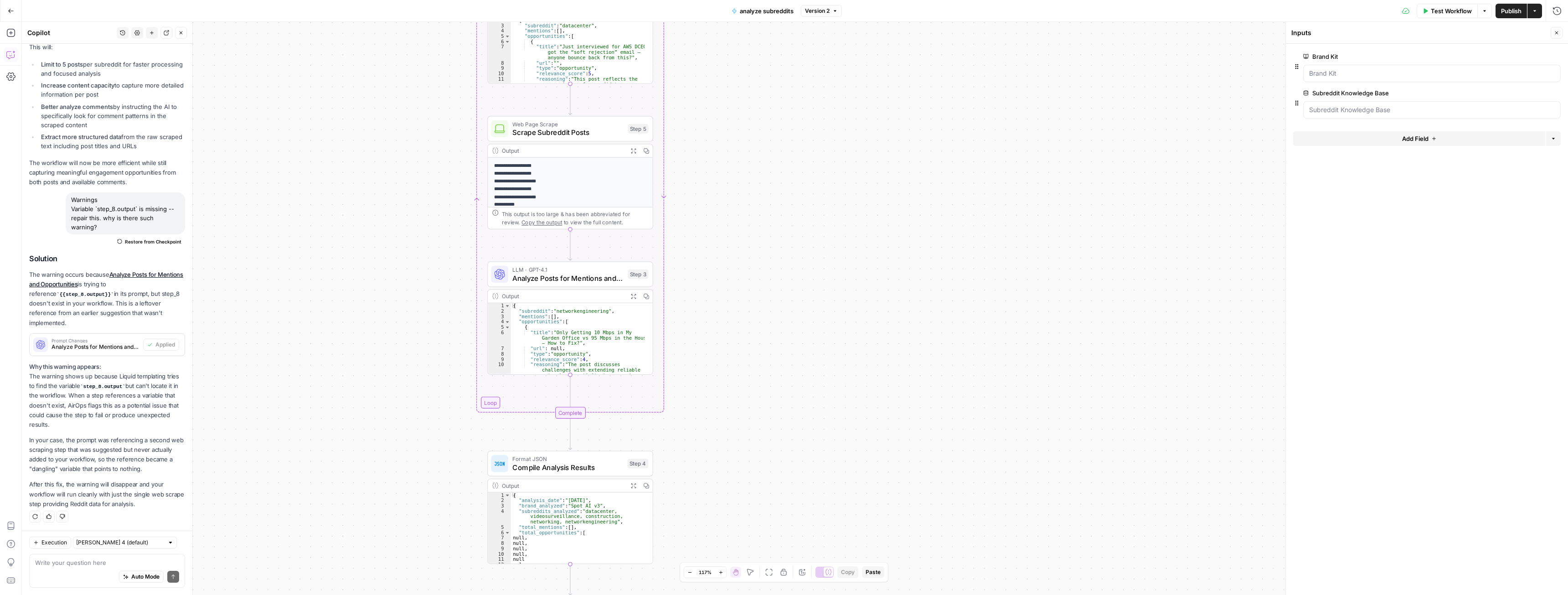
click at [741, 333] on div "Workflow Set Inputs Inputs Search Knowledge Base Retrieve Subreddit Data Step 6…" at bounding box center [795, 308] width 1546 height 573
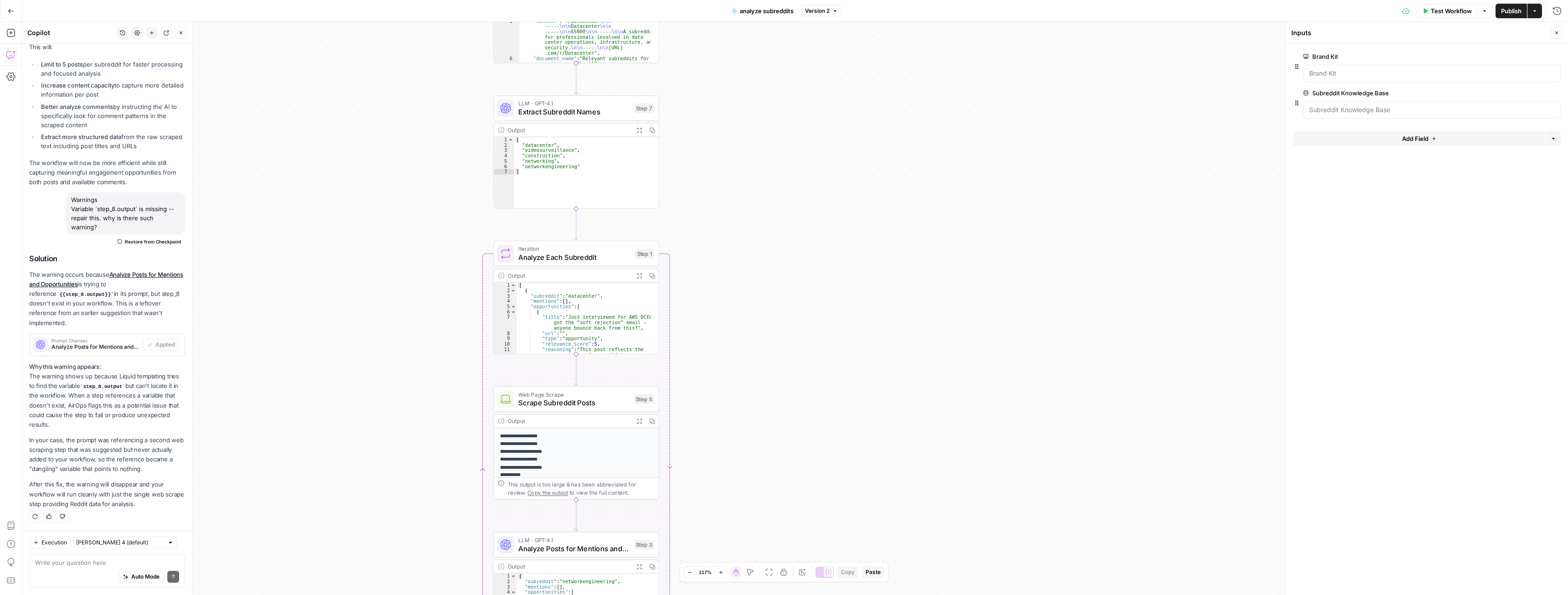
drag, startPoint x: 740, startPoint y: 346, endPoint x: 740, endPoint y: 361, distance: 15.0
click at [740, 361] on div "Workflow Set Inputs Inputs Search Knowledge Base Retrieve Subreddit Data Step 6…" at bounding box center [795, 308] width 1546 height 573
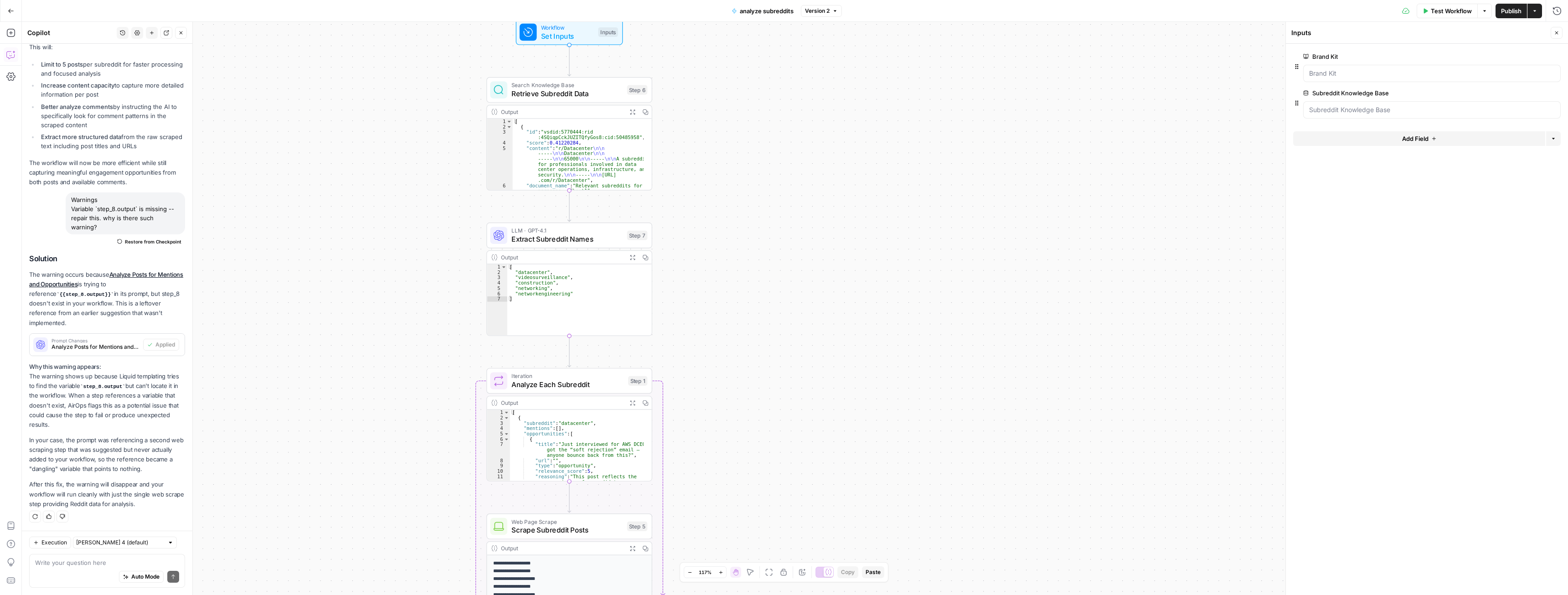
click at [732, 390] on div "Workflow Set Inputs Inputs Search Knowledge Base Retrieve Subreddit Data Step 6…" at bounding box center [795, 308] width 1546 height 573
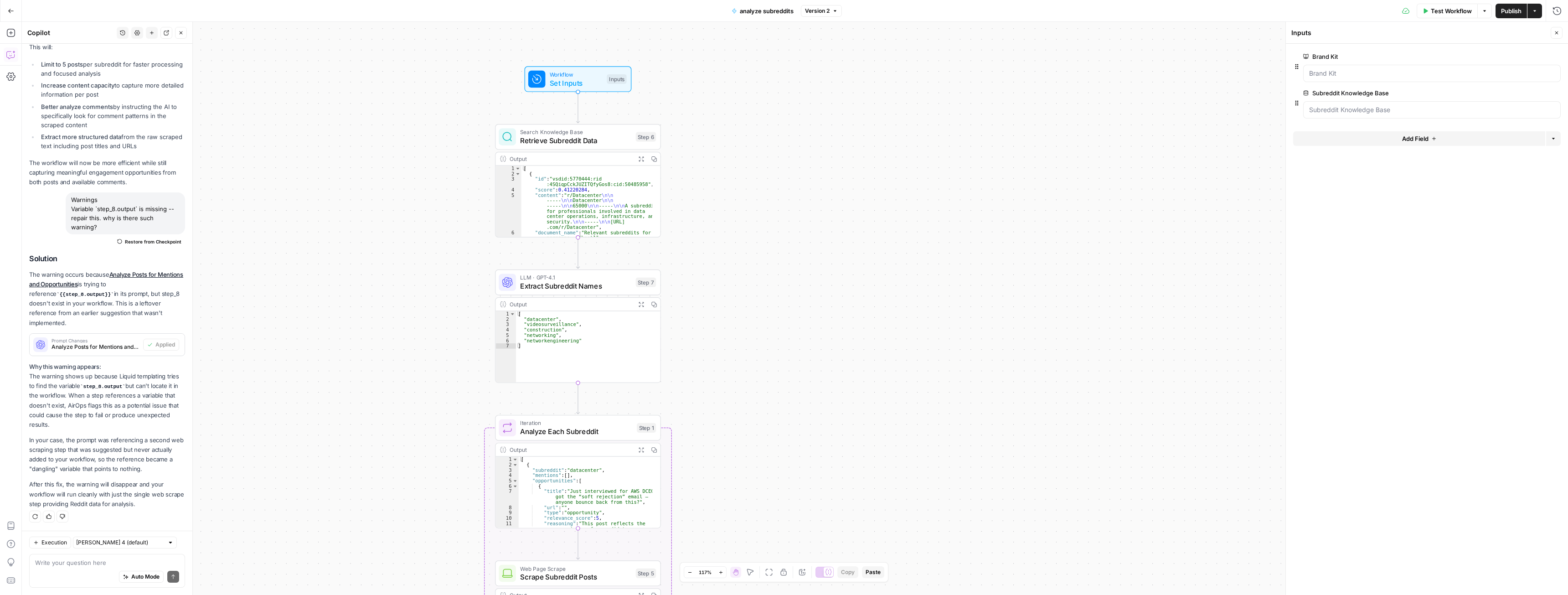
drag, startPoint x: 740, startPoint y: 345, endPoint x: 745, endPoint y: 380, distance: 35.4
click at [745, 380] on div "Workflow Set Inputs Inputs Search Knowledge Base Retrieve Subreddit Data Step 6…" at bounding box center [795, 308] width 1546 height 573
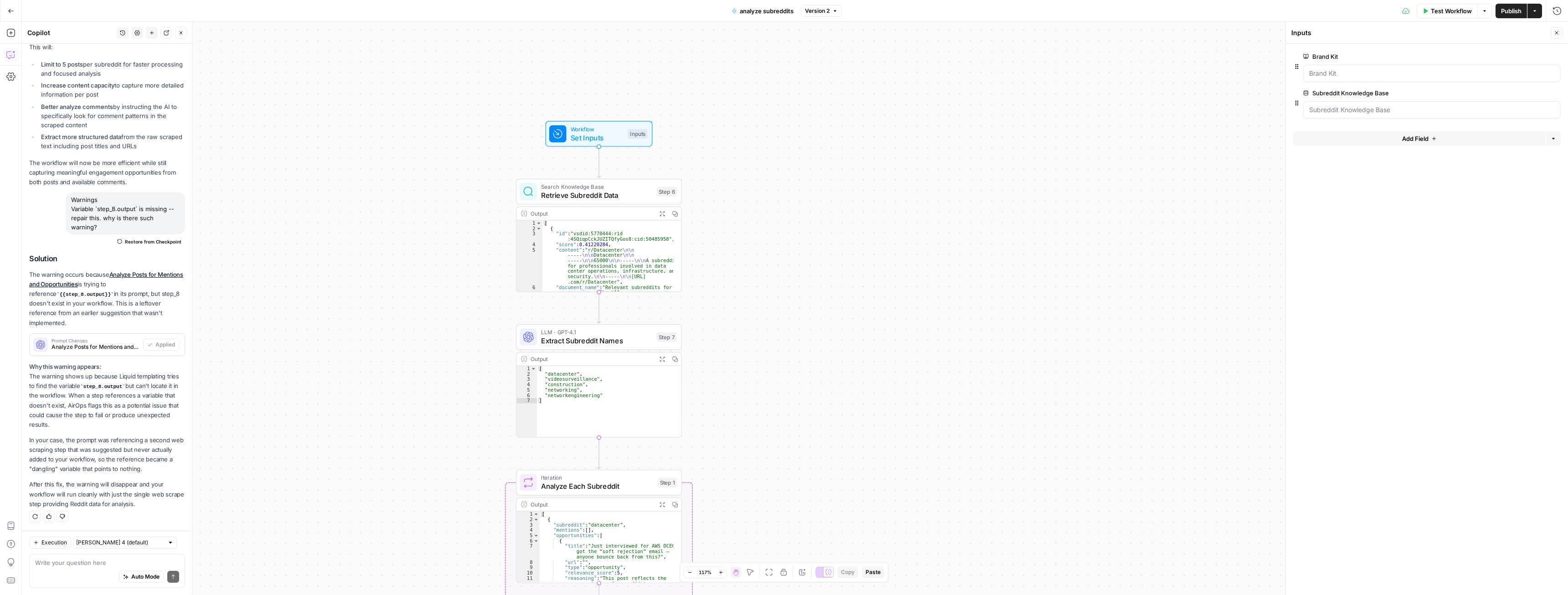
drag, startPoint x: 747, startPoint y: 300, endPoint x: 754, endPoint y: 306, distance: 9.2
click at [754, 306] on div "Workflow Set Inputs Inputs Search Knowledge Base Retrieve Subreddit Data Step 6…" at bounding box center [795, 308] width 1546 height 573
